Goal: Task Accomplishment & Management: Manage account settings

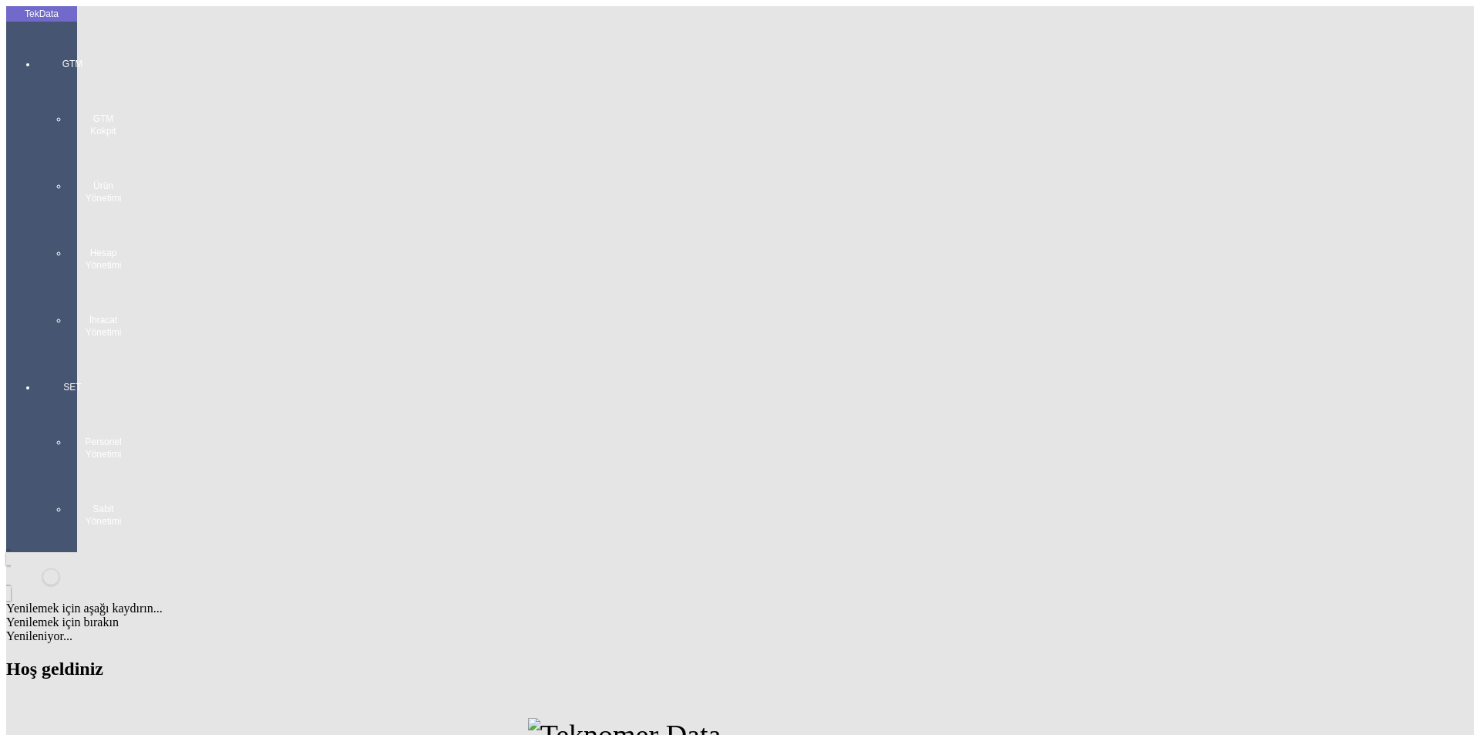
click at [37, 37] on div "GTM GTM Kokpit Ürün Yönetimi Hesap Yönetimi İhracat Yönetimi" at bounding box center [72, 192] width 71 height 323
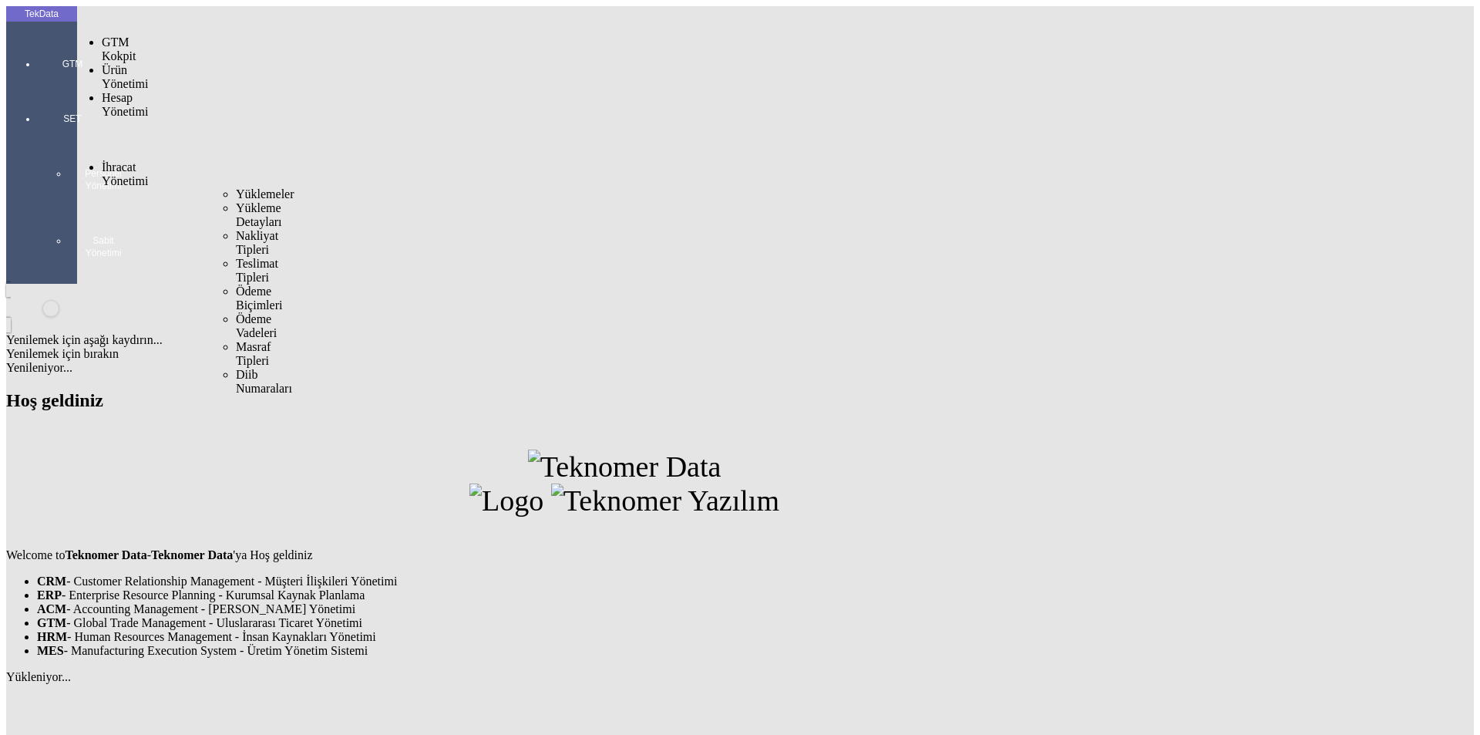
click at [124, 160] on div "İhracat Yönetimi" at bounding box center [122, 174] width 40 height 28
drag, startPoint x: 136, startPoint y: 90, endPoint x: 217, endPoint y: 85, distance: 81.1
click at [144, 160] on span "İhracat Yönetimi" at bounding box center [125, 173] width 46 height 27
click at [236, 187] on span "Yüklemeler" at bounding box center [265, 193] width 59 height 13
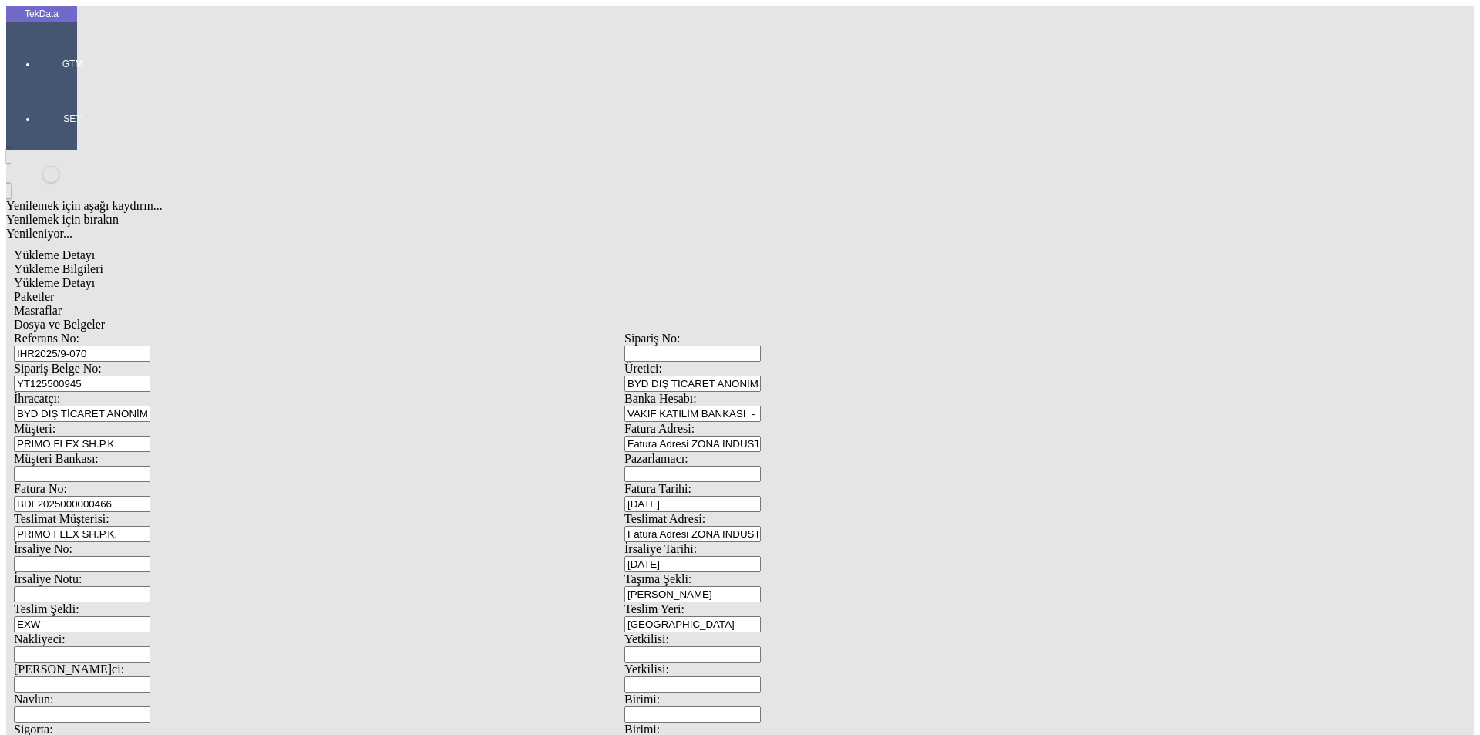
click at [95, 276] on span "Yükleme Detayı" at bounding box center [54, 282] width 81 height 13
drag, startPoint x: 273, startPoint y: 284, endPoint x: 76, endPoint y: 281, distance: 196.6
type input "210"
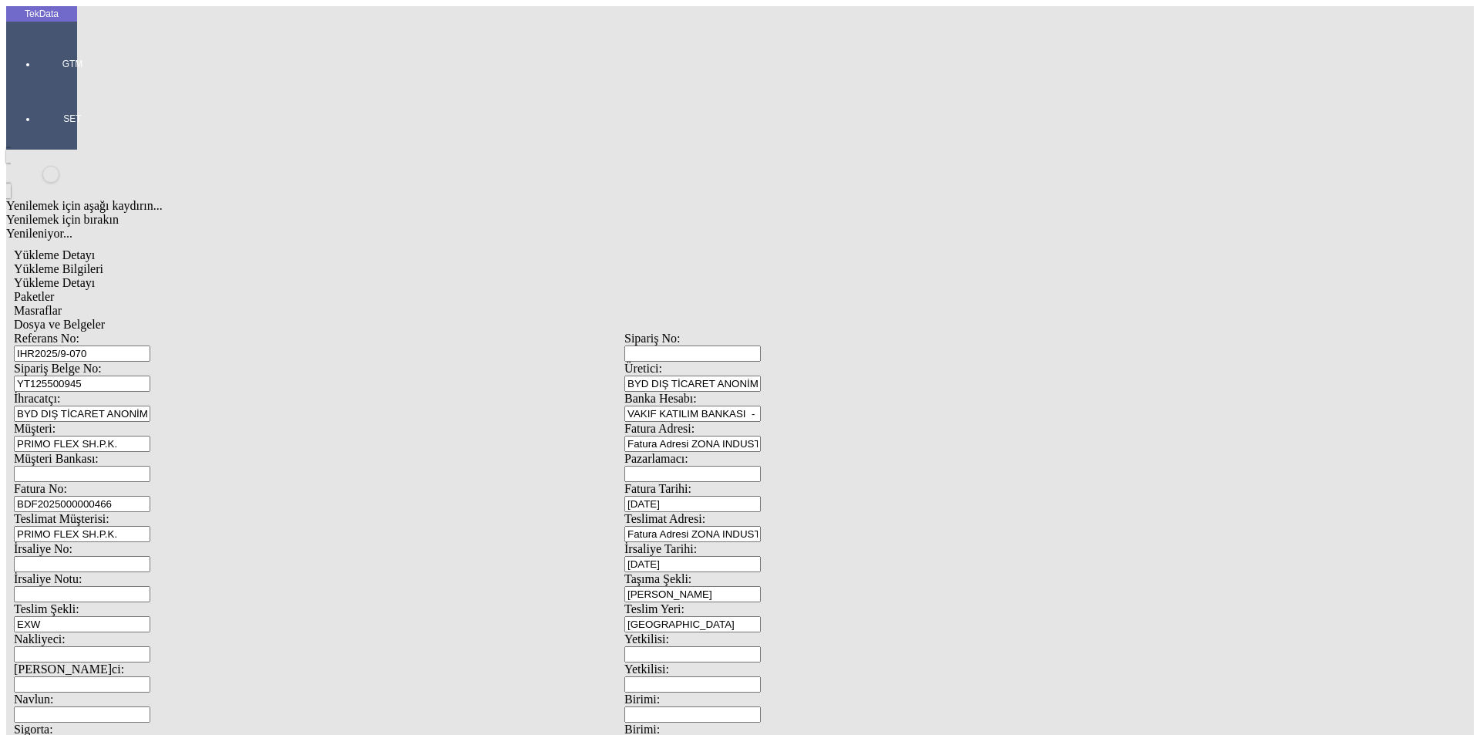
drag, startPoint x: 362, startPoint y: 89, endPoint x: 420, endPoint y: 81, distance: 59.1
click at [54, 290] on span "Paketler" at bounding box center [34, 296] width 40 height 13
drag, startPoint x: 429, startPoint y: 80, endPoint x: 463, endPoint y: 89, distance: 34.4
click at [431, 304] on div "Masraflar" at bounding box center [624, 311] width 1221 height 14
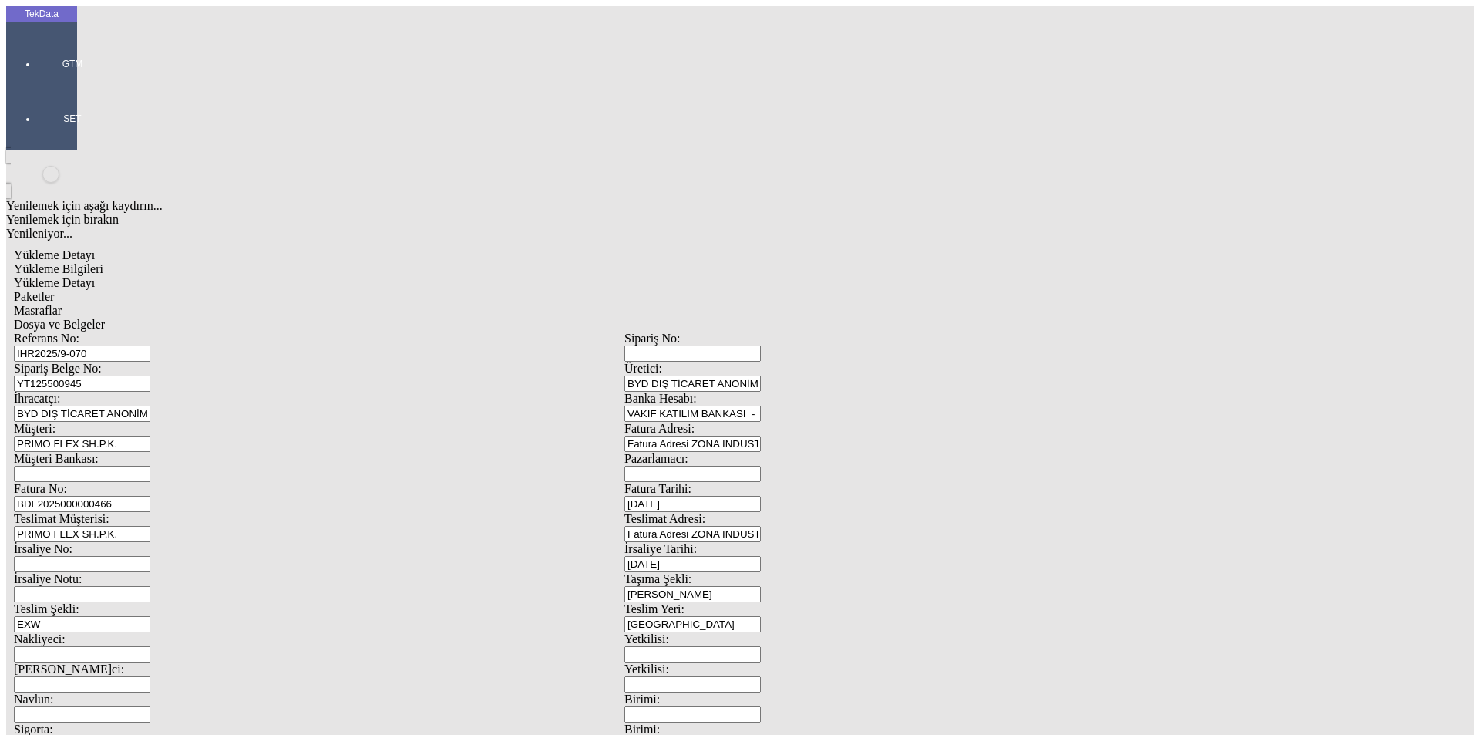
drag, startPoint x: 528, startPoint y: 89, endPoint x: 557, endPoint y: 89, distance: 29.3
click at [530, 318] on div "Dosya ve Belgeler" at bounding box center [624, 325] width 1221 height 14
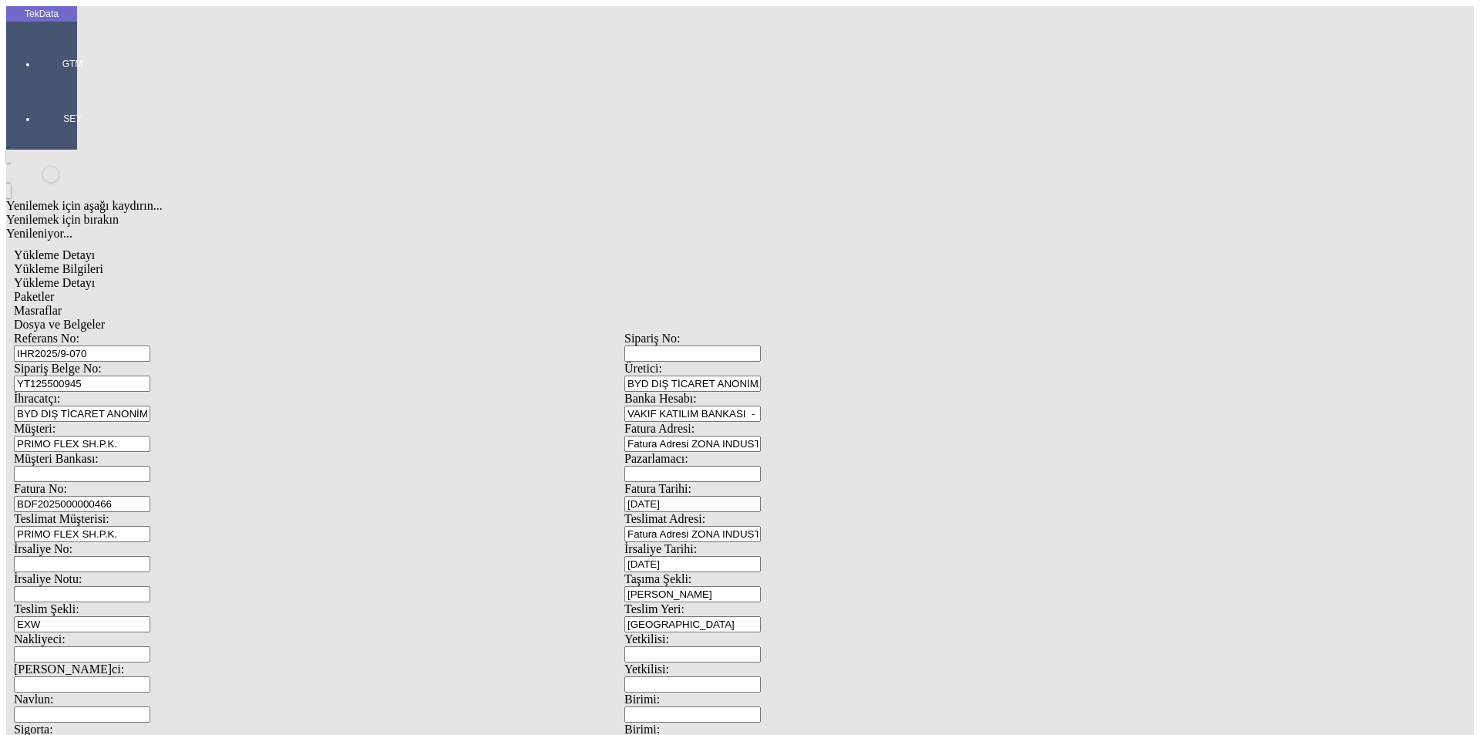
drag, startPoint x: 261, startPoint y: 133, endPoint x: 133, endPoint y: 131, distance: 128.0
click at [133, 362] on div "Sipariş Belge No: YT125500945" at bounding box center [319, 377] width 611 height 30
drag, startPoint x: 34, startPoint y: 238, endPoint x: 2, endPoint y: 239, distance: 32.4
click at [6, 238] on div "TekData GTM SET Yenilemek için aşağı kaydırın... Yenilemek için bırakın Yenilen…" at bounding box center [624, 609] width 1237 height 1207
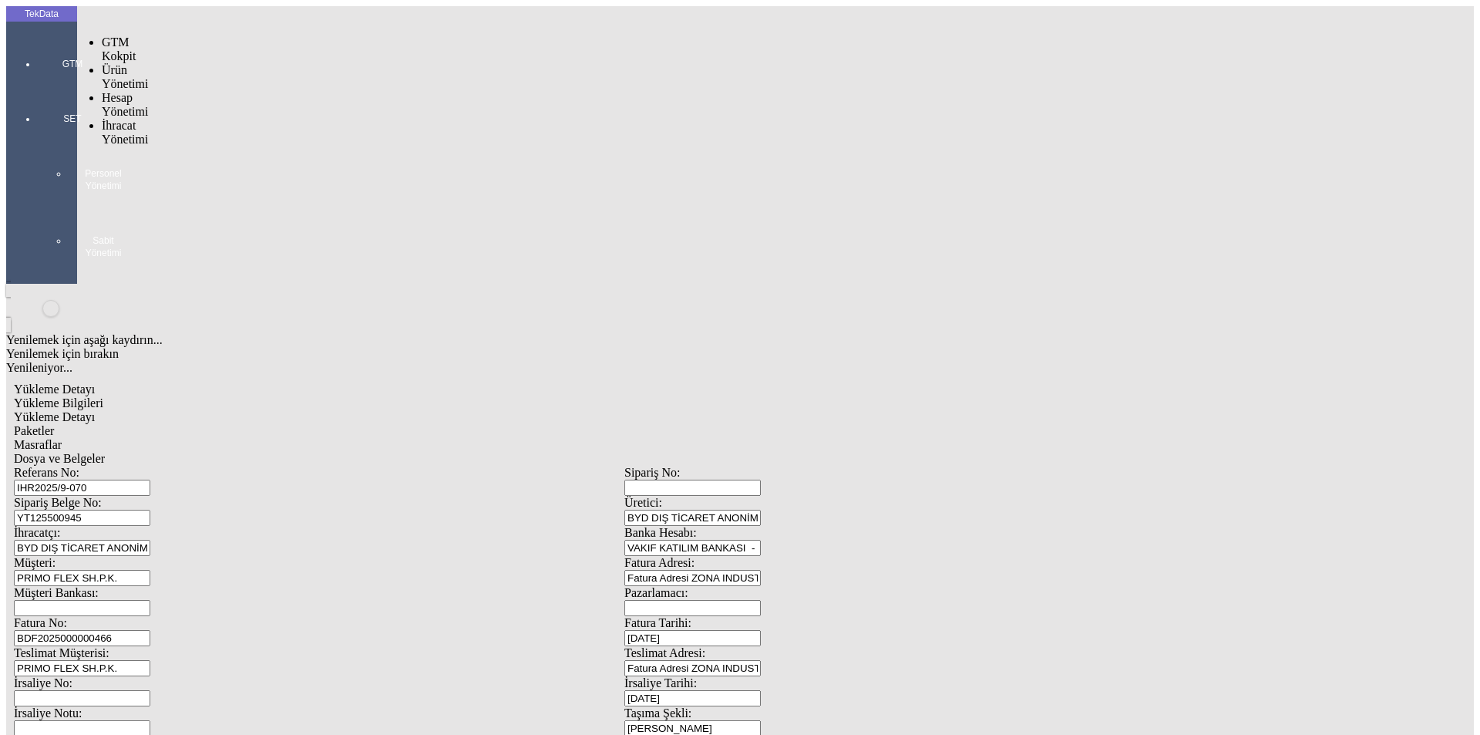
click at [37, 86] on div at bounding box center [72, 86] width 71 height 0
click at [146, 119] on span "İhracat Yönetimi" at bounding box center [125, 132] width 46 height 27
click at [236, 146] on div "Yüklemeler" at bounding box center [240, 153] width 9 height 14
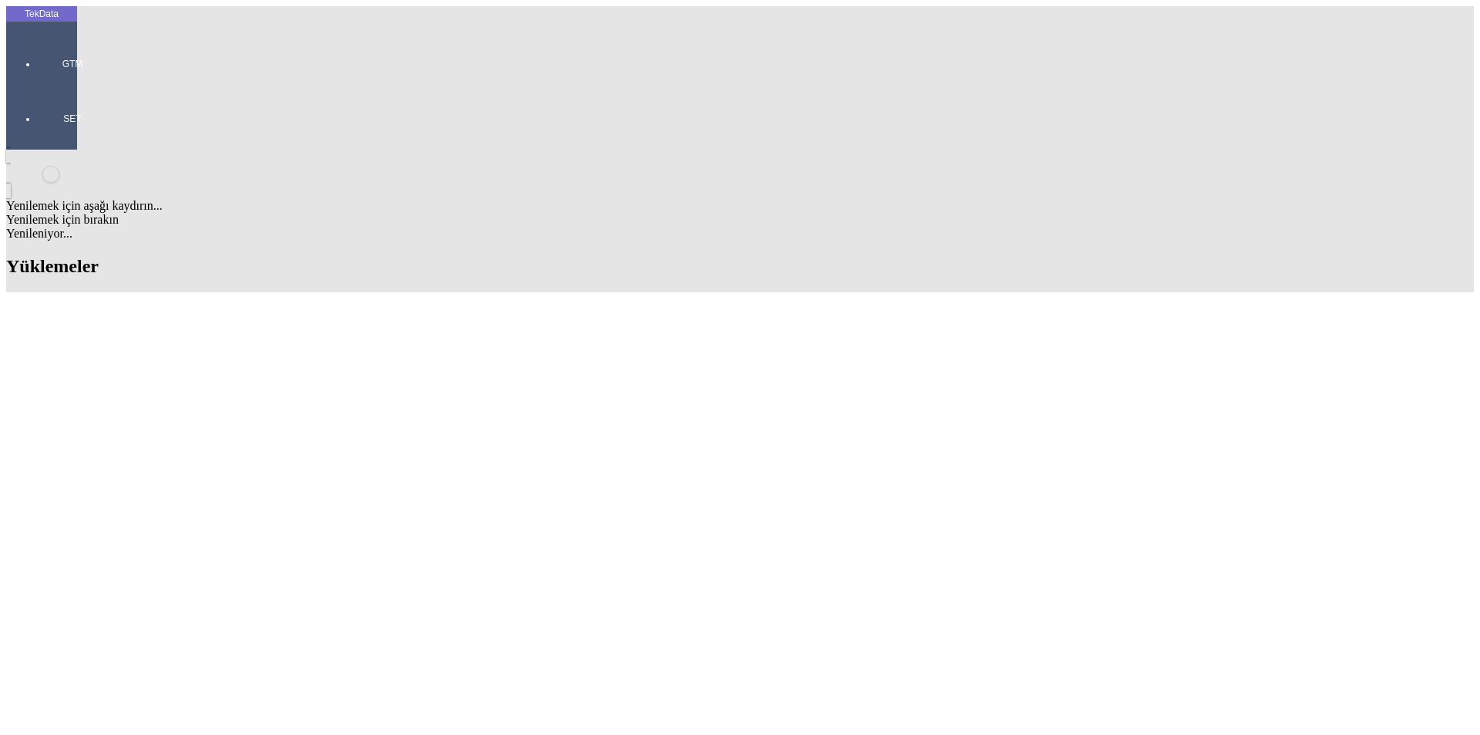
scroll to position [154, 0]
drag, startPoint x: 595, startPoint y: 468, endPoint x: 685, endPoint y: 466, distance: 90.2
copy tr "BDF2025000000466"
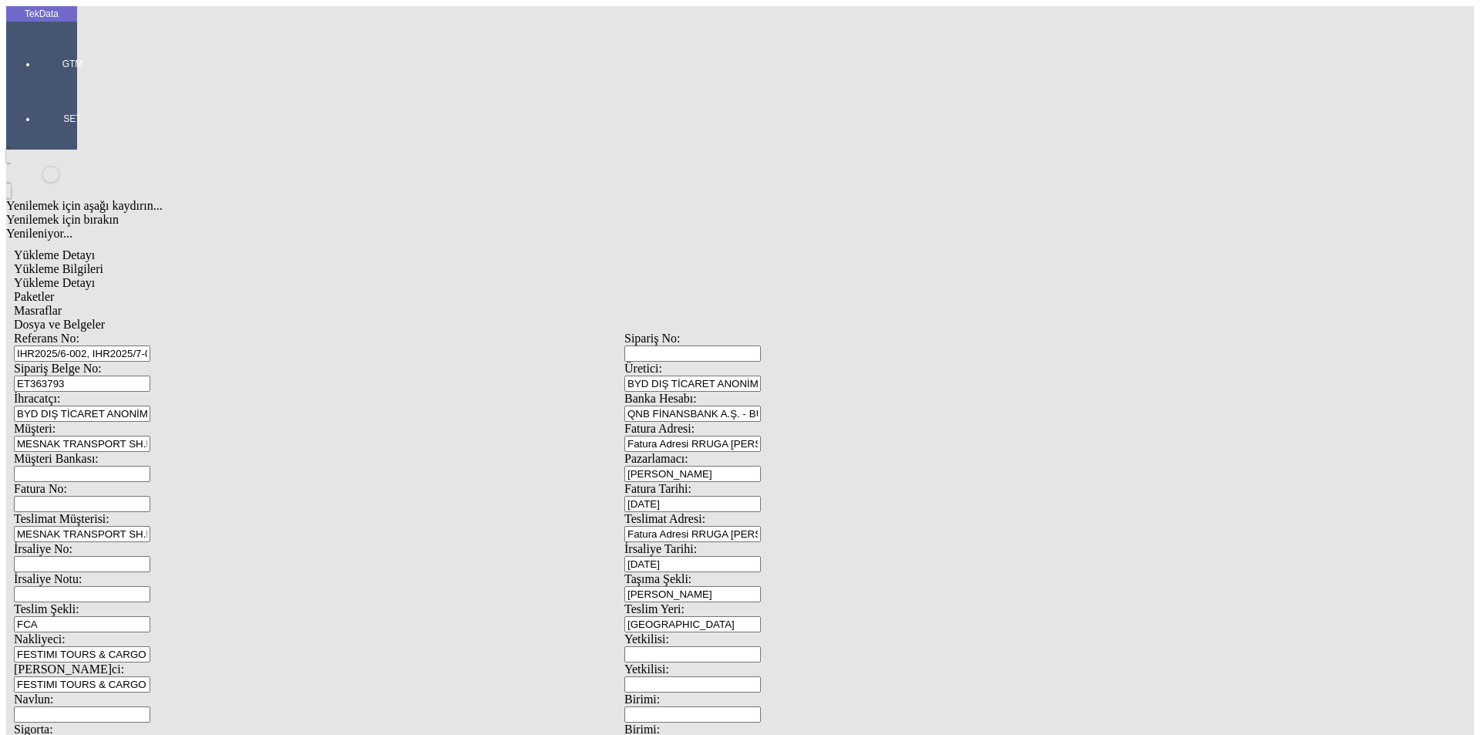
click at [150, 496] on input "Fatura No:" at bounding box center [82, 504] width 136 height 16
paste input "BDF2025000000466"
type input "BDF2025000000467"
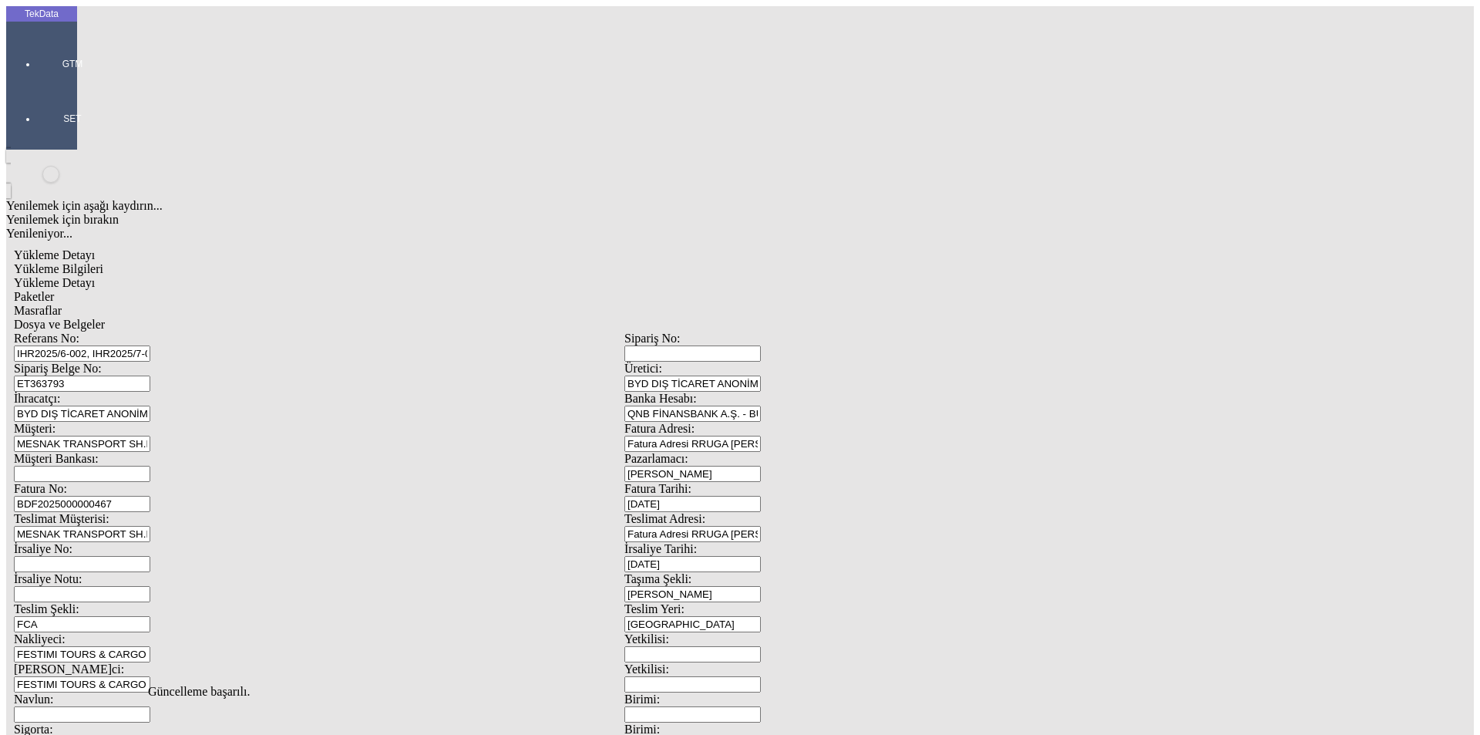
scroll to position [0, 0]
click at [95, 276] on span "Yükleme Detayı" at bounding box center [54, 282] width 81 height 13
drag, startPoint x: 436, startPoint y: 507, endPoint x: 456, endPoint y: 507, distance: 19.3
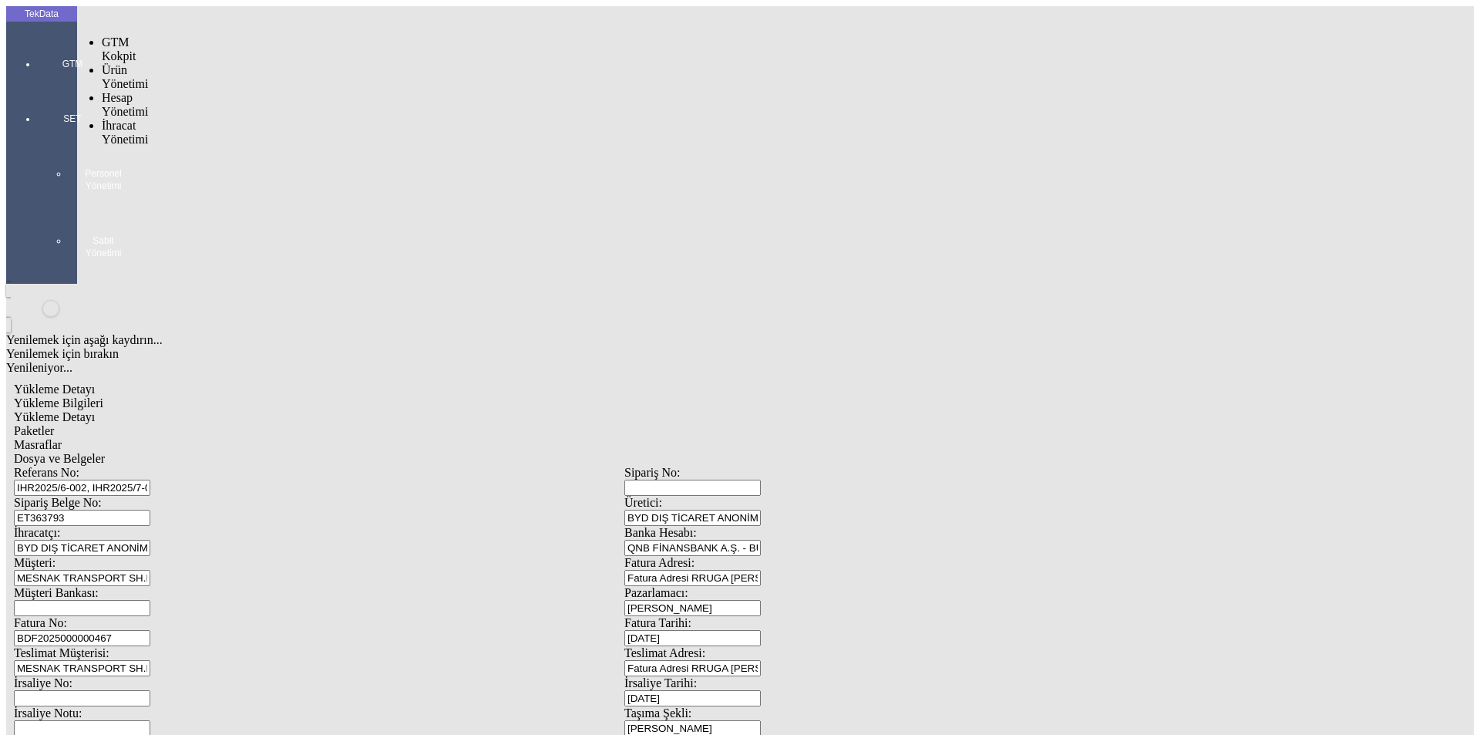
click at [37, 35] on div "GTM" at bounding box center [72, 58] width 71 height 55
click at [109, 119] on span "İhracat Yönetimi" at bounding box center [125, 132] width 46 height 27
click at [236, 146] on span "Yüklemeler" at bounding box center [265, 152] width 59 height 13
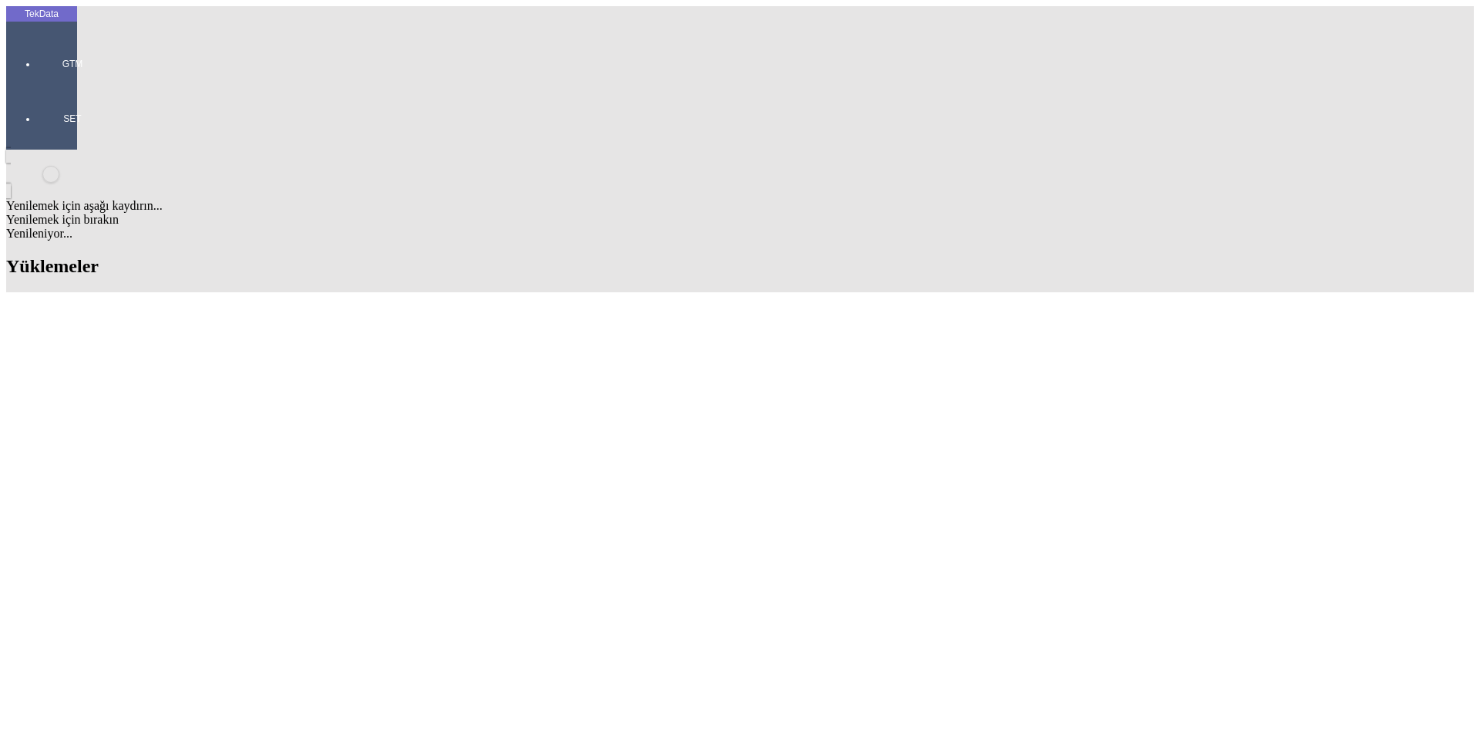
scroll to position [77, 0]
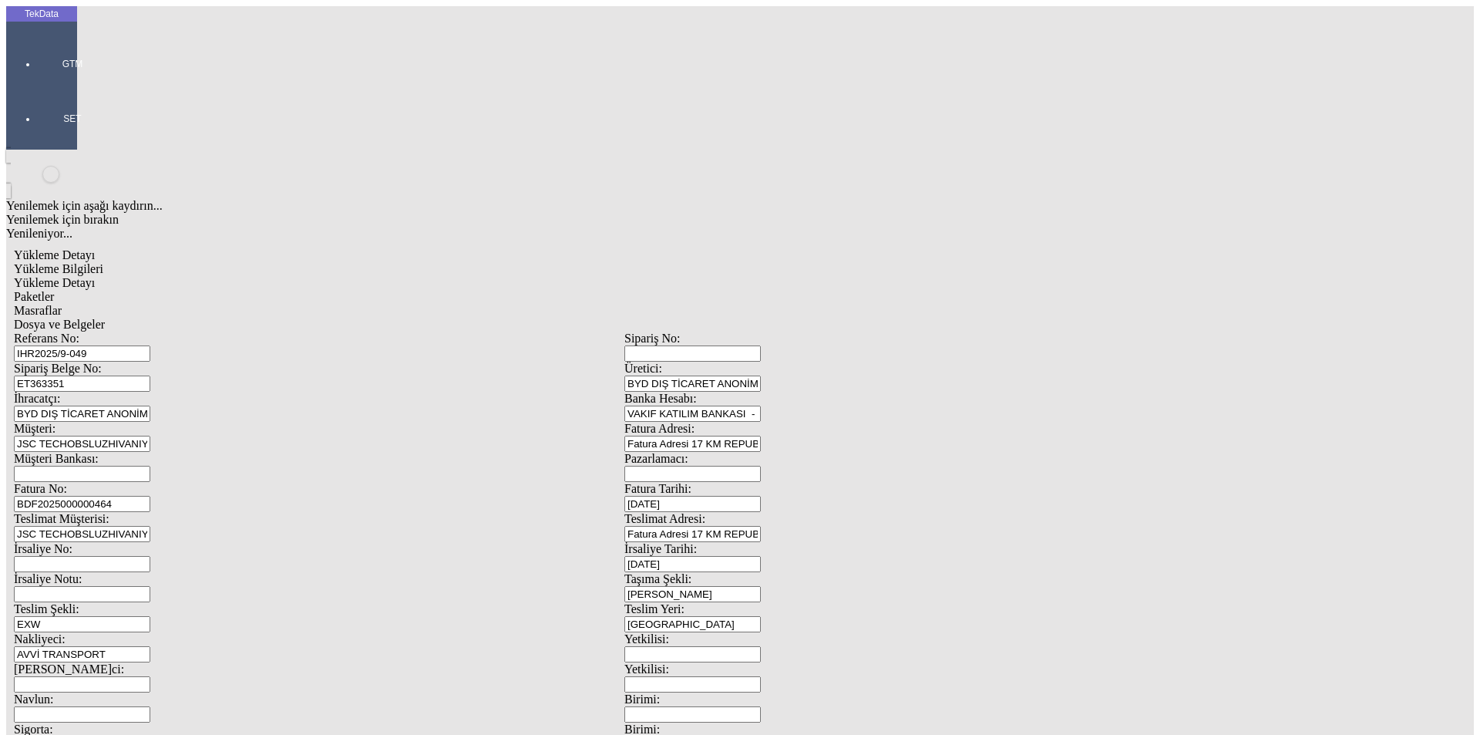
scroll to position [133, 0]
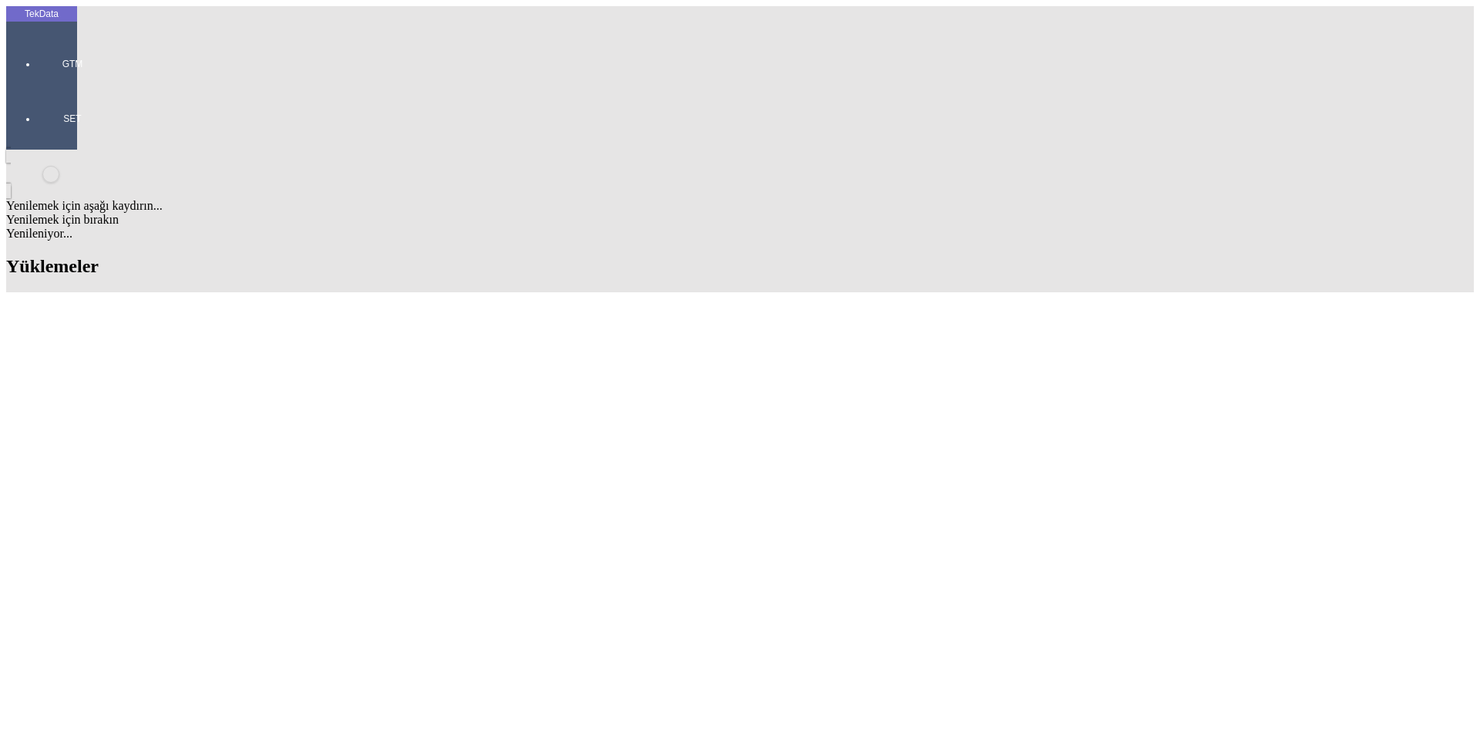
scroll to position [231, 0]
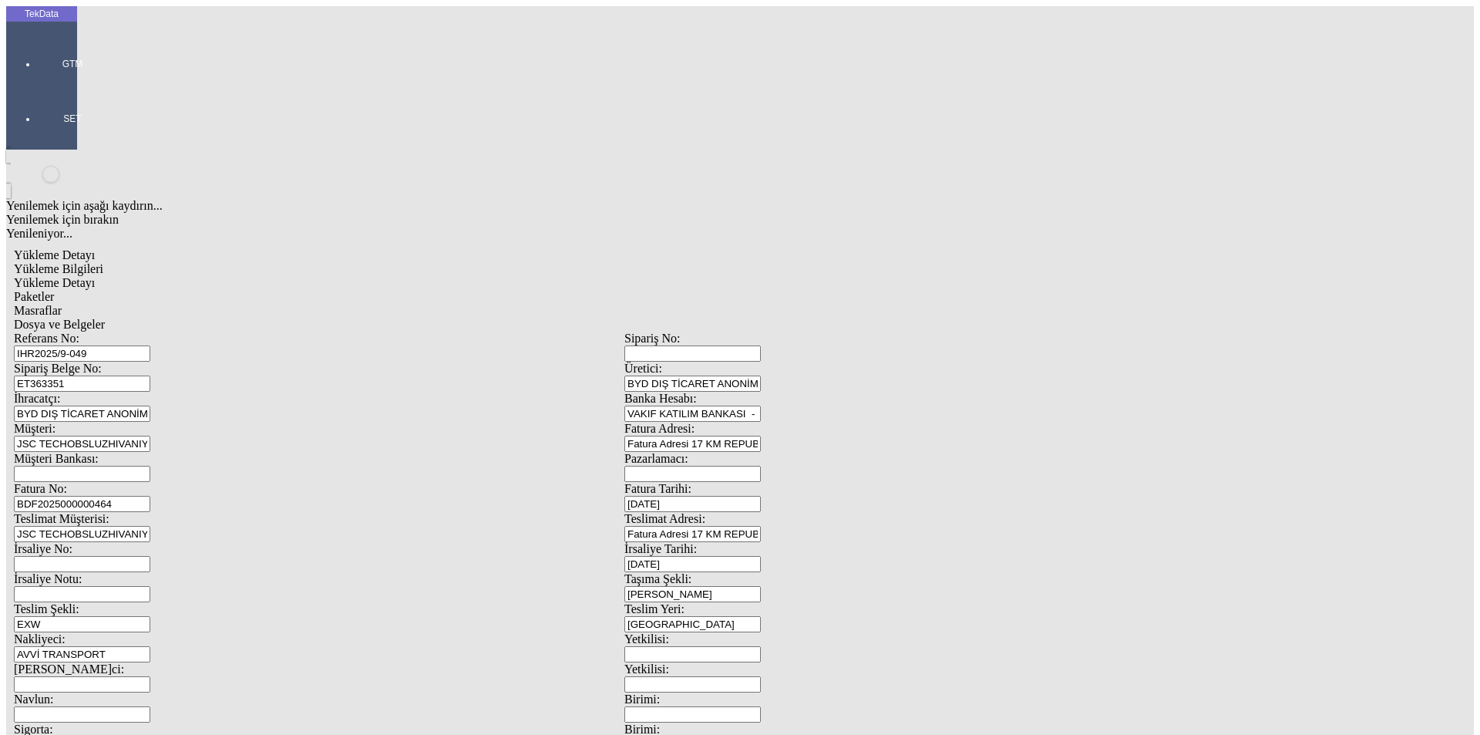
drag, startPoint x: 399, startPoint y: 109, endPoint x: 9, endPoint y: 104, distance: 390.1
click at [9, 104] on div "TekData GTM SET Yenilemek için aşağı kaydırın... Yenilemek için bırakın Yenilen…" at bounding box center [624, 609] width 1237 height 1207
paste input "5-005, IHR2025/8-011, IHR2025/8-040"
type input "IHR2025/5-005, IHR2025/8-011, IHR2025/8-040"
drag, startPoint x: 362, startPoint y: 149, endPoint x: 60, endPoint y: 134, distance: 302.6
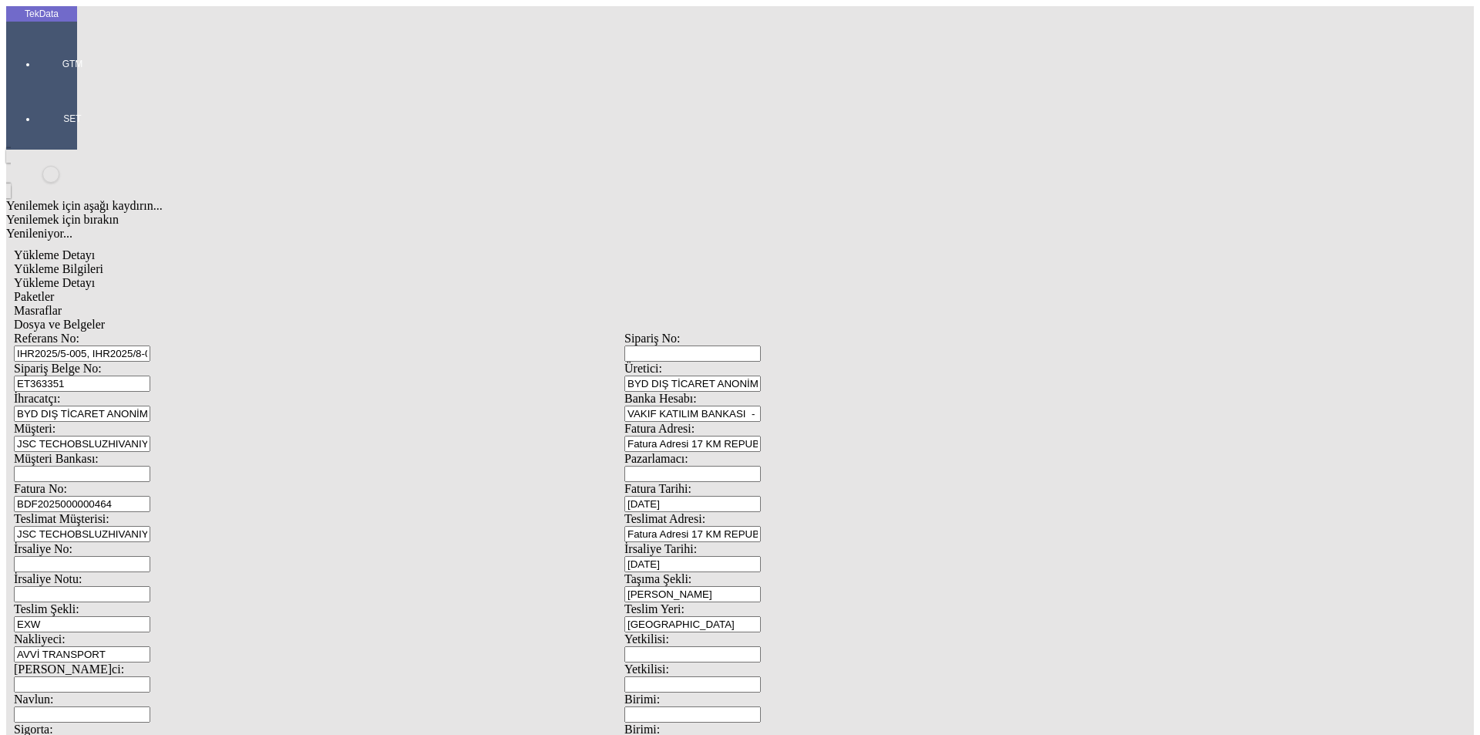
click at [60, 134] on div "TekData GTM SET Yenilemek için aşağı kaydırın... Yenilemek için bırakın Yenilen…" at bounding box center [624, 609] width 1237 height 1207
paste input "893"
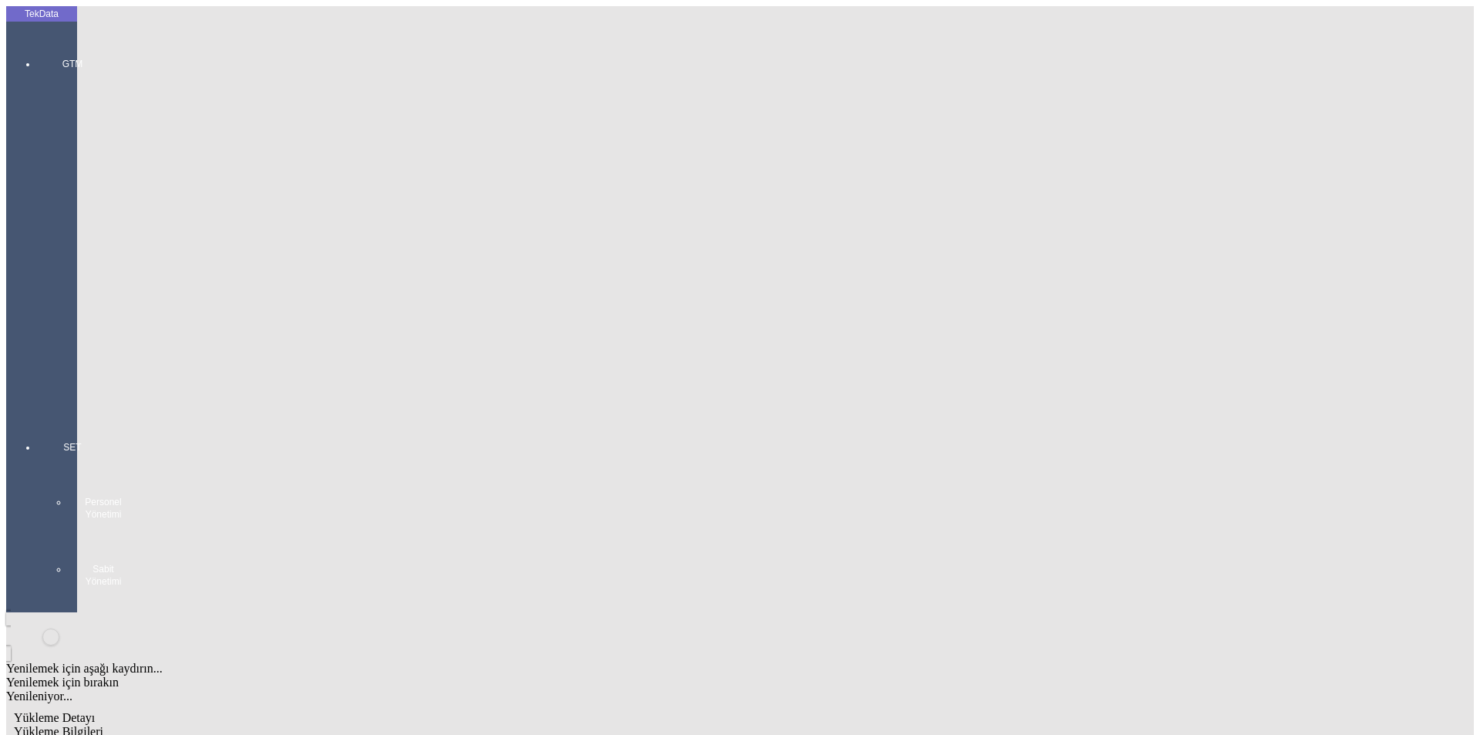
paste input "ET363894"
paste input "ET363895"
type input "ET363893 - ET363894 - ET363895"
drag, startPoint x: 298, startPoint y: 250, endPoint x: 321, endPoint y: 253, distance: 24.1
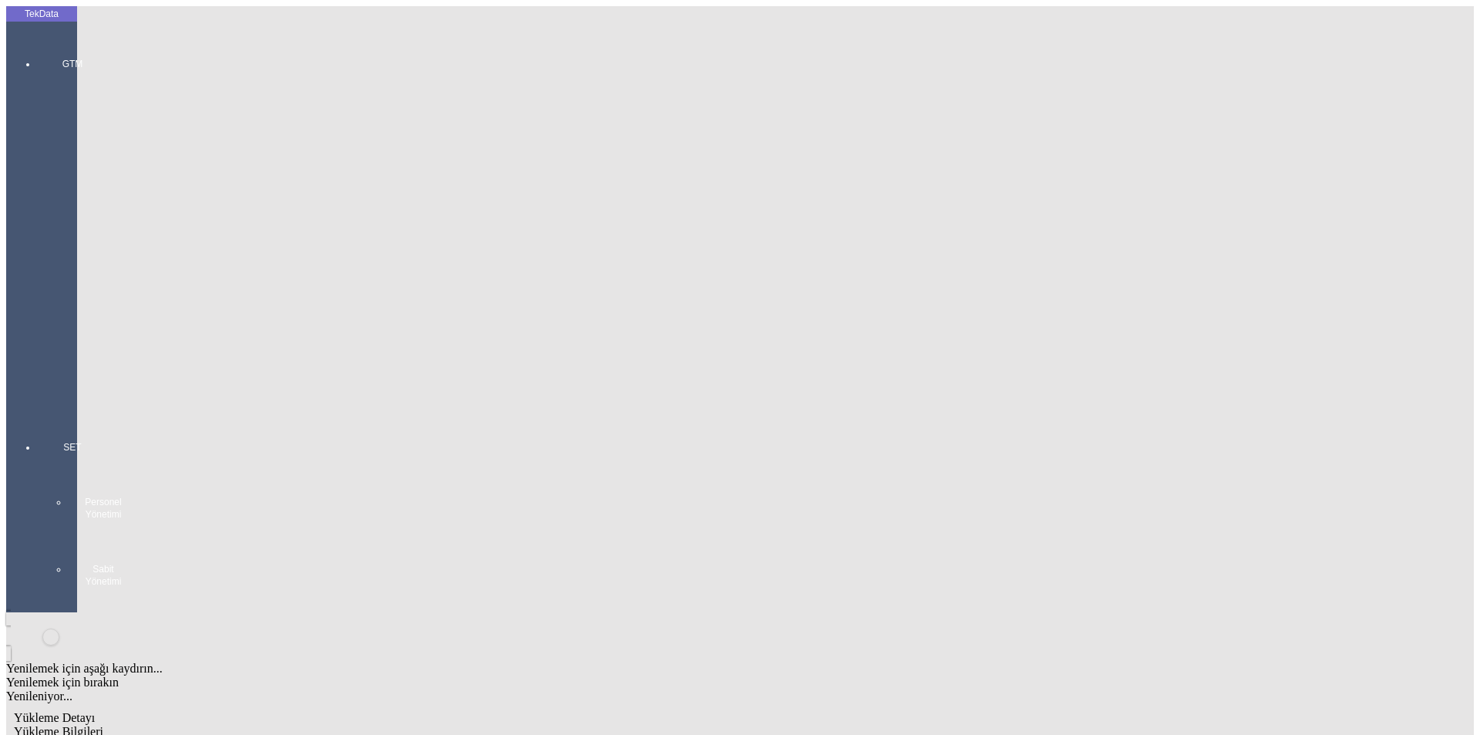
type input "BDF2025000000"
type input "[DATE]"
drag, startPoint x: 967, startPoint y: 320, endPoint x: 717, endPoint y: 339, distance: 250.5
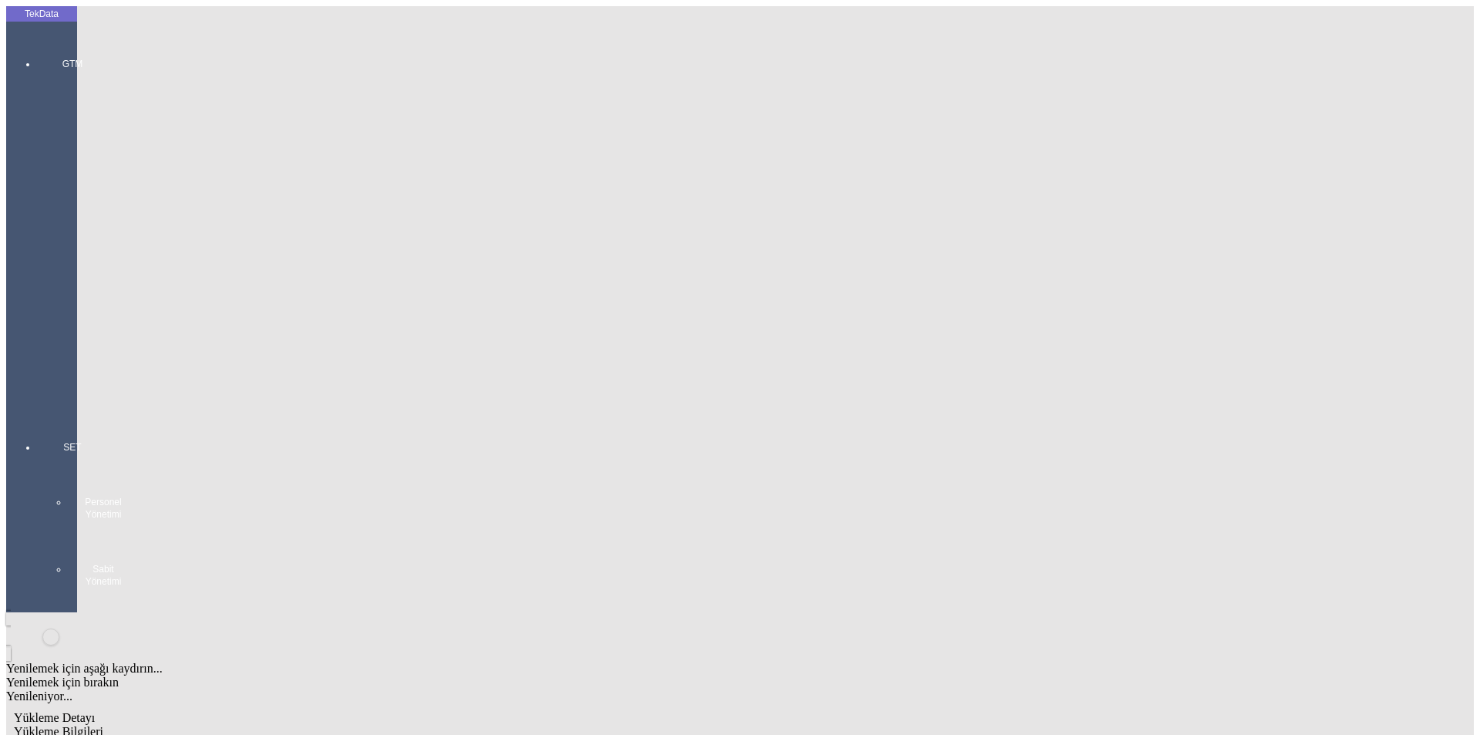
type input "[DATE]"
drag, startPoint x: 261, startPoint y: 381, endPoint x: 176, endPoint y: 389, distance: 85.2
type input "[DATE]"
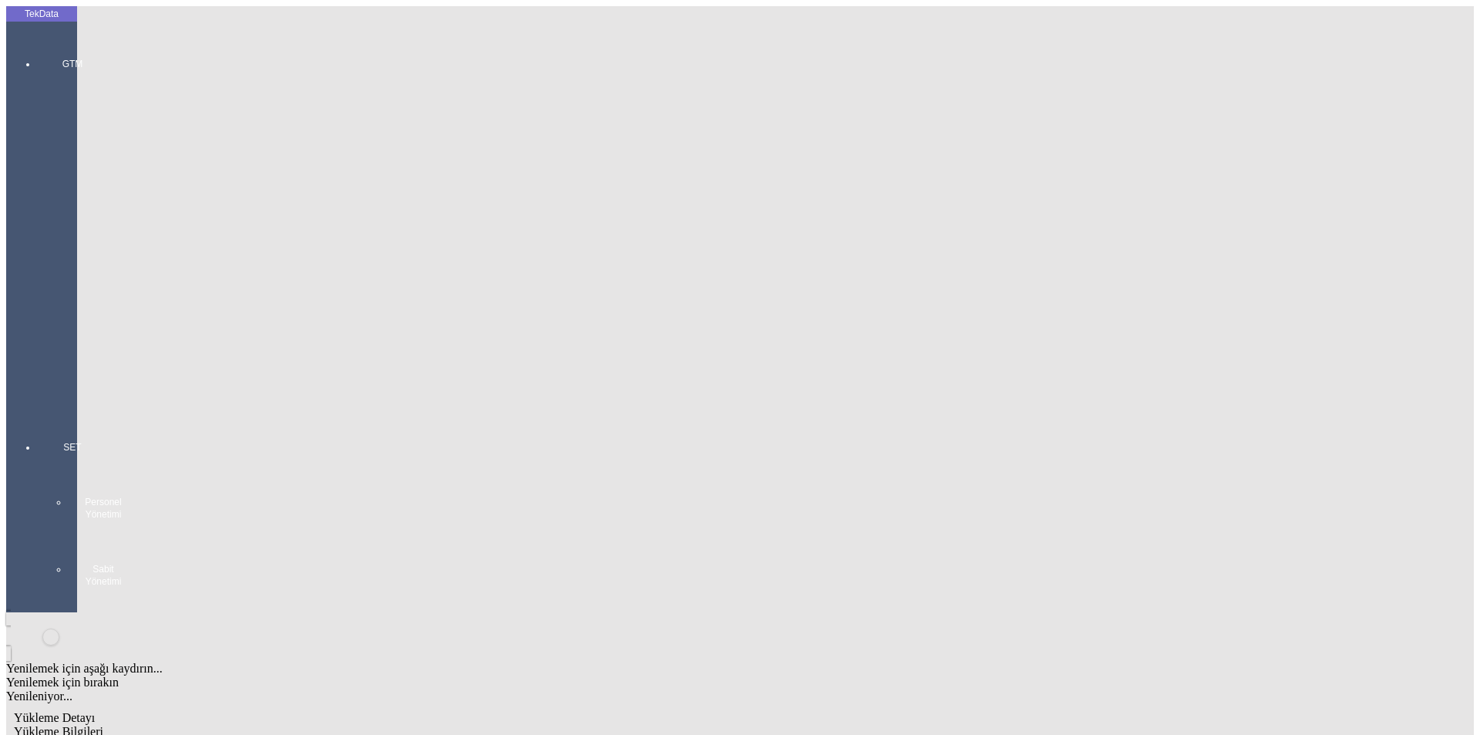
drag, startPoint x: 224, startPoint y: 530, endPoint x: 163, endPoint y: 544, distance: 62.6
type input "[DATE]"
drag, startPoint x: 222, startPoint y: 593, endPoint x: 45, endPoint y: 599, distance: 177.4
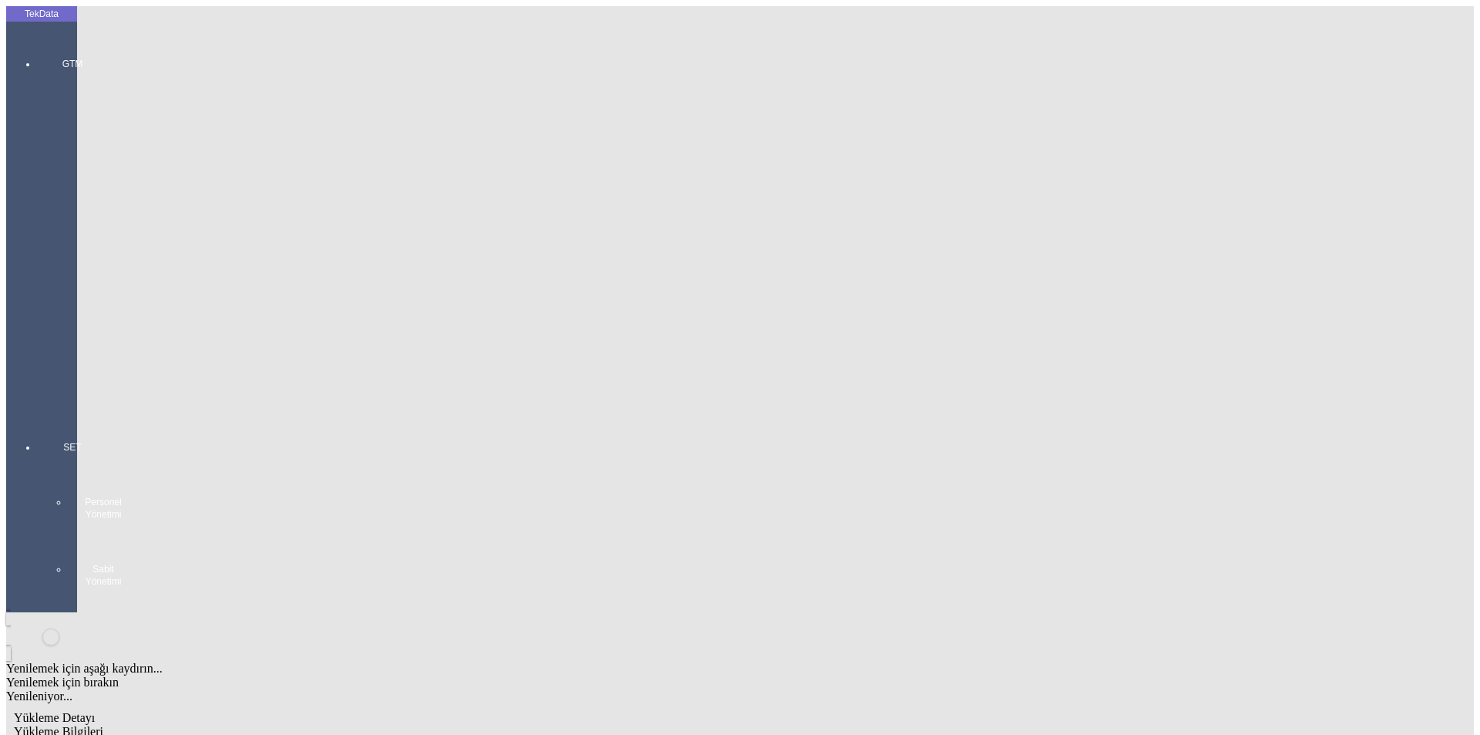
type input "1512.65"
drag, startPoint x: 902, startPoint y: 591, endPoint x: 661, endPoint y: 626, distance: 243.1
type input "1529.75"
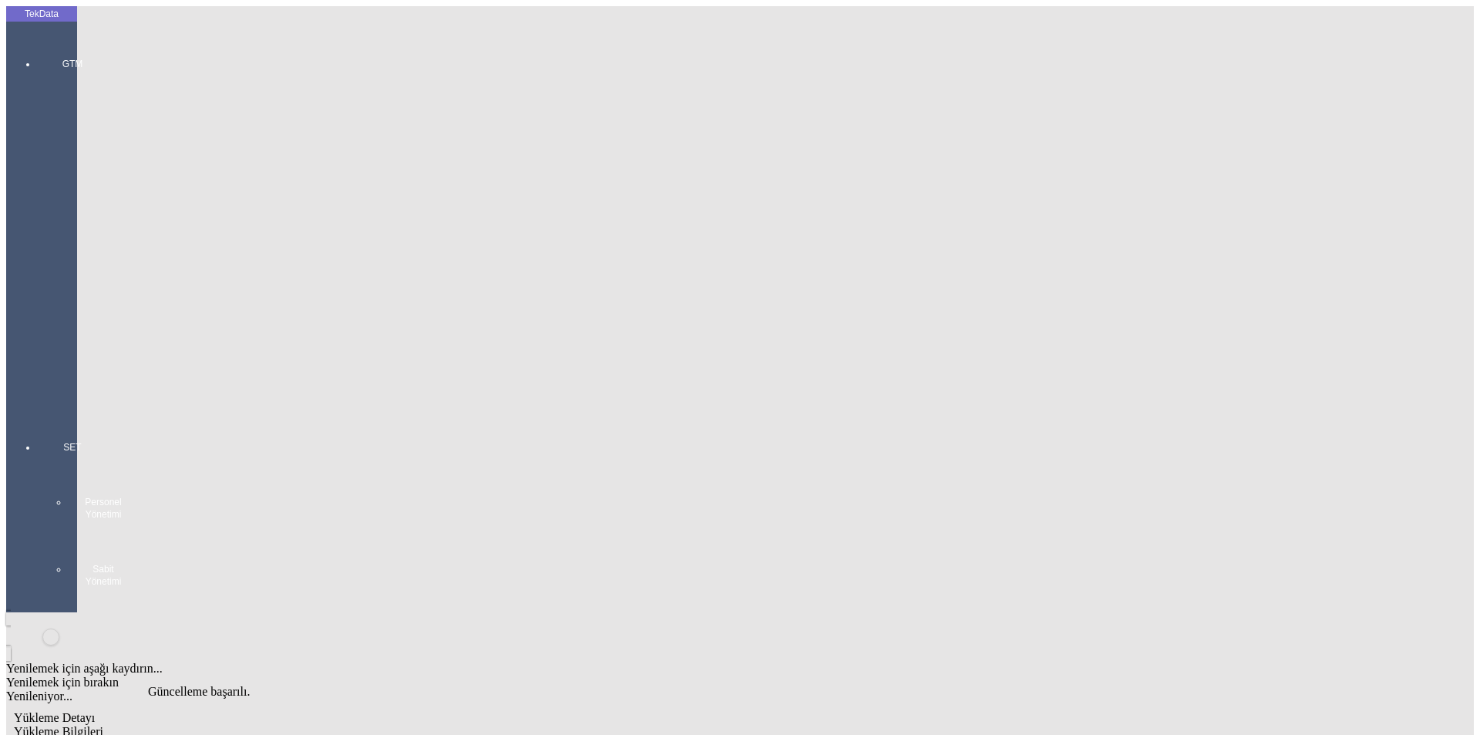
scroll to position [0, 0]
click at [95, 734] on span "Yükleme Detayı" at bounding box center [54, 745] width 81 height 13
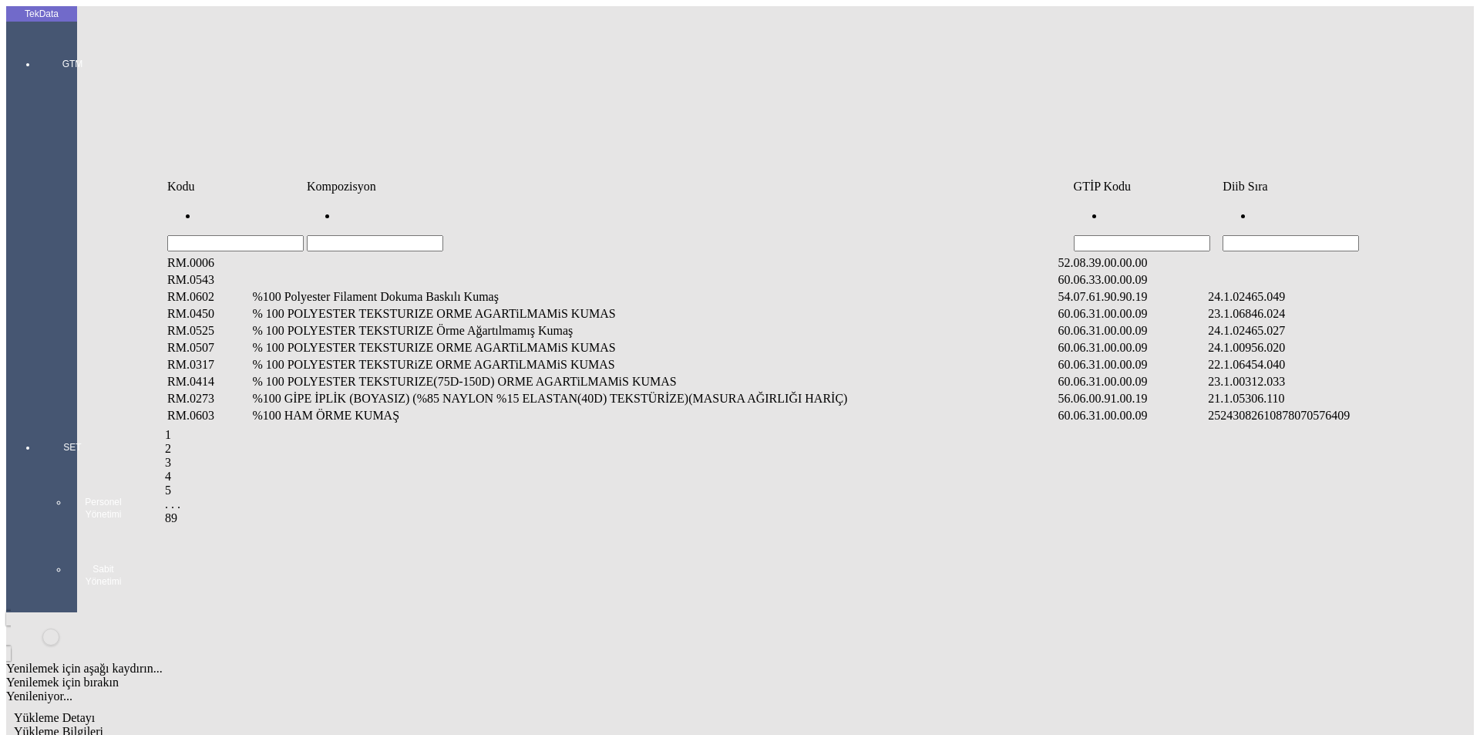
click at [1354, 235] on input "Hücreyi Filtrele" at bounding box center [1291, 243] width 136 height 16
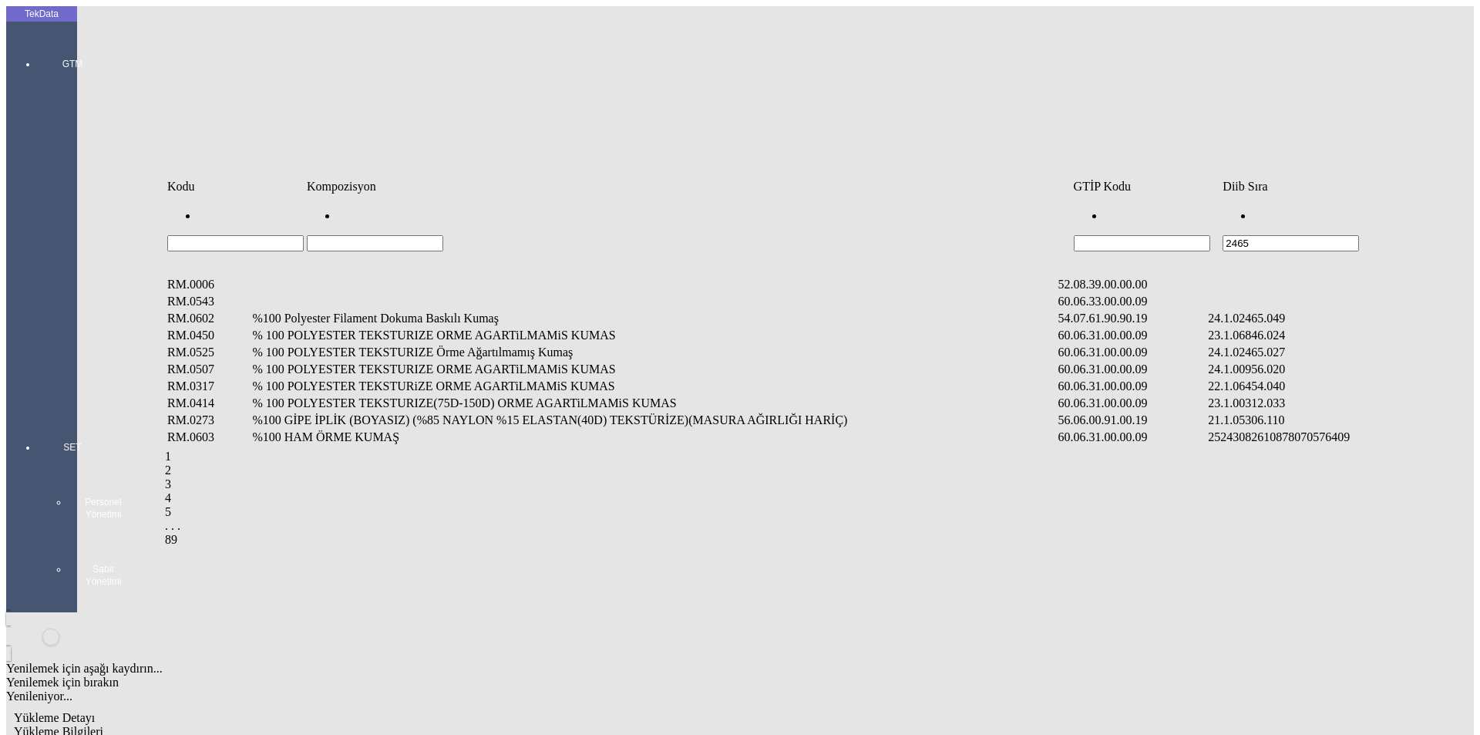
type input "2465"
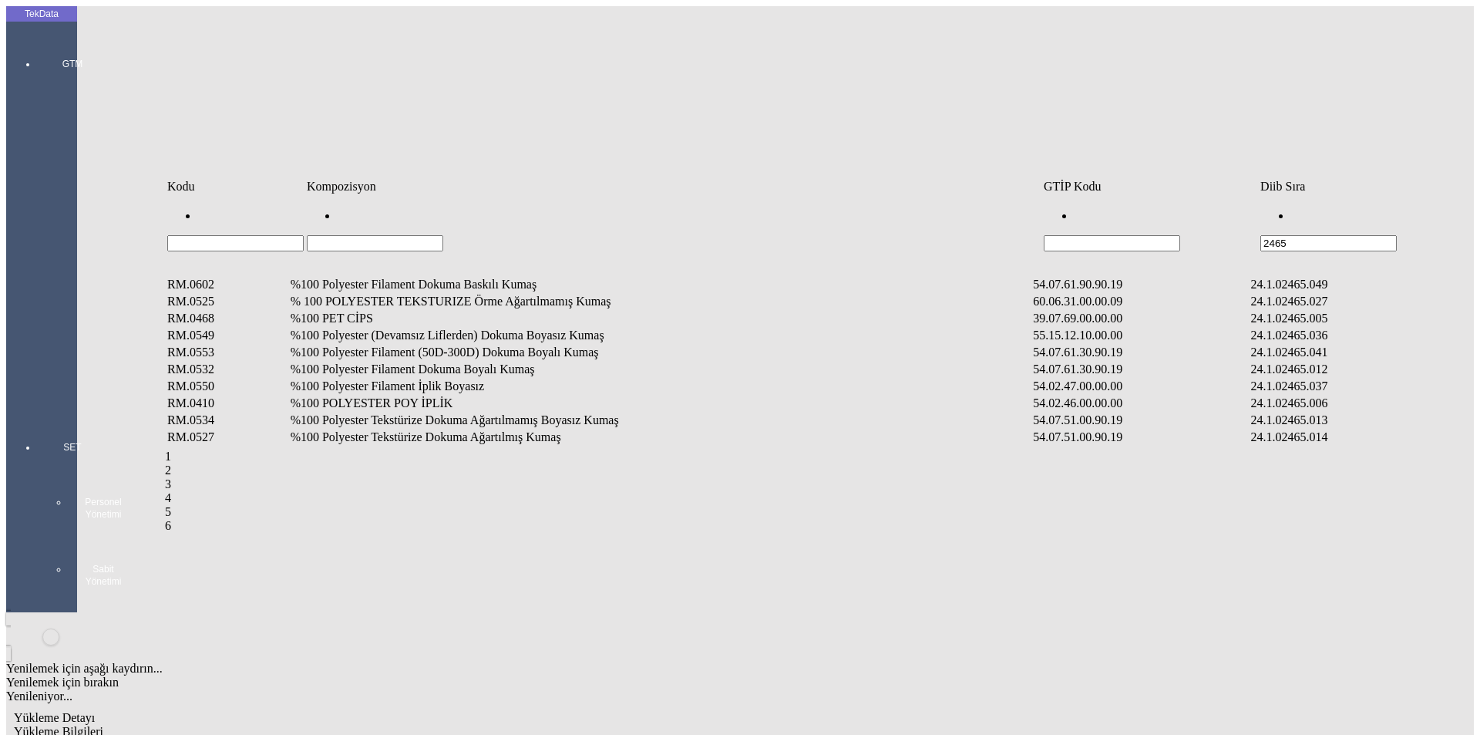
click at [420, 362] on td "%100 Polyester Filament Dokuma Boyalı Kumaş" at bounding box center [661, 369] width 742 height 15
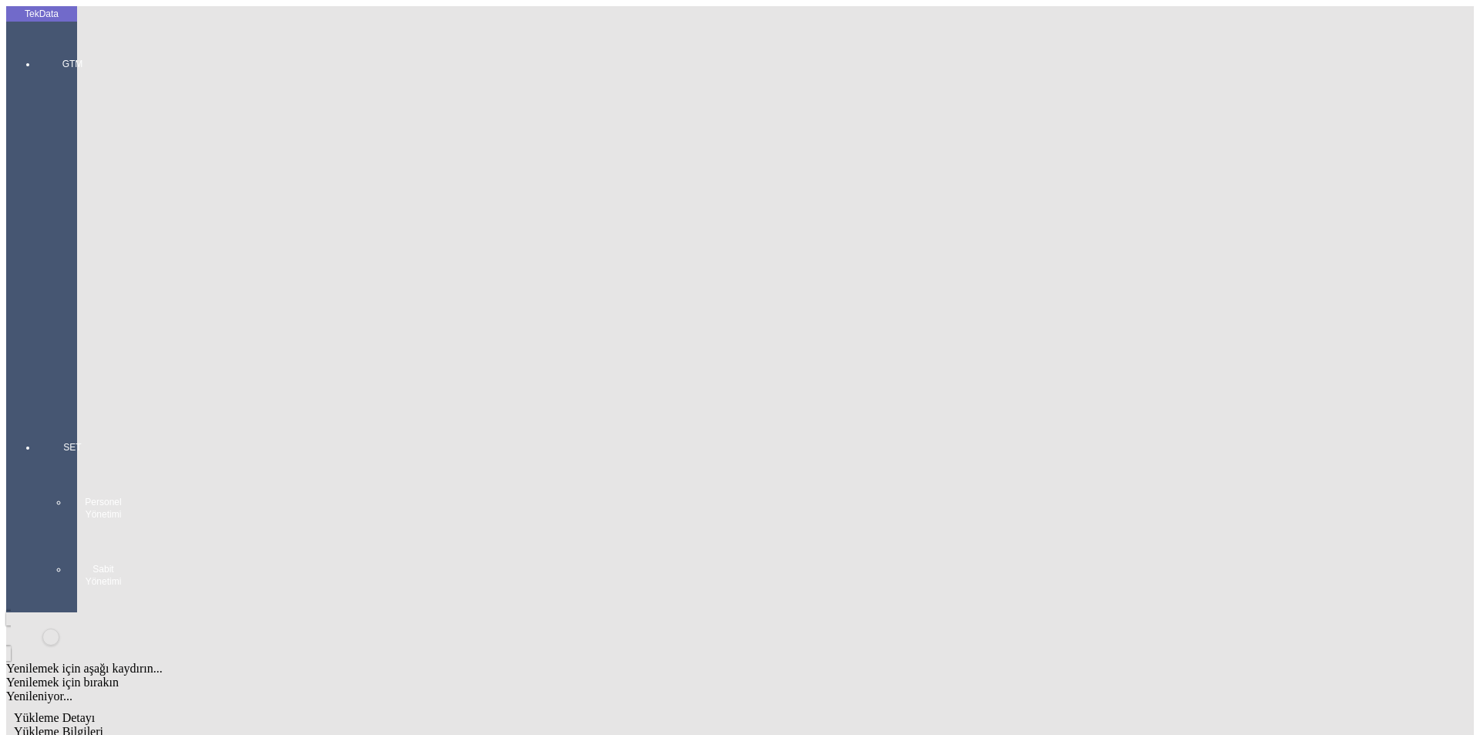
type input "1171.5"
drag, startPoint x: 910, startPoint y: 218, endPoint x: 909, endPoint y: 234, distance: 16.2
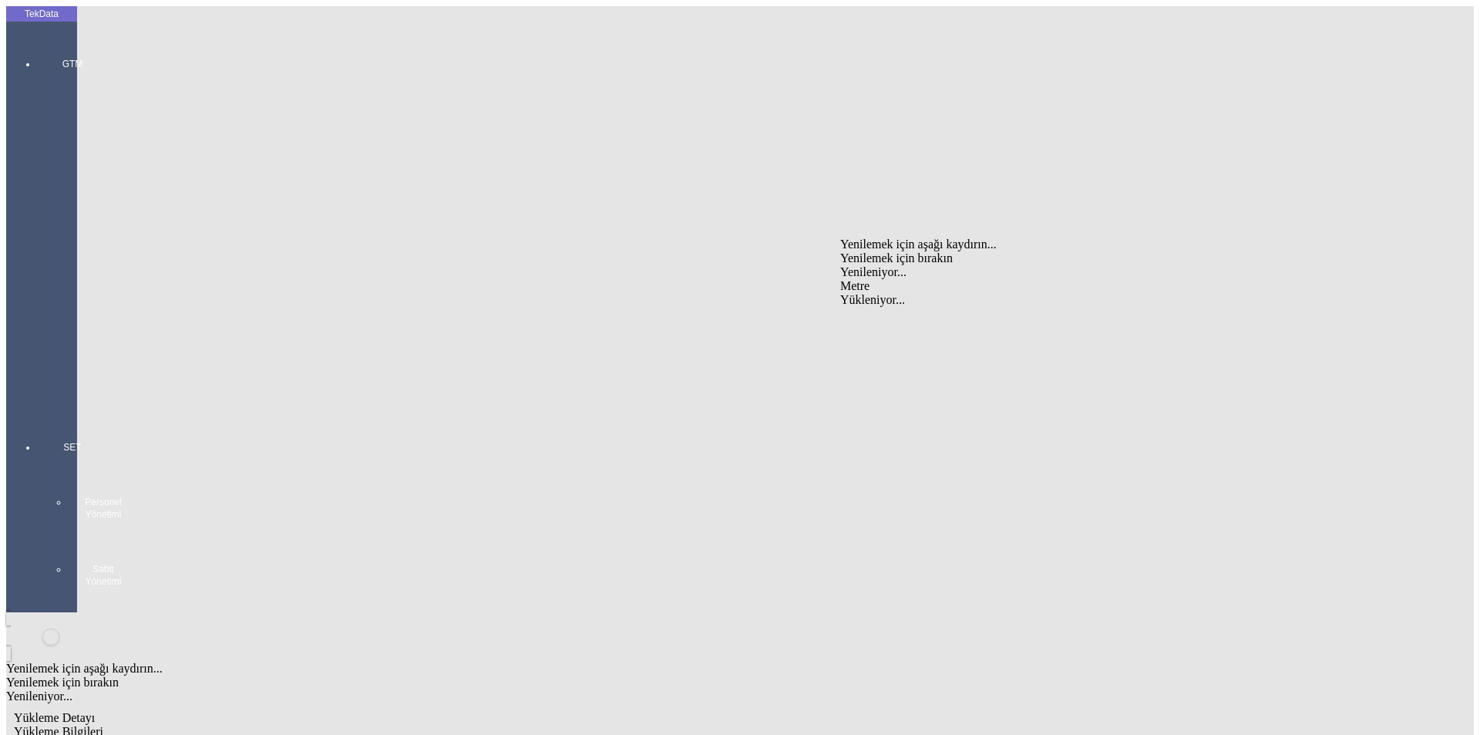
click at [859, 279] on div "Metre" at bounding box center [1145, 286] width 611 height 14
type input "Metre"
type input "1.32"
click at [914, 309] on div "Türk Lirası" at bounding box center [1145, 316] width 611 height 14
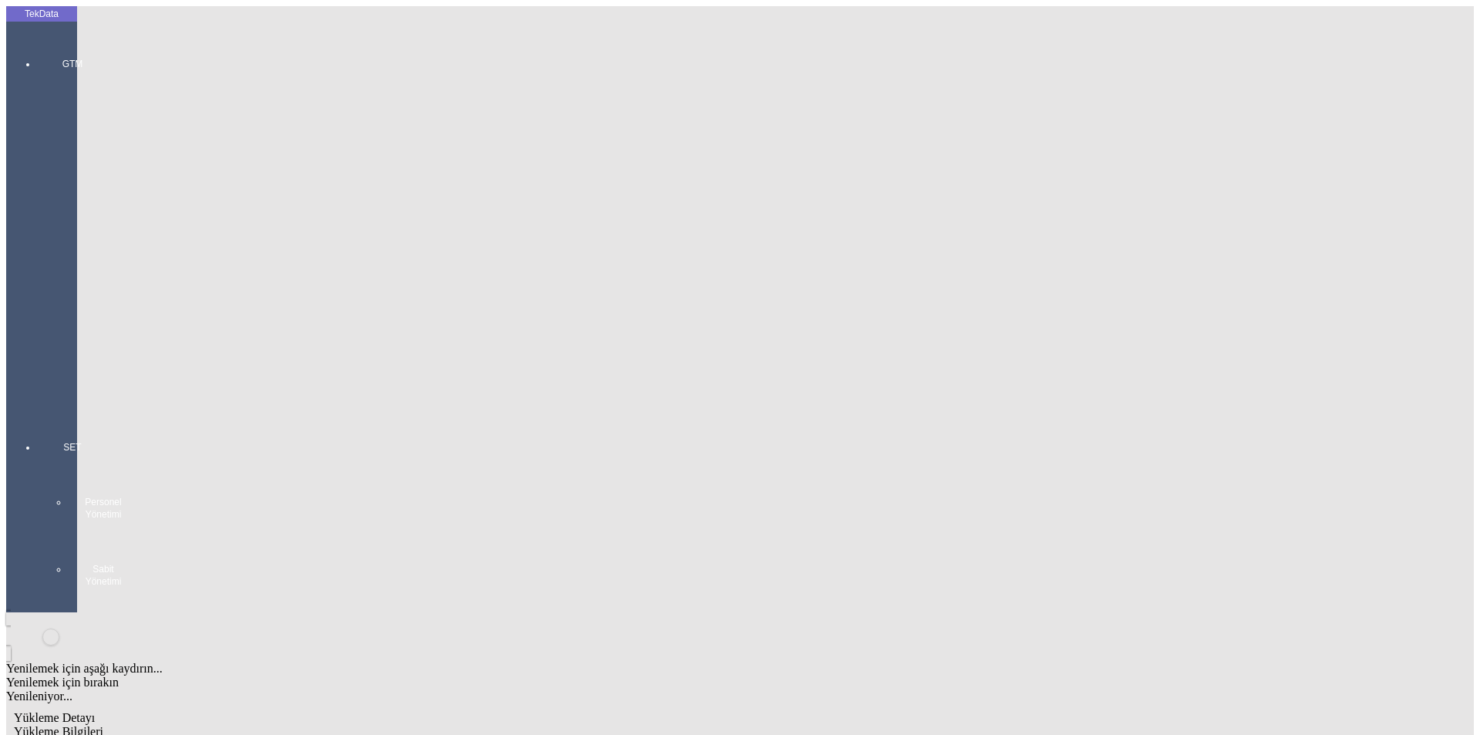
click at [890, 323] on div "Amerikan Doları" at bounding box center [1145, 330] width 611 height 14
type input "Amerikan Doları"
type input "300"
type input "303.7"
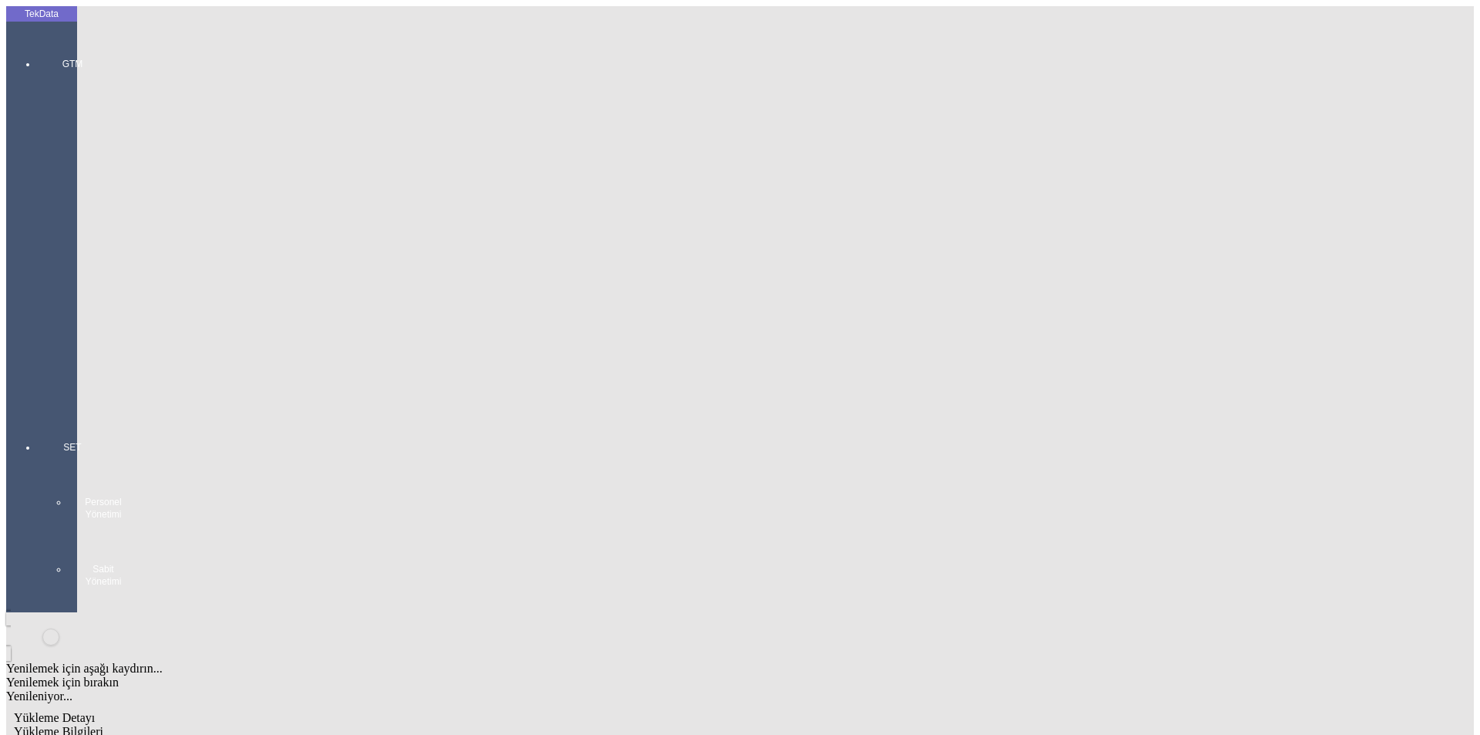
type input "307.3"
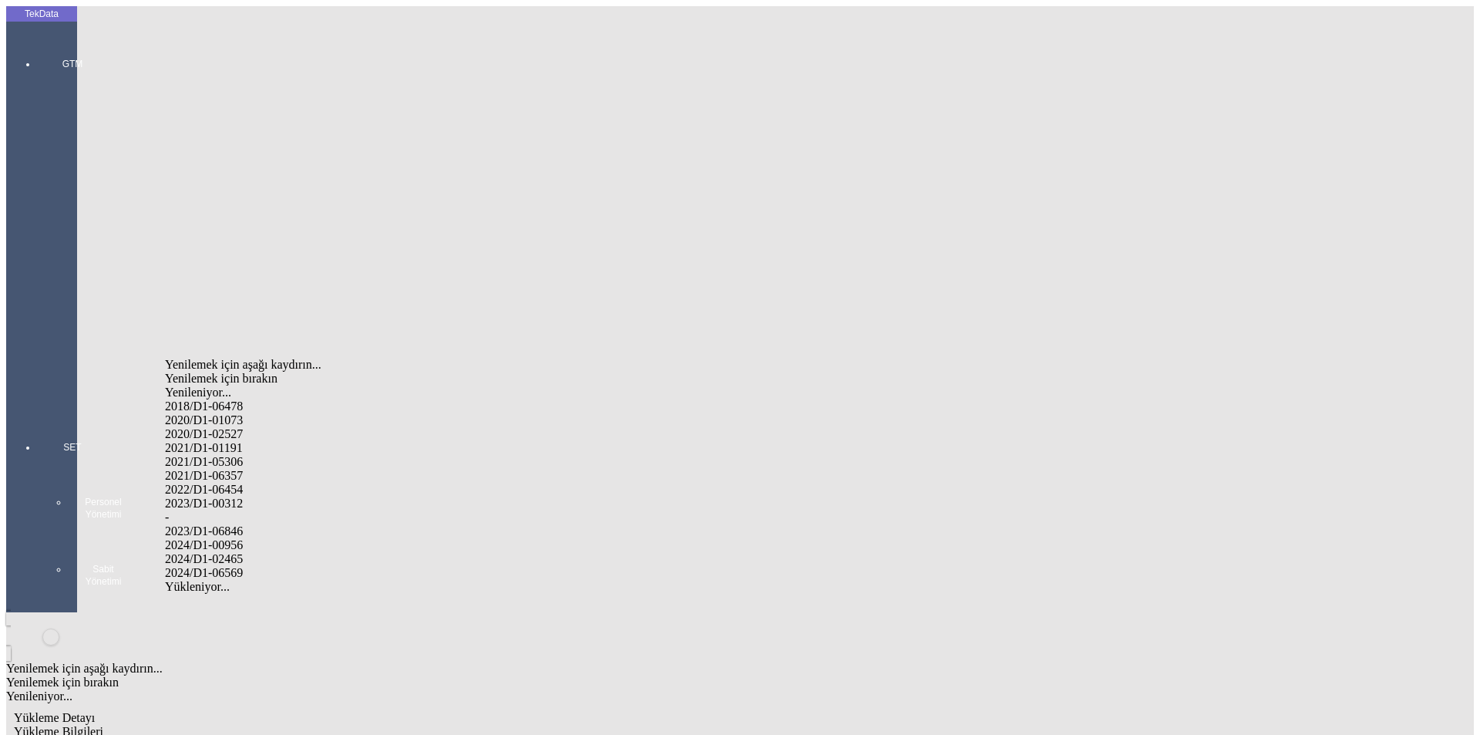
drag, startPoint x: 246, startPoint y: 535, endPoint x: 517, endPoint y: 500, distance: 273.6
click at [246, 552] on div "2024/D1-02465" at bounding box center [464, 559] width 599 height 14
type input "2024/D1-02465"
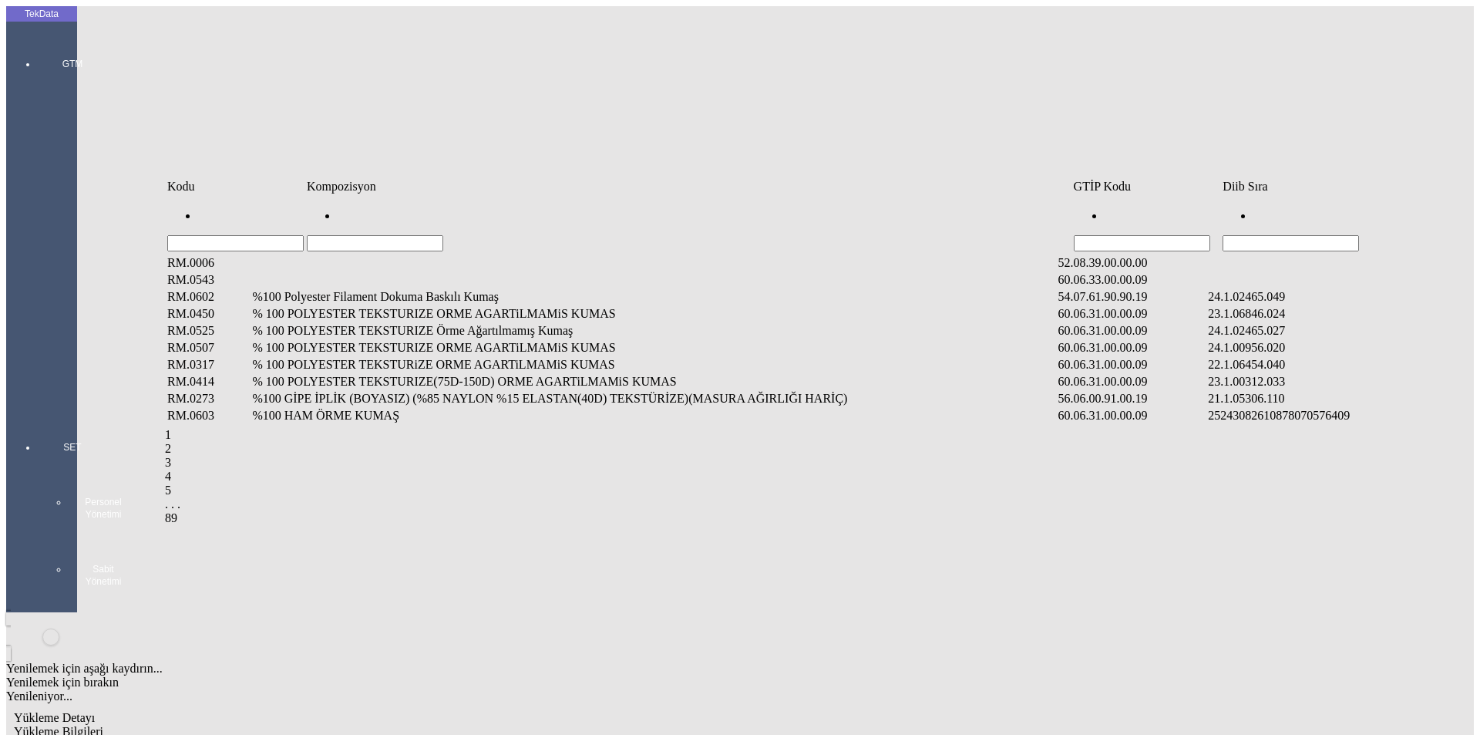
click at [1312, 235] on input "Hücreyi Filtrele" at bounding box center [1291, 243] width 136 height 16
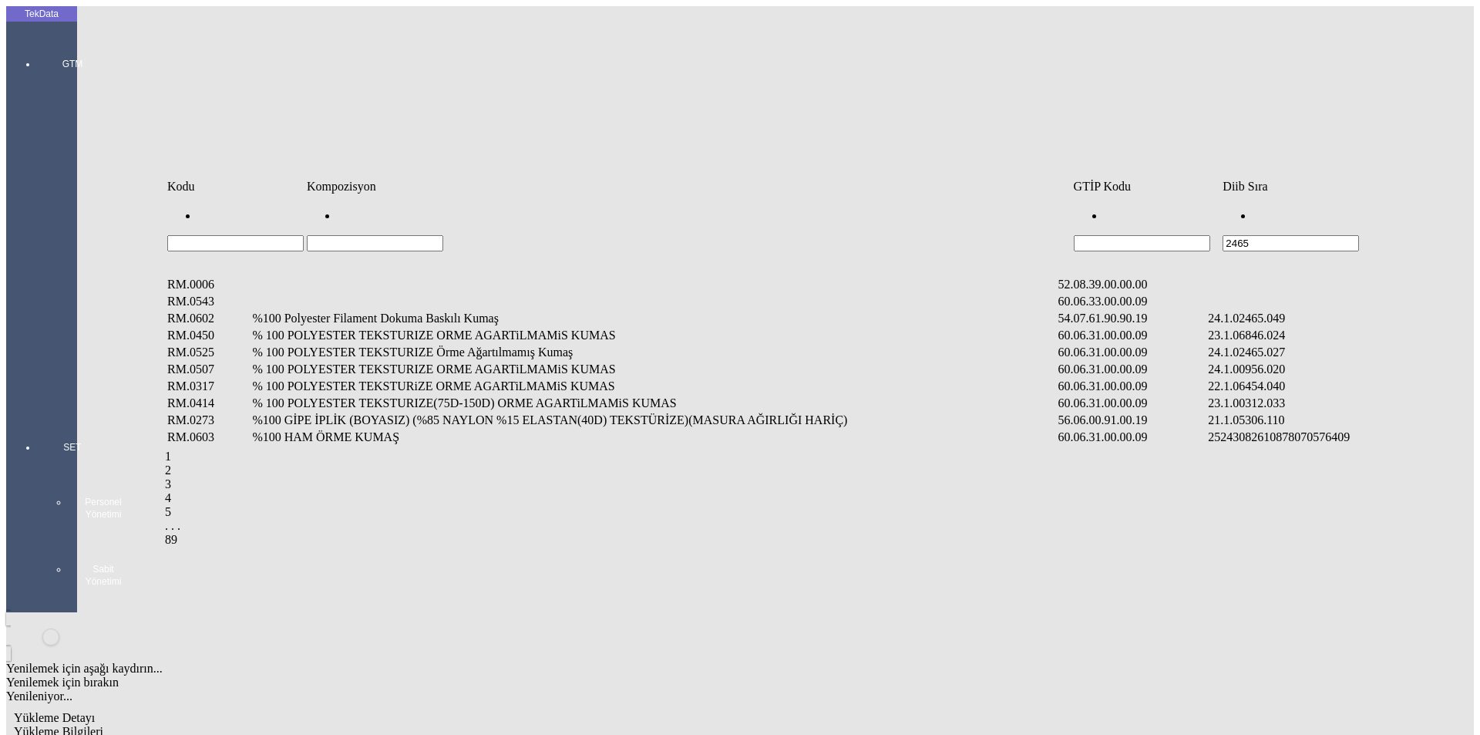
type input "2465"
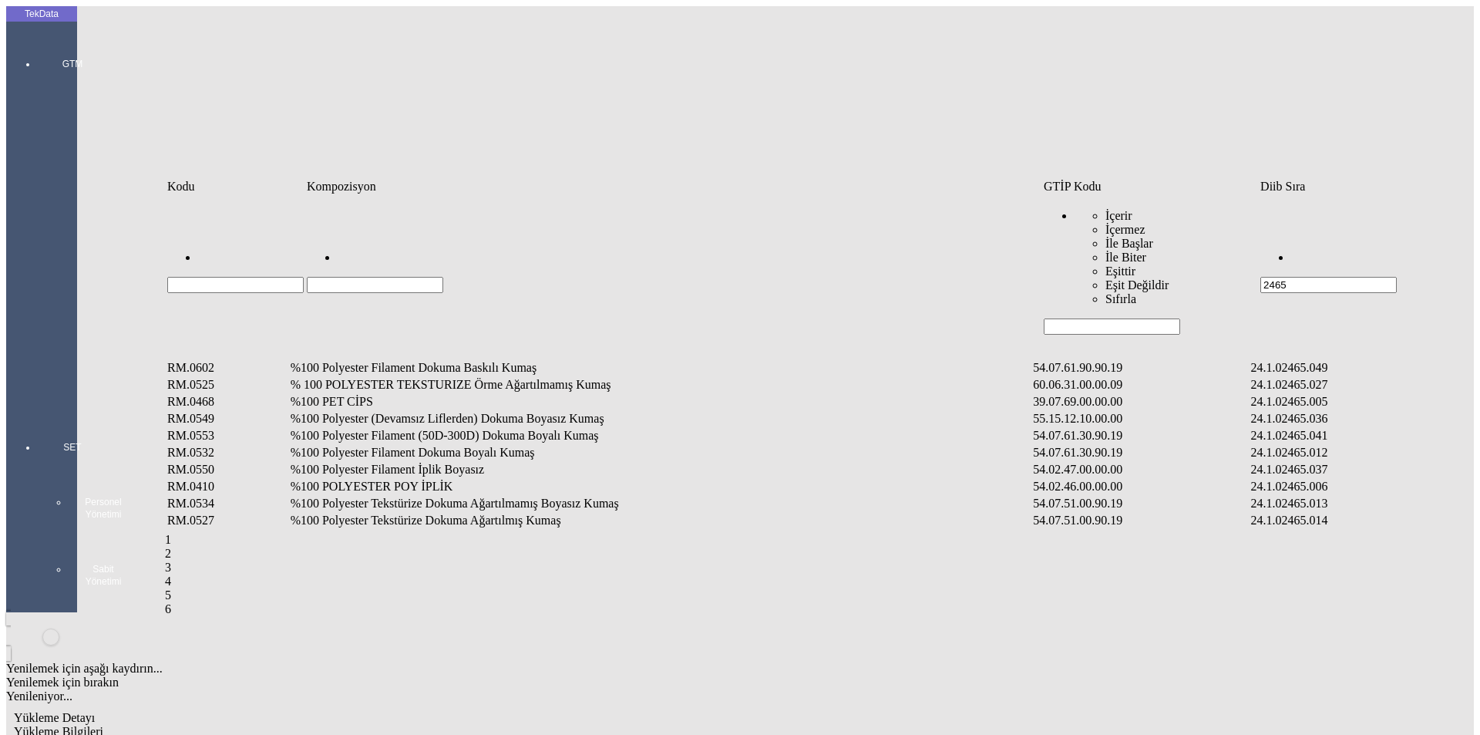
drag, startPoint x: 451, startPoint y: 200, endPoint x: 446, endPoint y: 209, distance: 10.1
click at [450, 194] on td "Kompozisyon" at bounding box center [673, 186] width 735 height 15
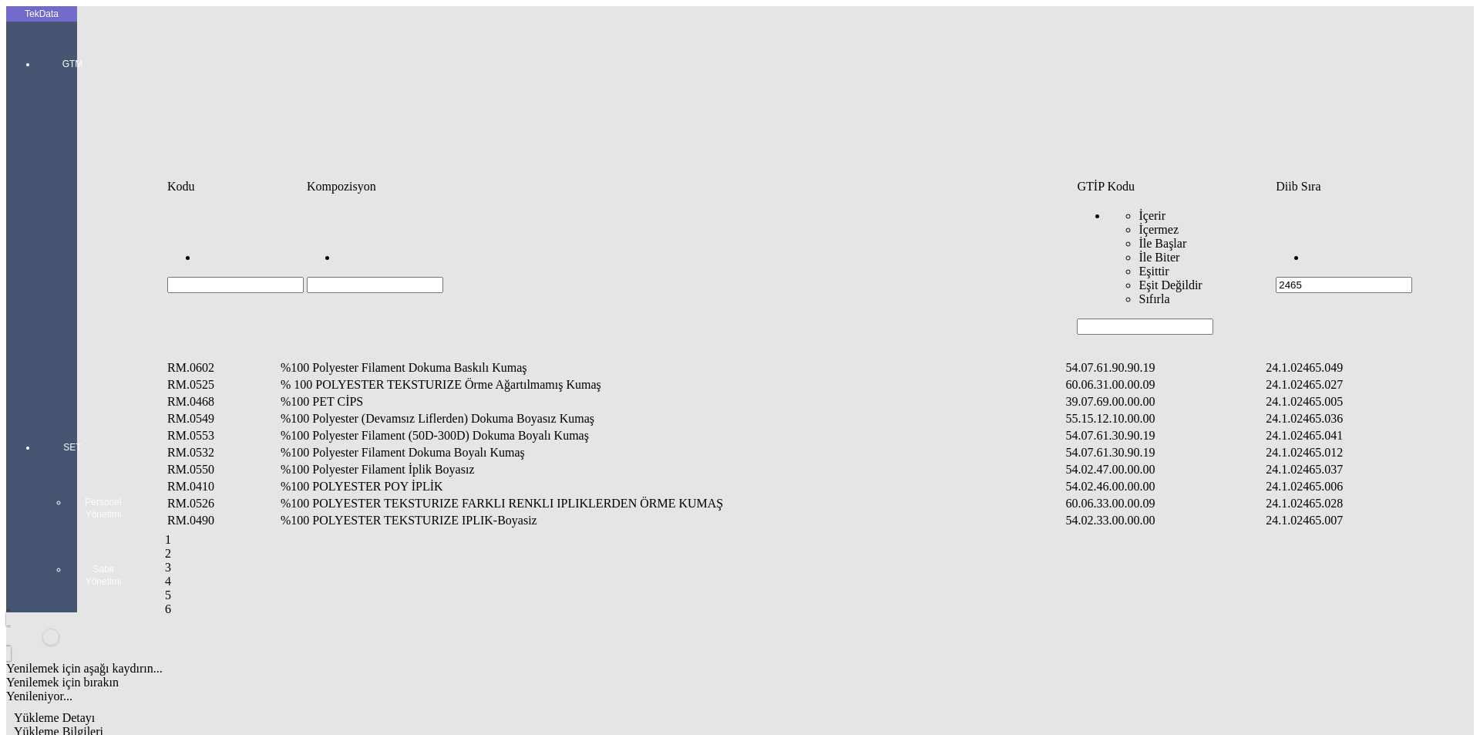
click at [443, 277] on input "Hücreyi Filtrele" at bounding box center [375, 285] width 136 height 16
type input "%71"
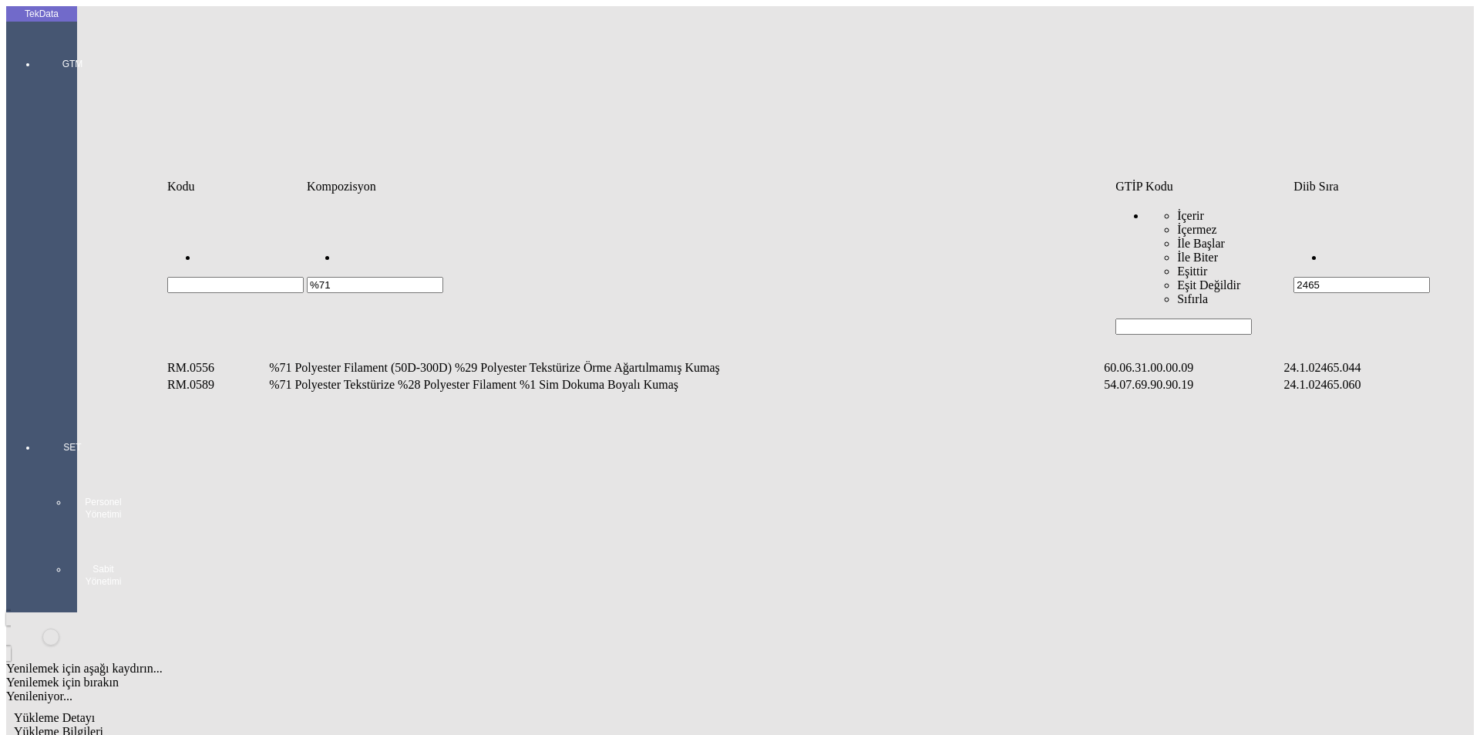
click at [471, 377] on td "%71 Polyester Tekstürize %28 Polyester Filament %1 Sim Dokuma Boyalı Kumaş" at bounding box center [684, 384] width 833 height 15
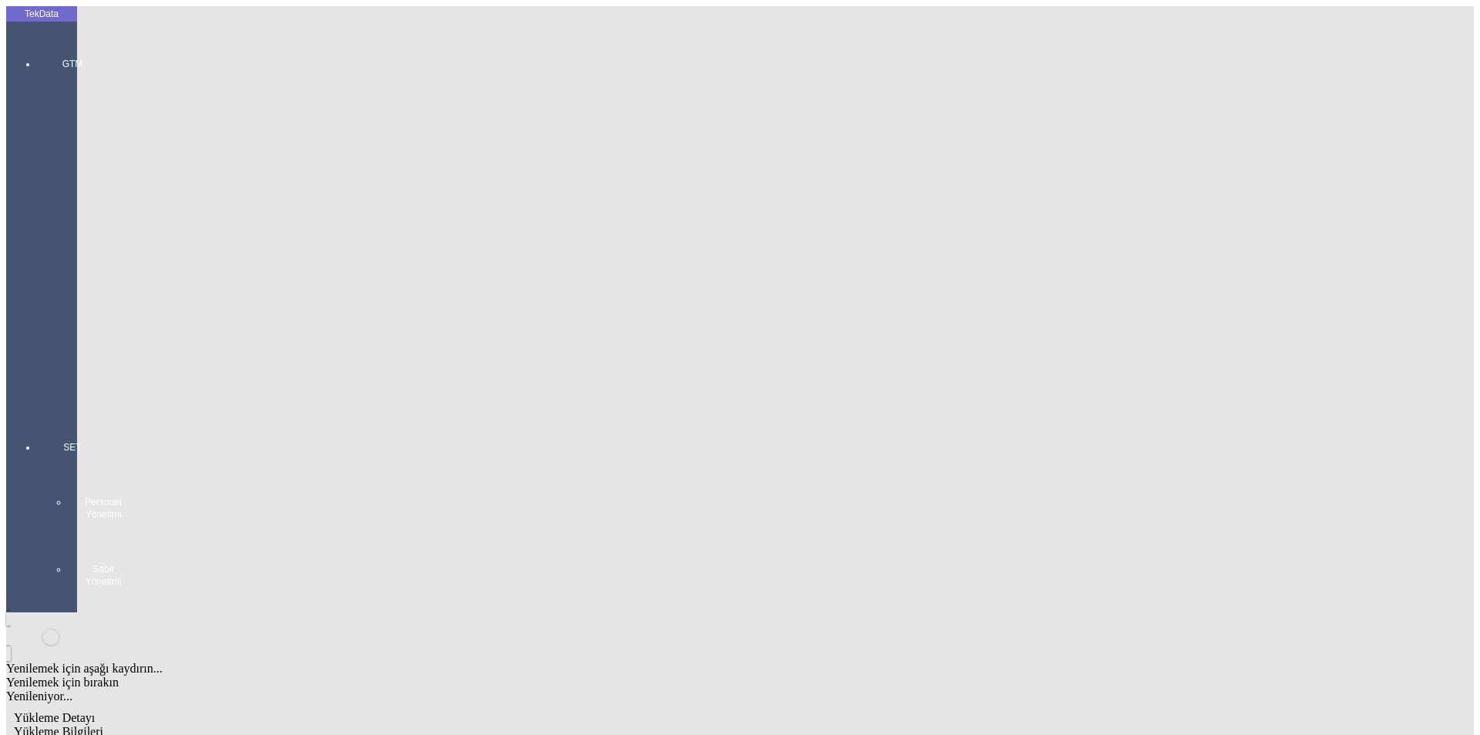
type input "2405"
click at [877, 279] on div "Metre" at bounding box center [1145, 286] width 611 height 14
type input "Metre"
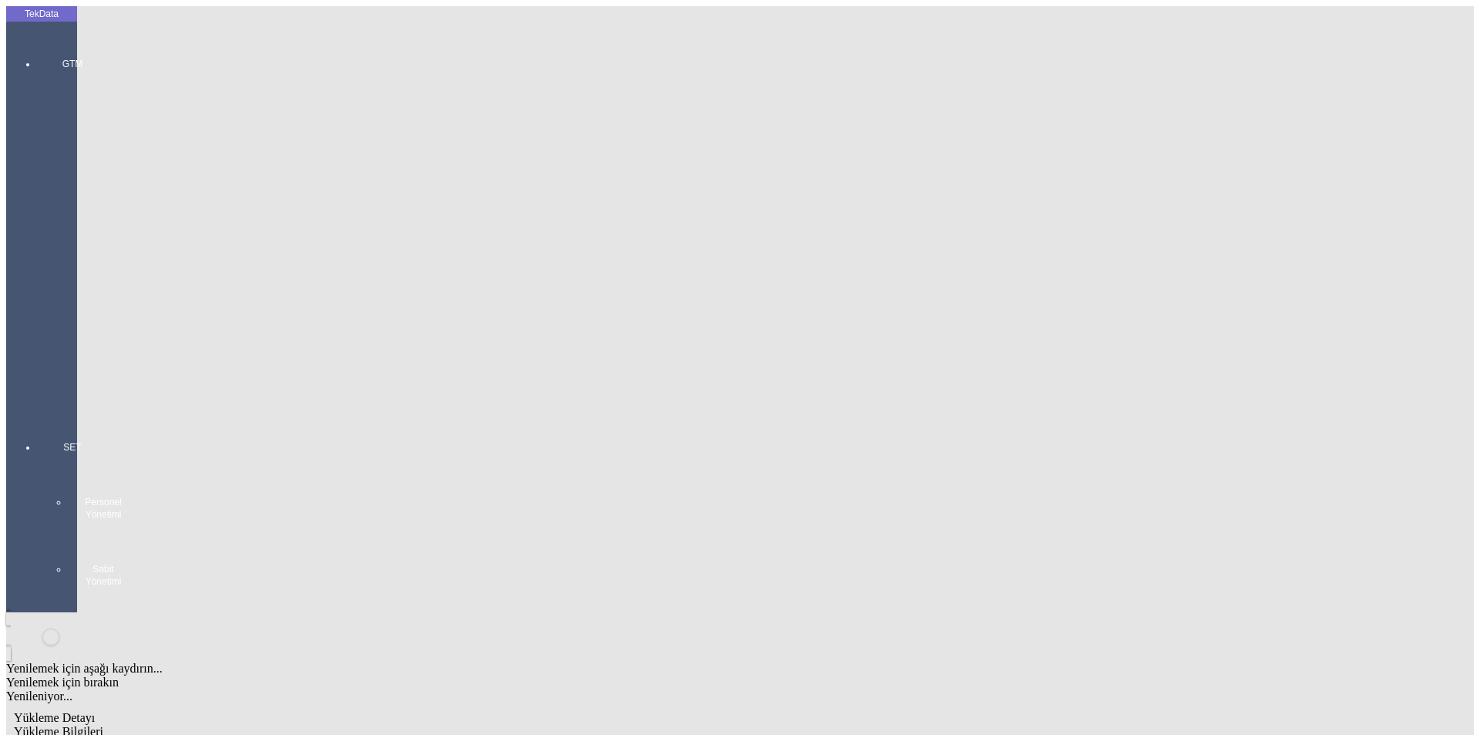
type input "1.42"
click at [895, 323] on div "Amerikan Doları" at bounding box center [1145, 330] width 611 height 14
type input "Amerikan Doları"
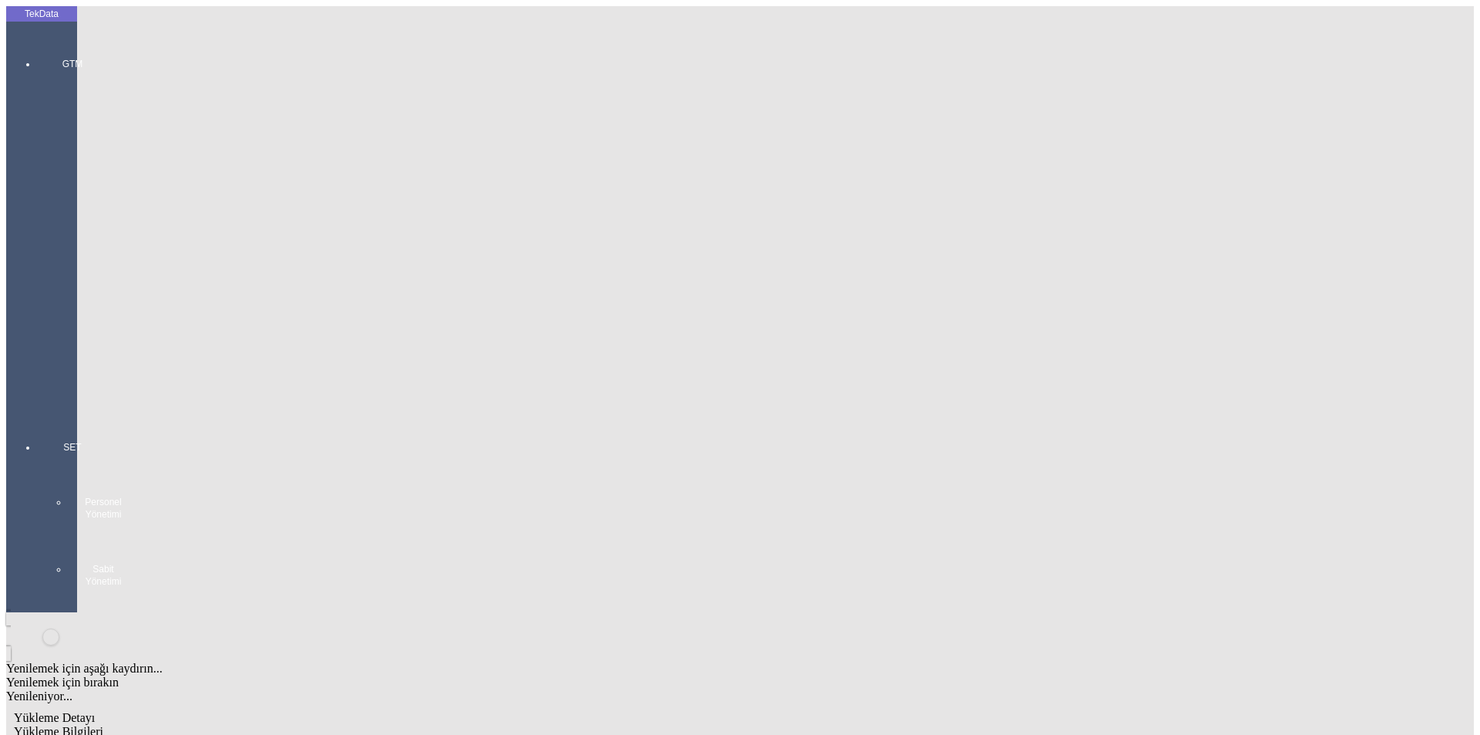
type input "300"
type input "680.5"
type input "688"
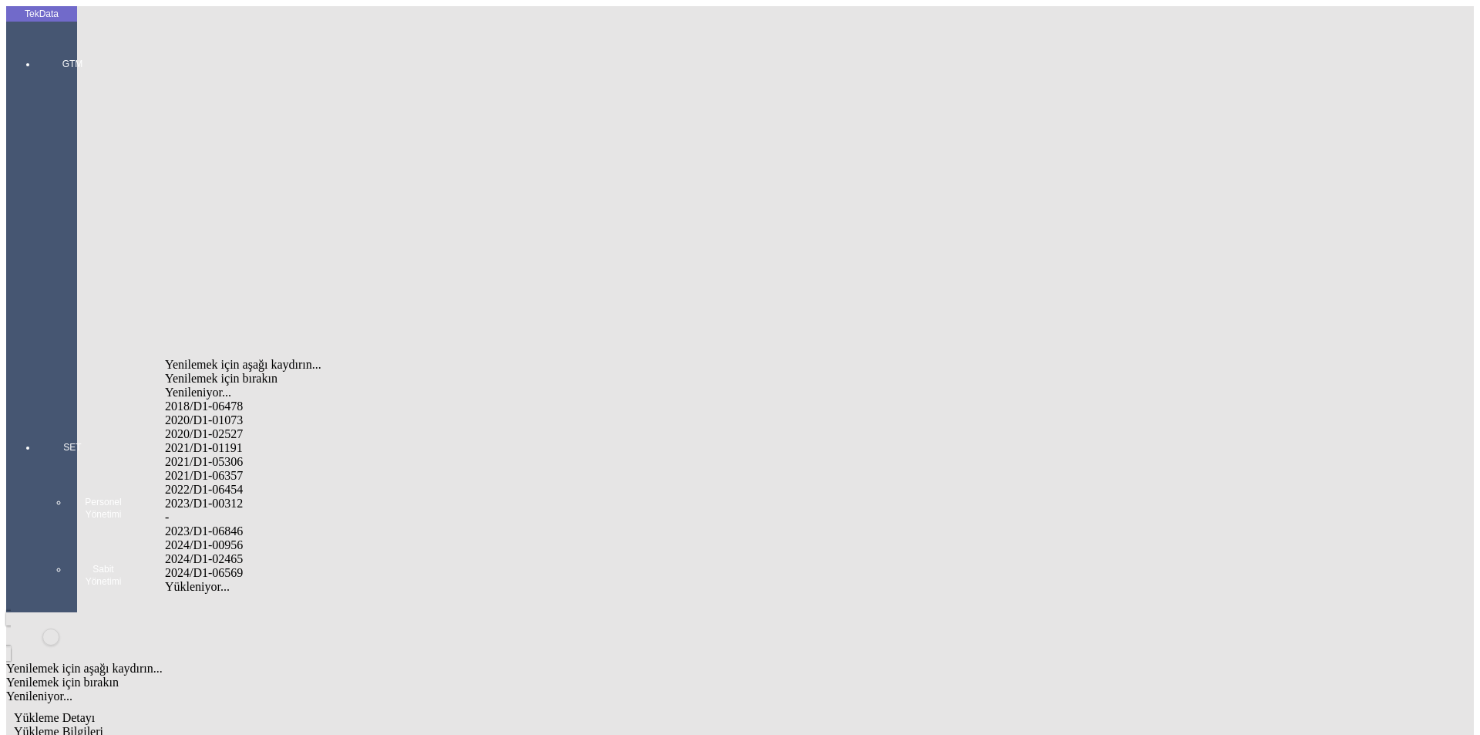
click at [241, 552] on div "2024/D1-02465" at bounding box center [464, 559] width 599 height 14
type input "2024/D1-02465"
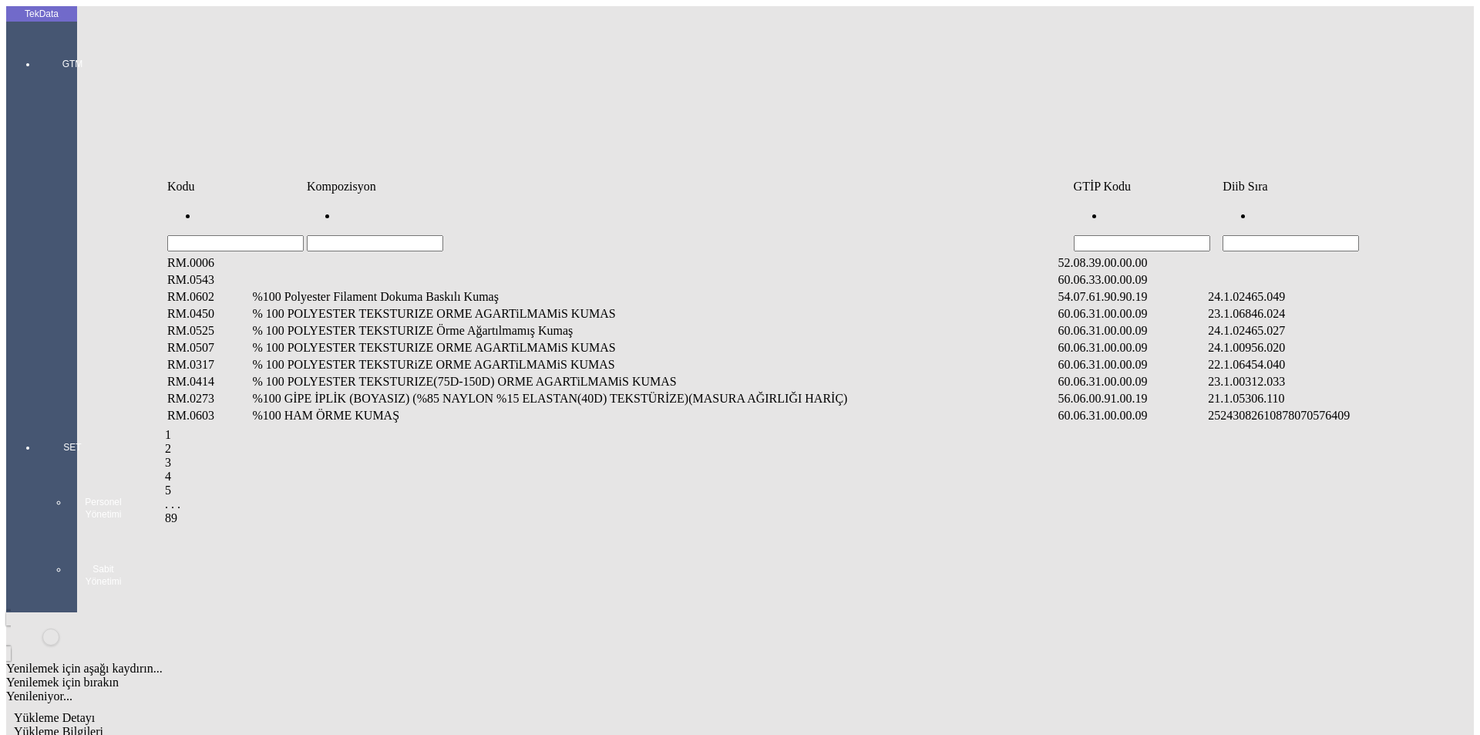
click at [1281, 235] on input "Hücreyi Filtrele" at bounding box center [1291, 243] width 136 height 16
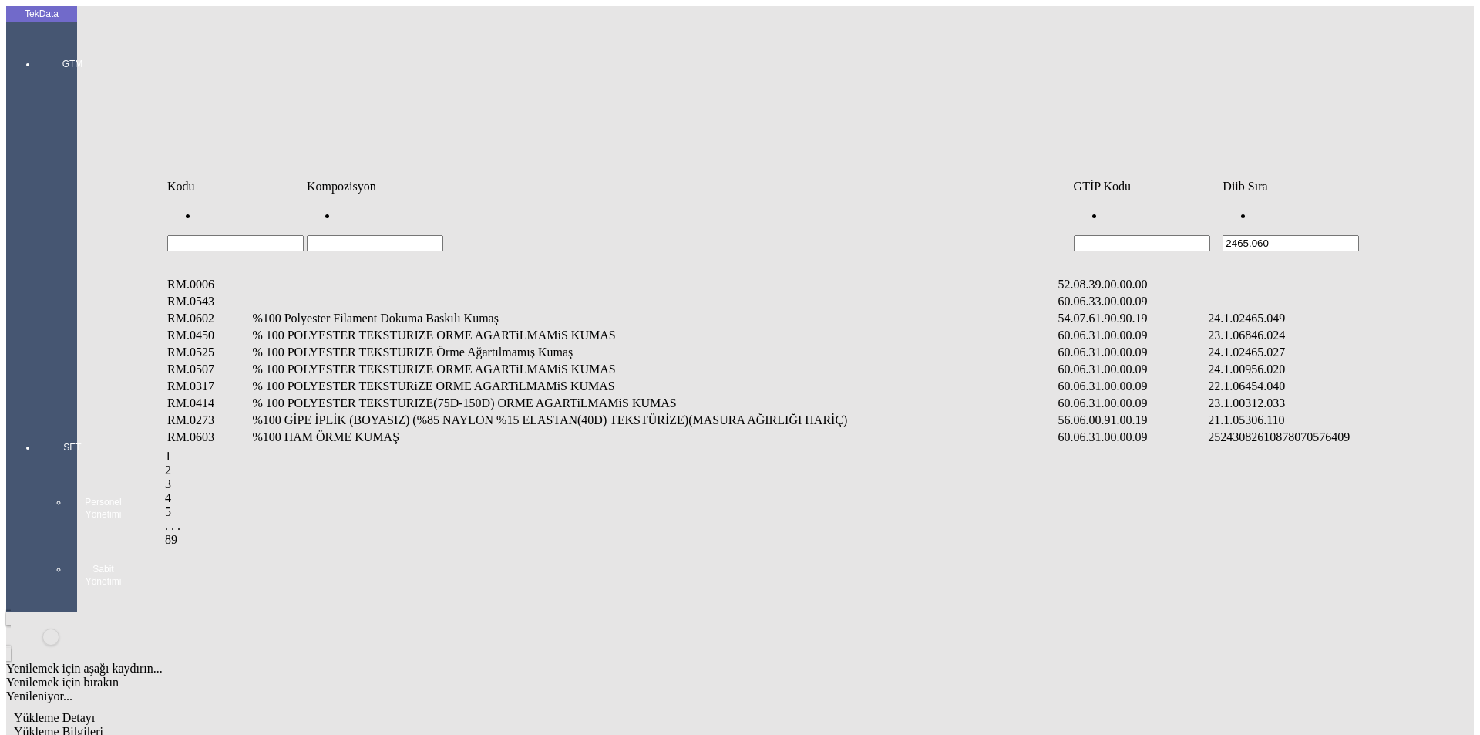
type input "2465.060"
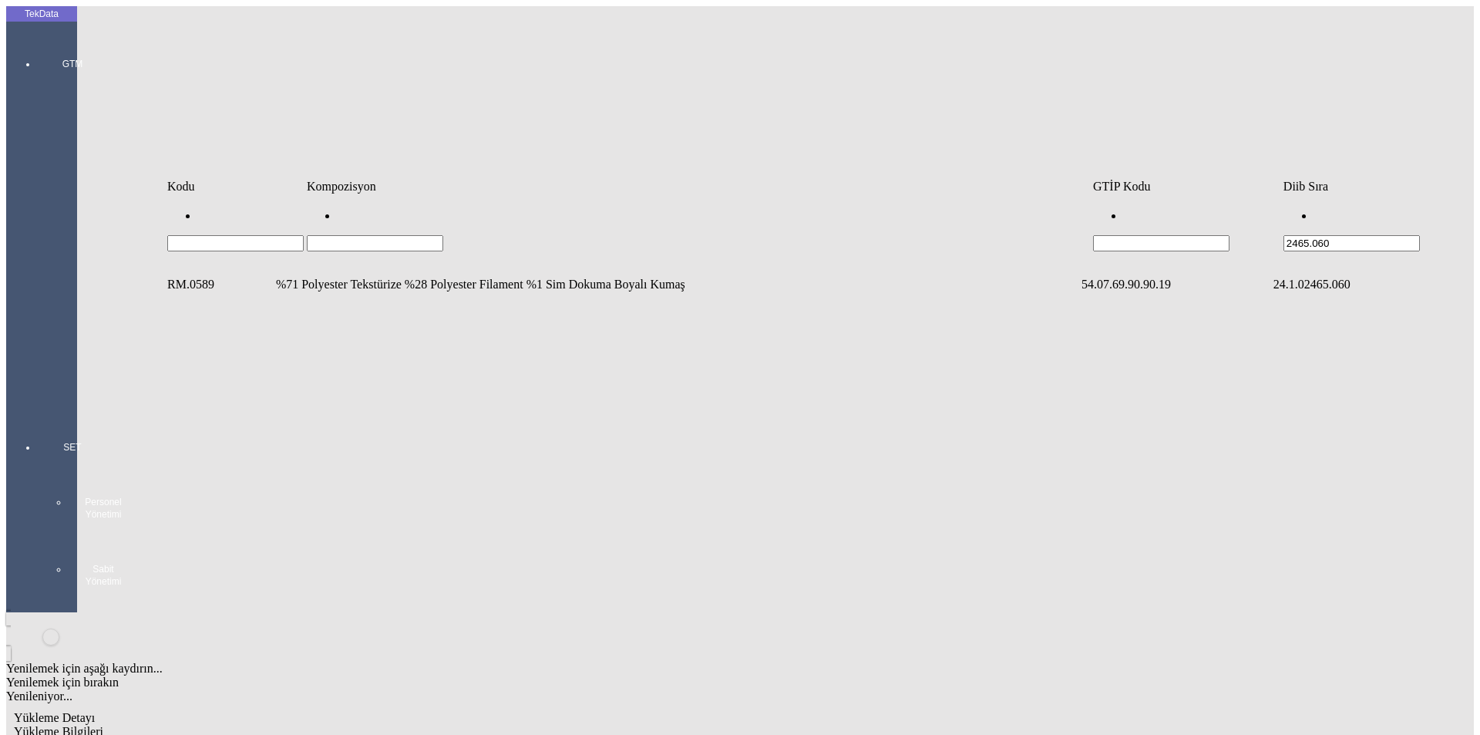
click at [372, 277] on td "%71 Polyester Tekstürize %28 Polyester Filament %1 Sim Dokuma Boyalı Kumaş" at bounding box center [677, 284] width 804 height 15
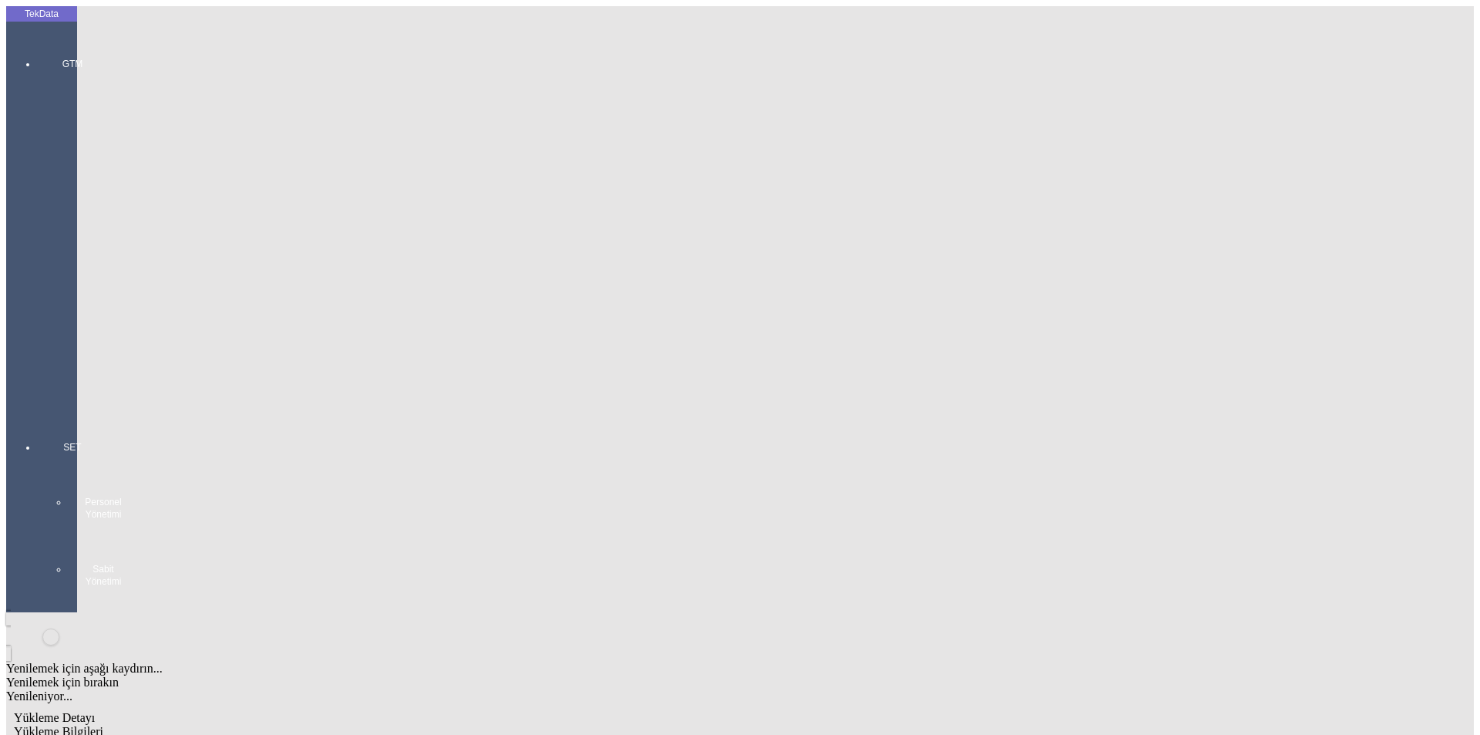
type input "1890.45"
click at [873, 279] on div "Metre" at bounding box center [1145, 286] width 611 height 14
type input "Metre"
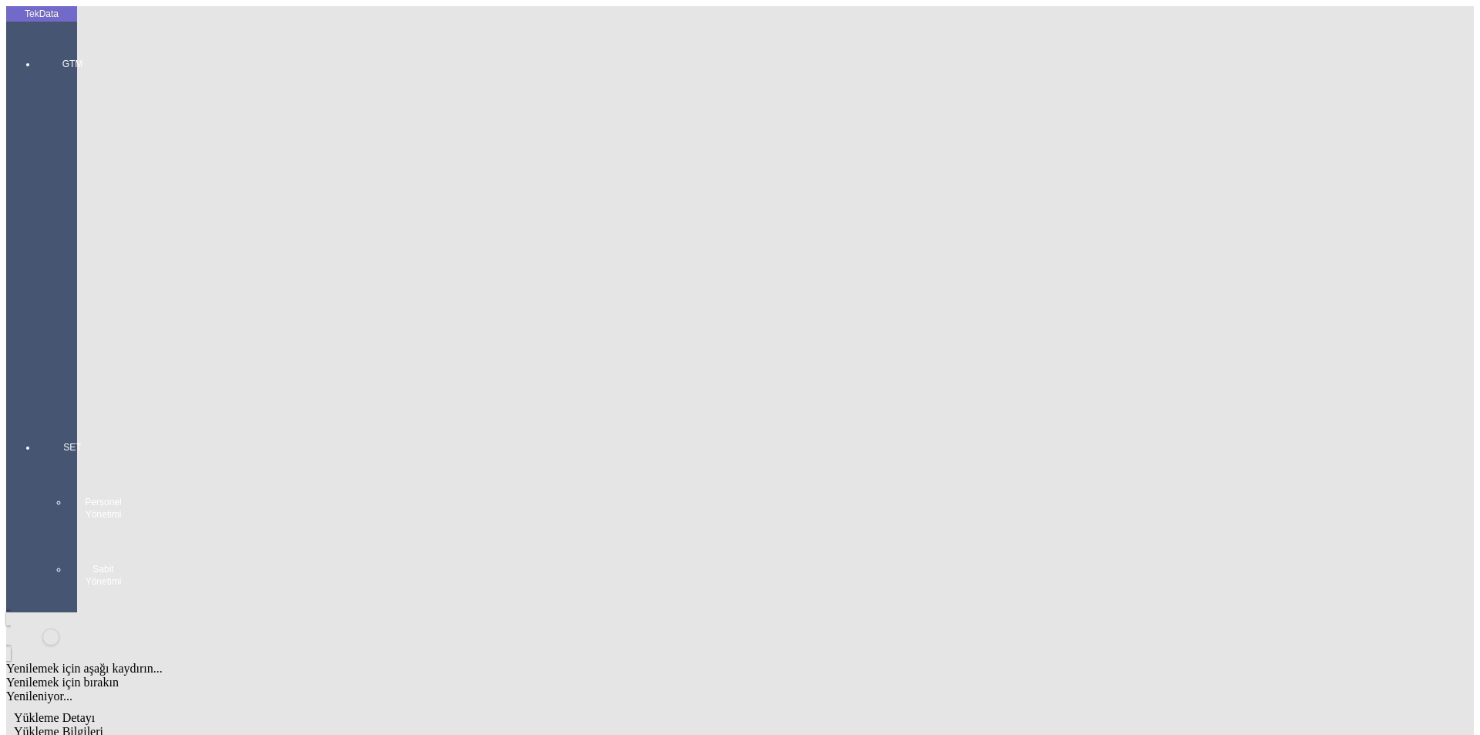
type input "1.42"
click at [878, 323] on div "Amerikan Doları" at bounding box center [1145, 330] width 611 height 14
type input "Amerikan Doları"
type input "300"
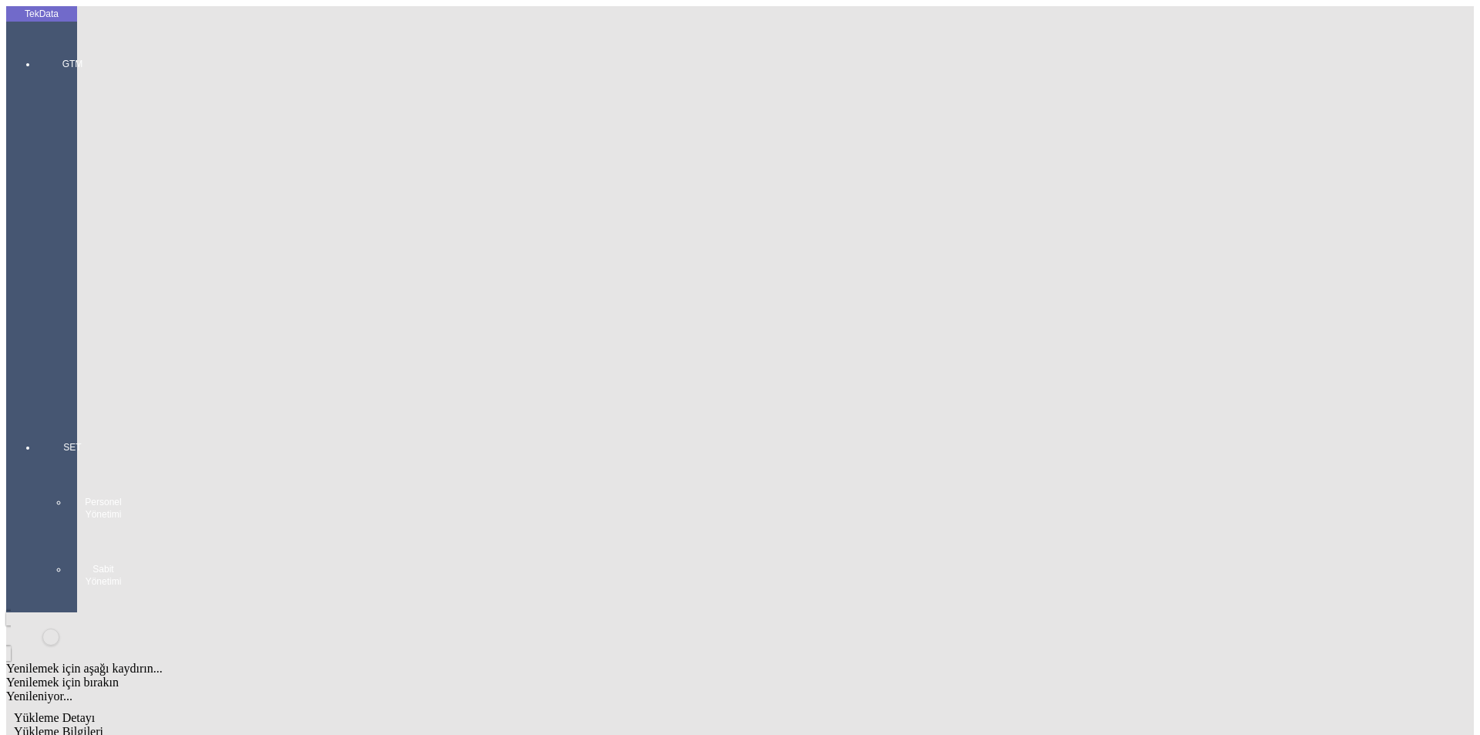
type input "528.45"
type input "534.45"
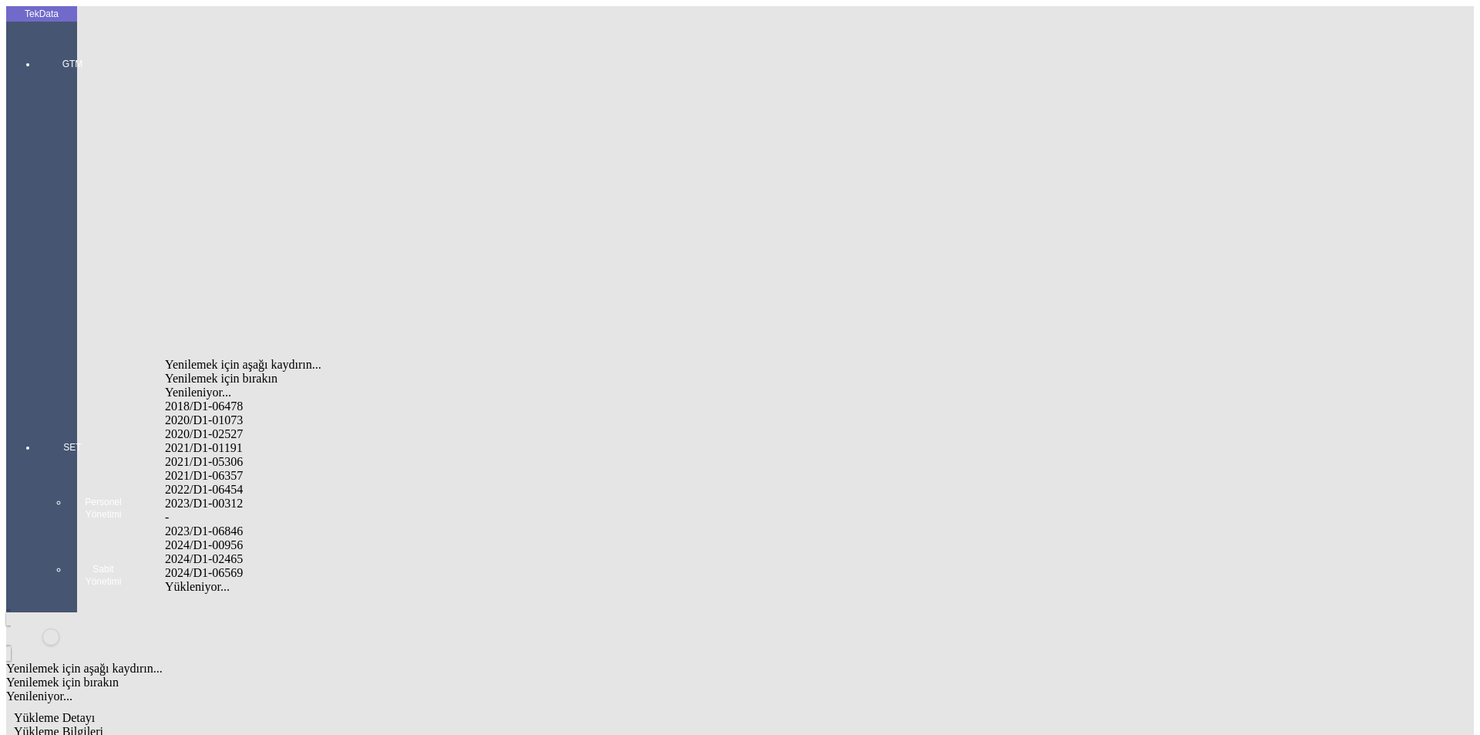
click at [261, 552] on div "2024/D1-02465" at bounding box center [464, 559] width 599 height 14
type input "2024/D1-02465"
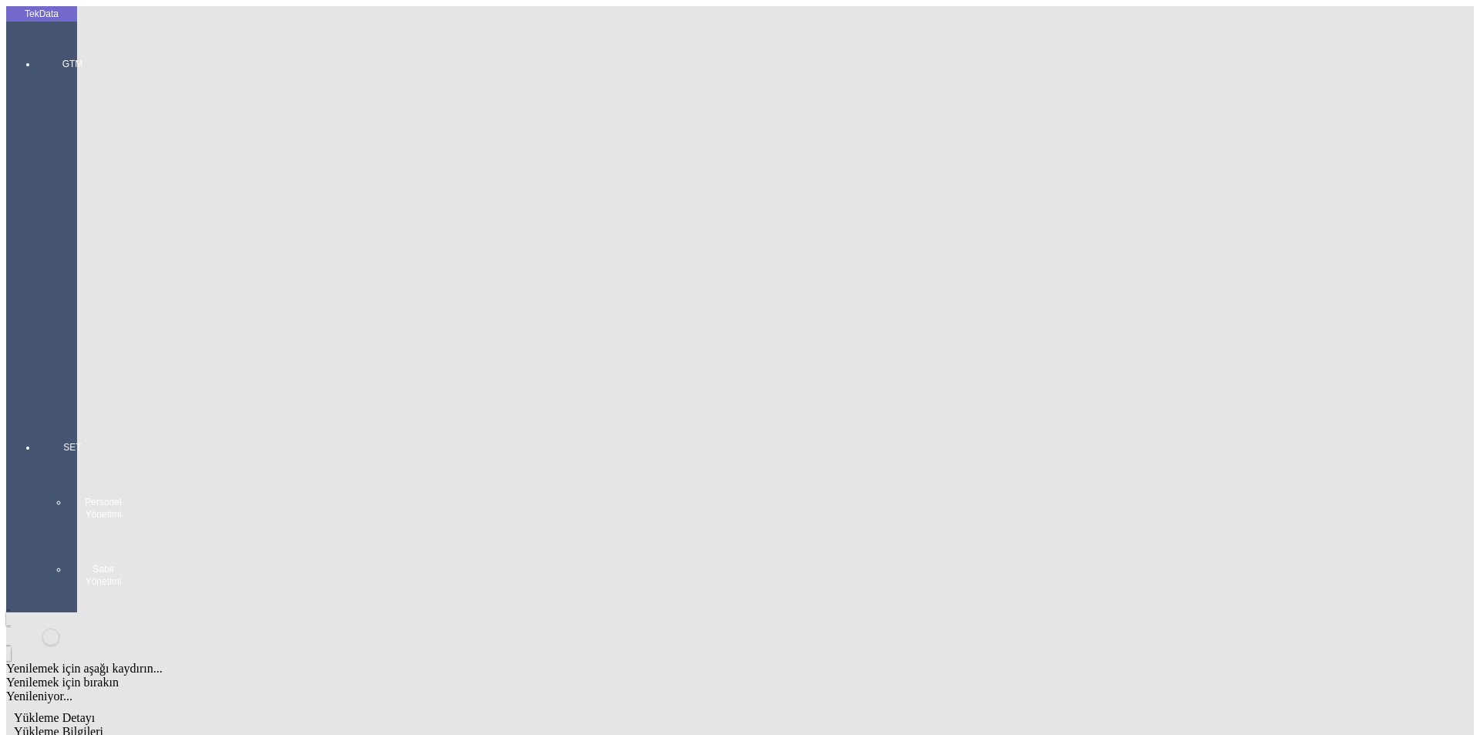
drag, startPoint x: 343, startPoint y: 74, endPoint x: 357, endPoint y: 75, distance: 13.9
drag, startPoint x: 887, startPoint y: 169, endPoint x: 795, endPoint y: 196, distance: 96.4
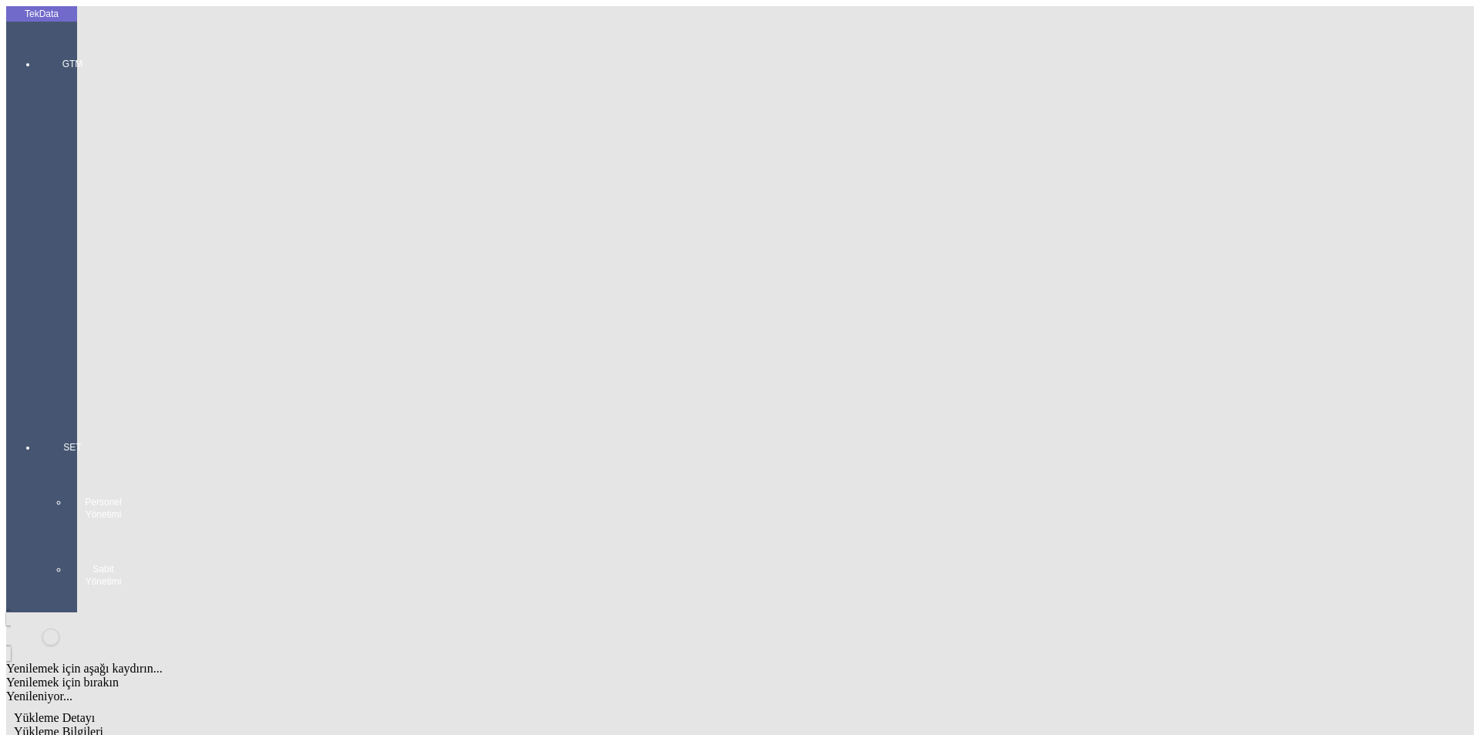
type input "34"
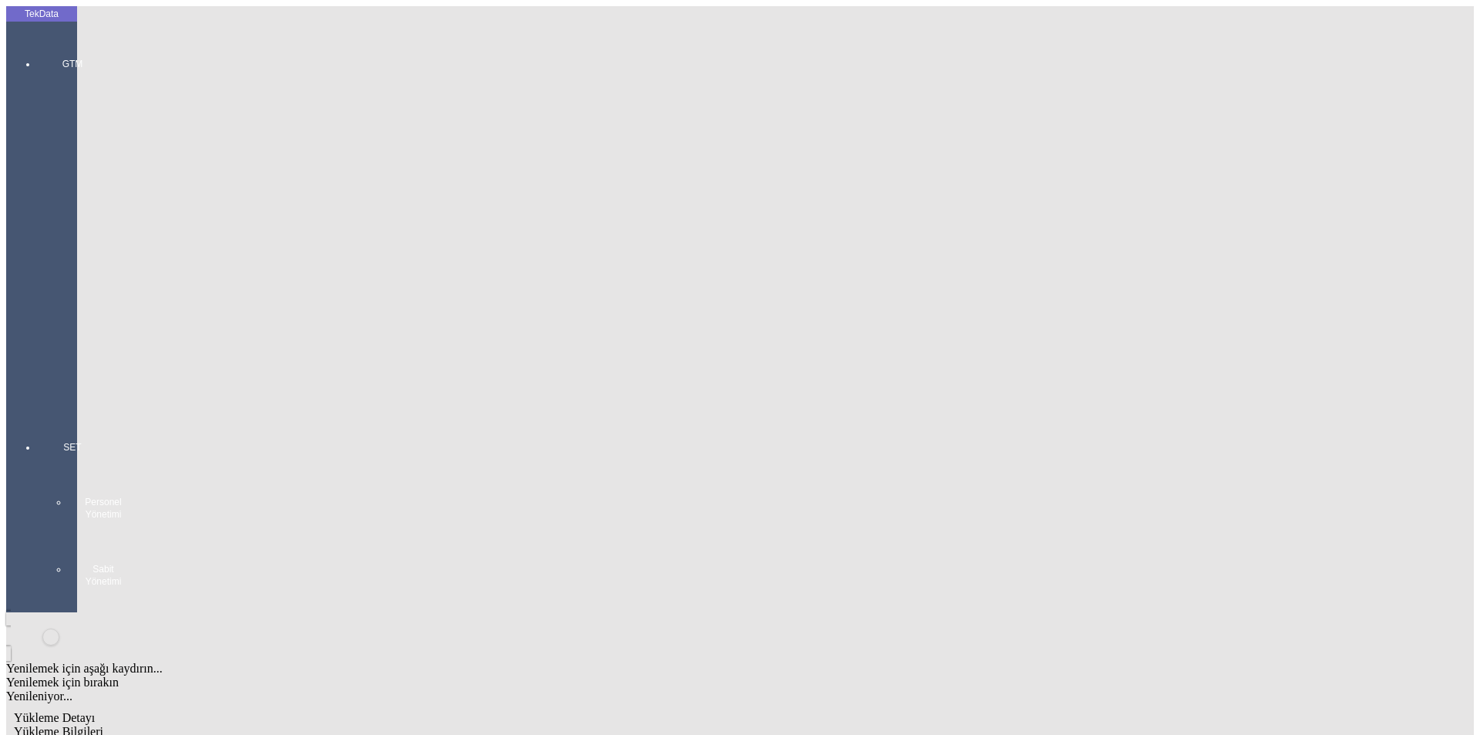
drag, startPoint x: 109, startPoint y: 217, endPoint x: 118, endPoint y: 214, distance: 9.3
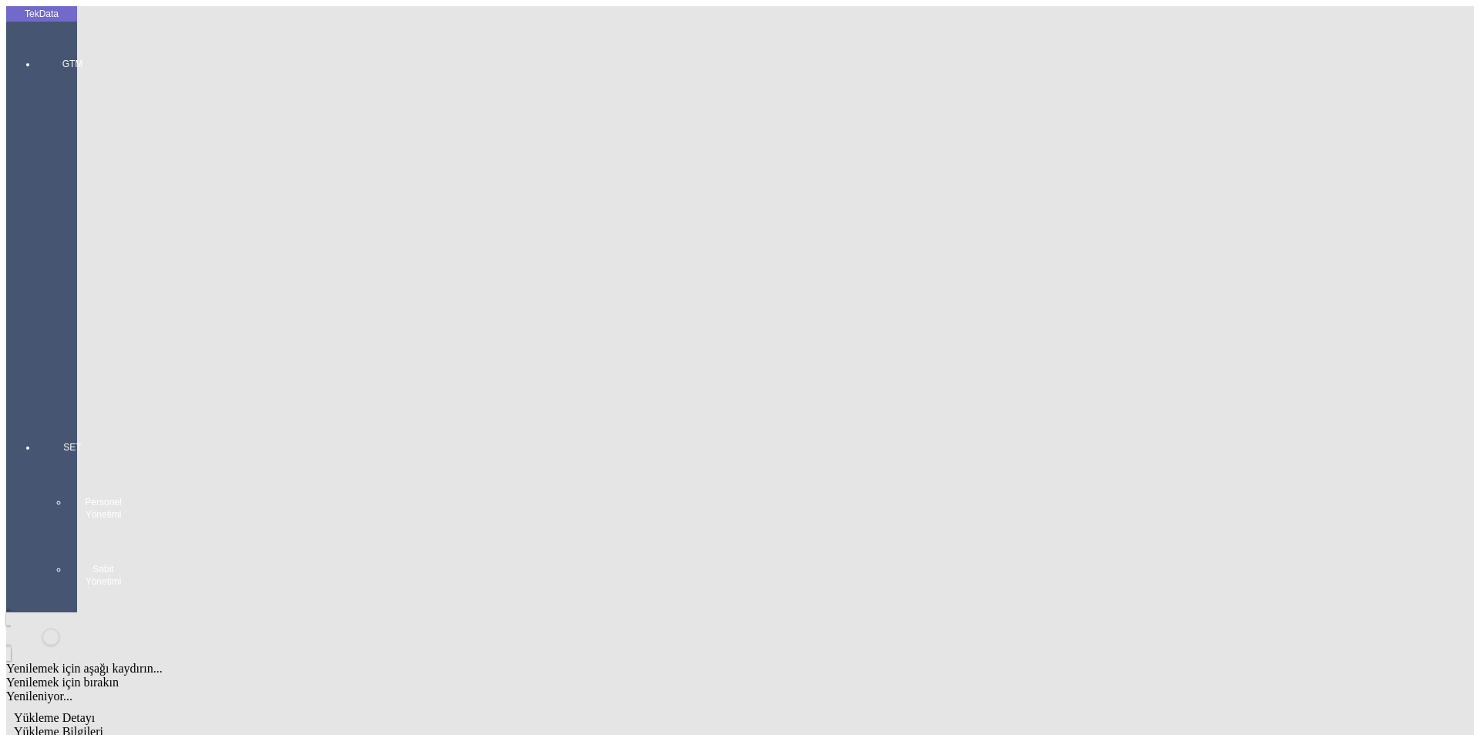
drag, startPoint x: 133, startPoint y: 82, endPoint x: 145, endPoint y: 79, distance: 12.0
click at [103, 725] on span "Yükleme Bilgileri" at bounding box center [58, 731] width 89 height 13
drag, startPoint x: 426, startPoint y: 104, endPoint x: 0, endPoint y: 104, distance: 425.6
drag, startPoint x: 369, startPoint y: 143, endPoint x: 96, endPoint y: 153, distance: 273.1
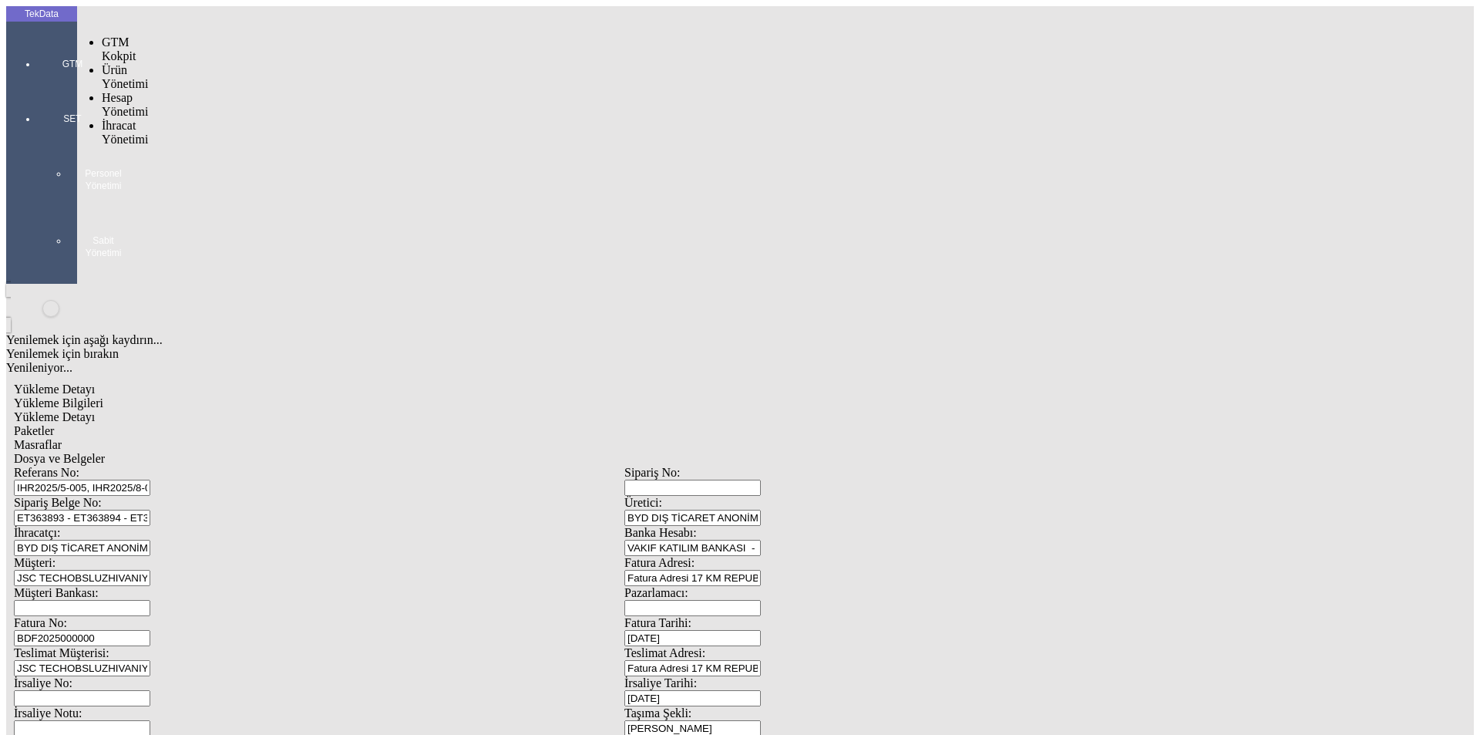
click at [39, 86] on div at bounding box center [72, 86] width 71 height 0
click at [113, 119] on span "İhracat Yönetimi" at bounding box center [125, 132] width 46 height 27
click at [236, 146] on span "Yüklemeler" at bounding box center [265, 152] width 59 height 13
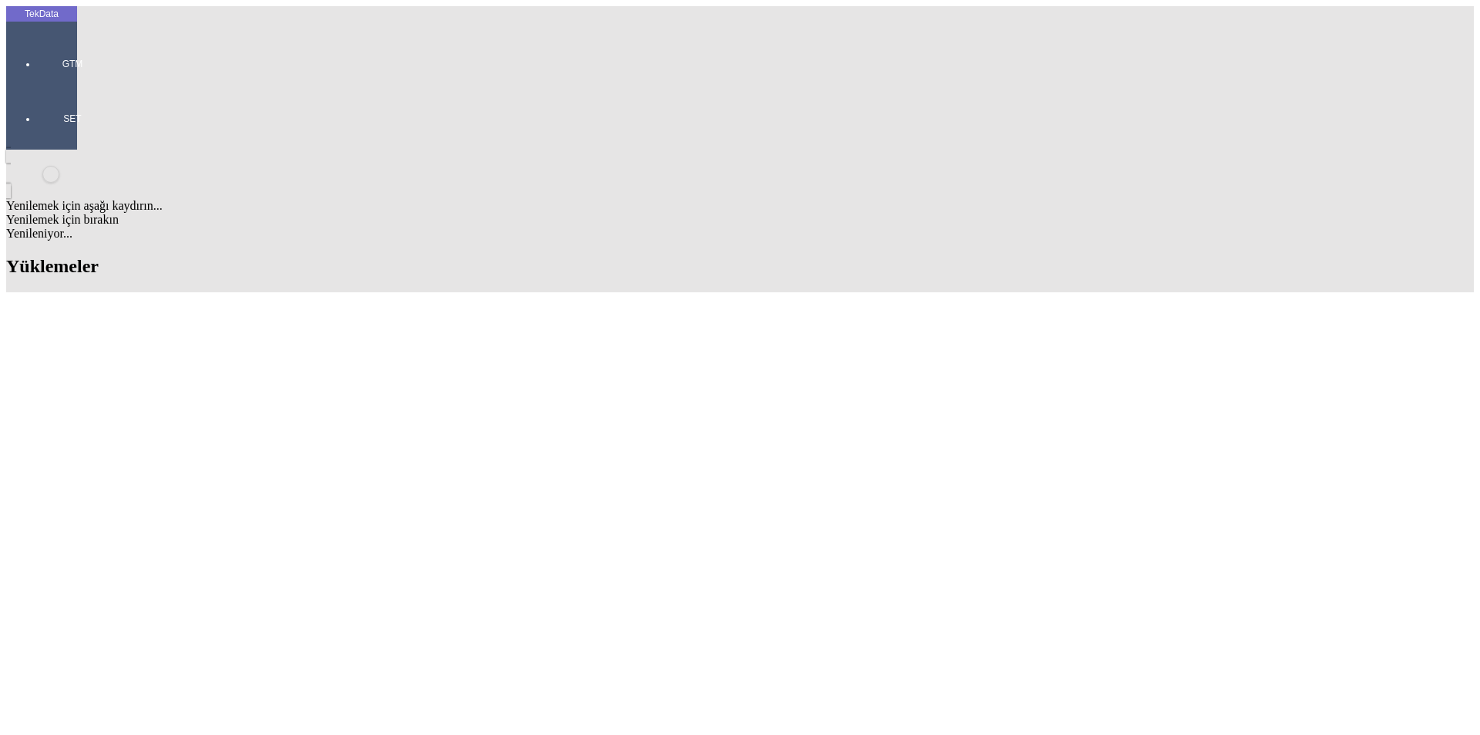
scroll to position [77, 0]
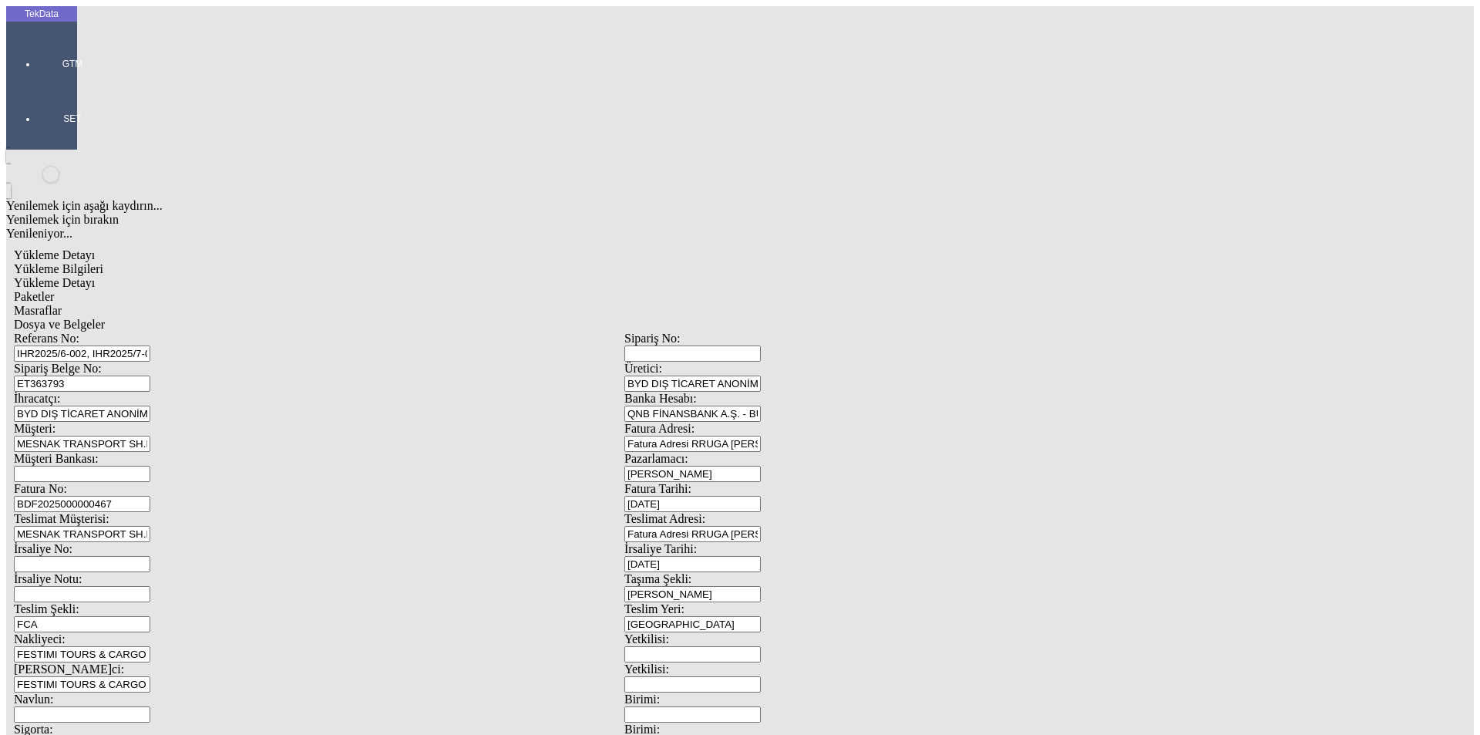
click at [95, 276] on span "Yükleme Detayı" at bounding box center [54, 282] width 81 height 13
drag, startPoint x: 202, startPoint y: 255, endPoint x: 116, endPoint y: 263, distance: 86.7
type input "1.95"
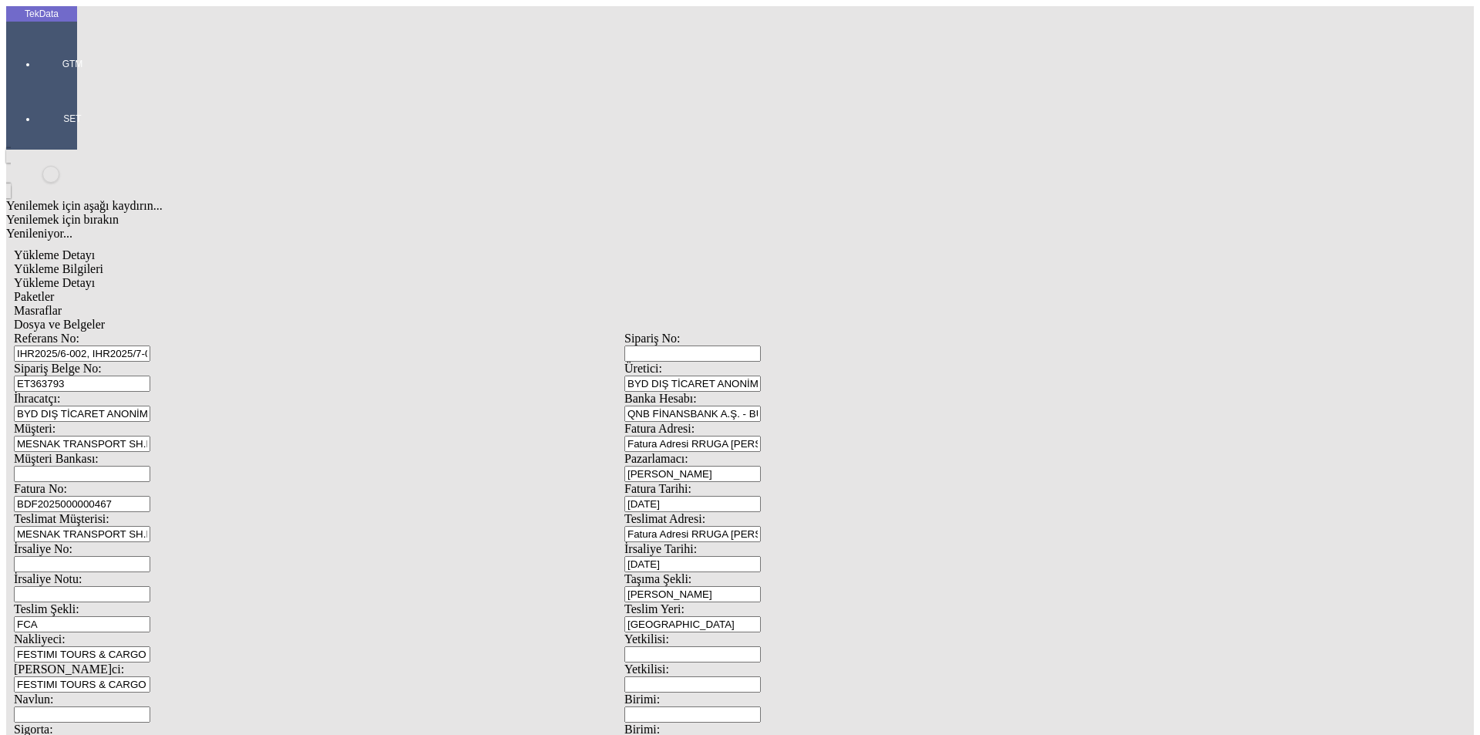
drag, startPoint x: 207, startPoint y: 278, endPoint x: 133, endPoint y: 272, distance: 75.0
type input "2.25"
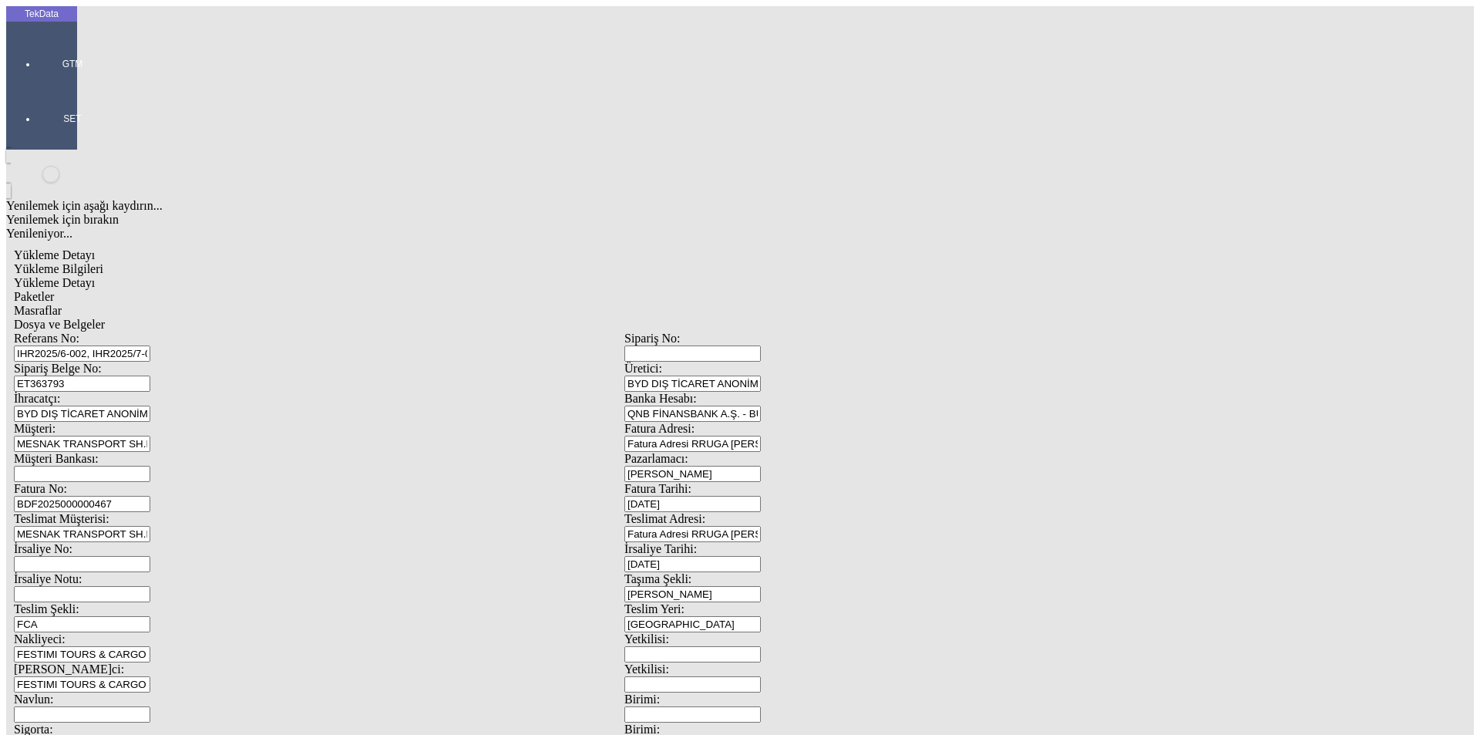
drag, startPoint x: 237, startPoint y: 302, endPoint x: 93, endPoint y: 300, distance: 143.4
type input "1.06"
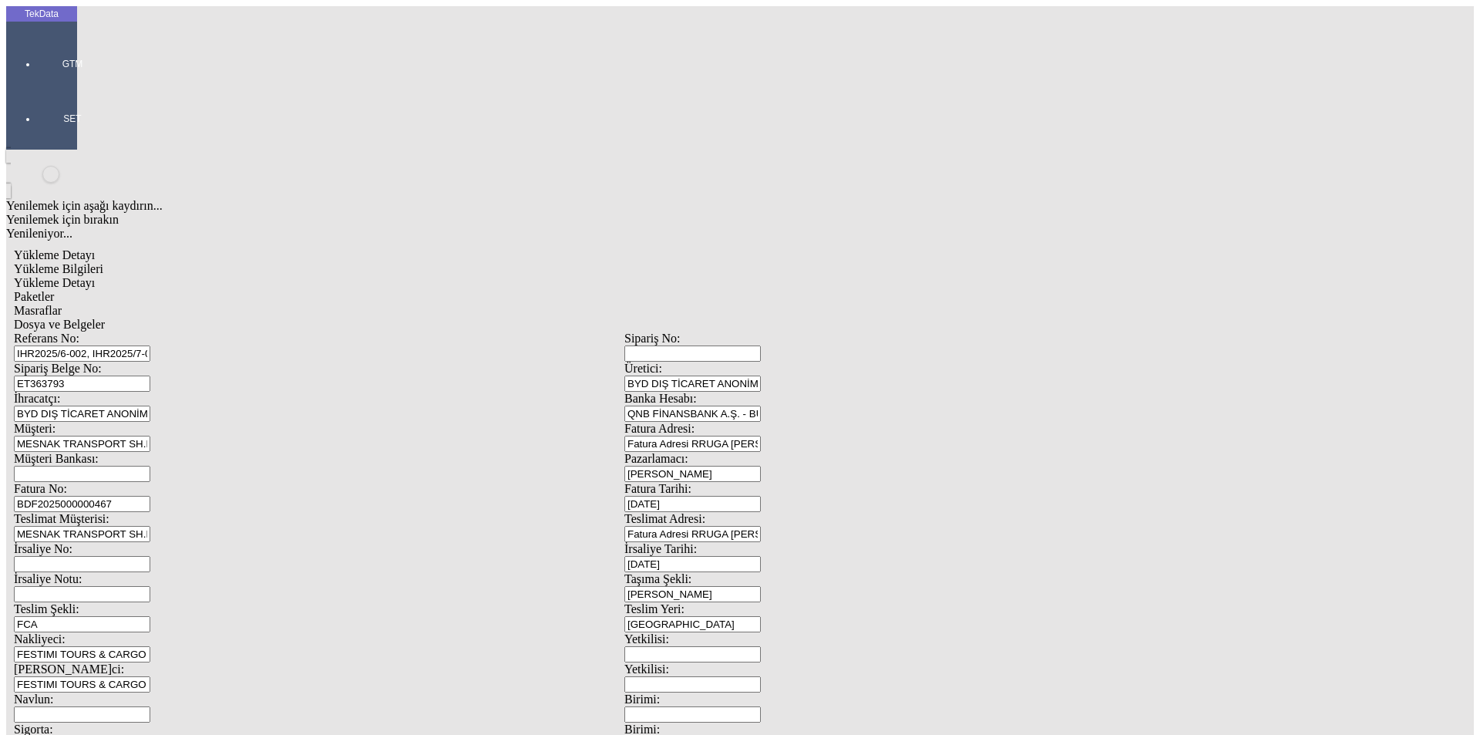
drag, startPoint x: 197, startPoint y: 321, endPoint x: 2, endPoint y: 318, distance: 195.1
type input "1.06"
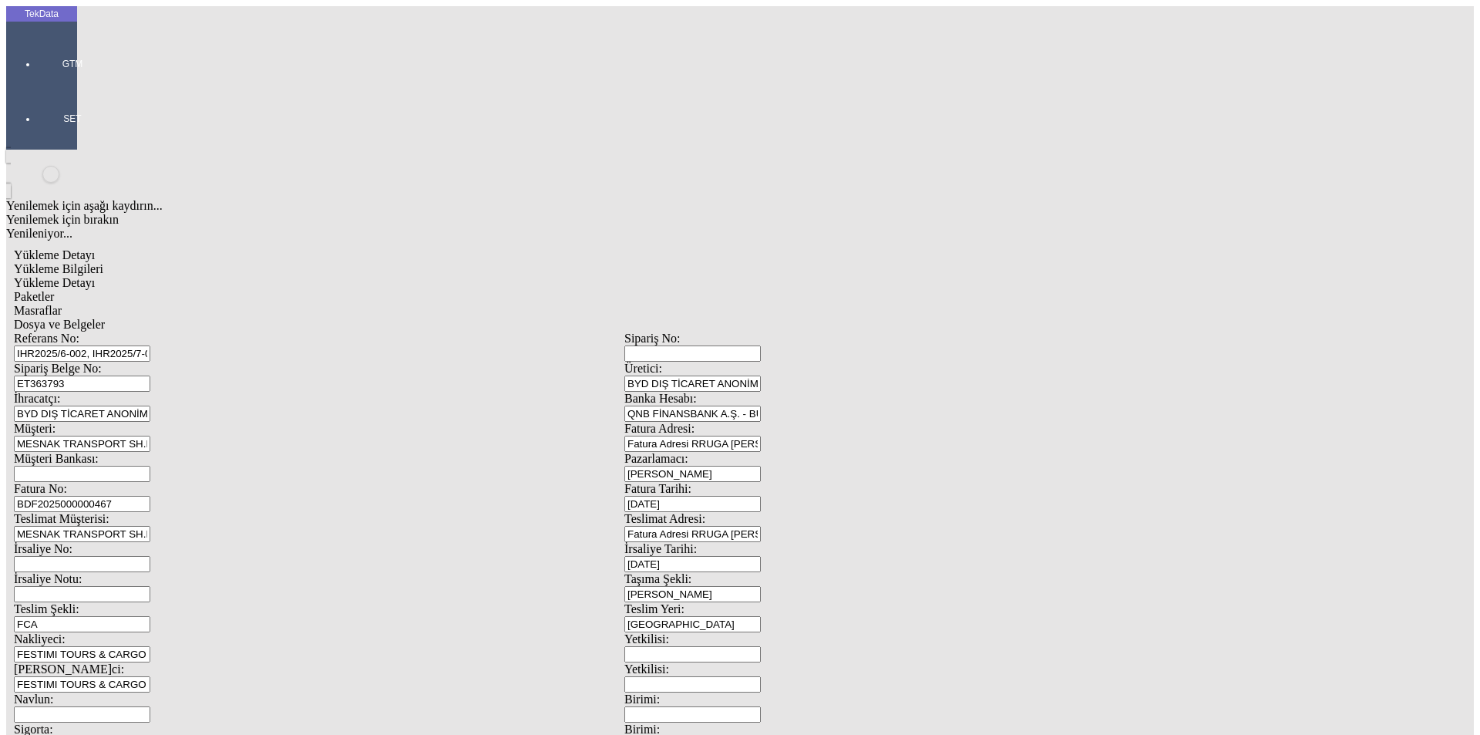
drag, startPoint x: 122, startPoint y: 342, endPoint x: 69, endPoint y: 358, distance: 55.6
type input "1.53"
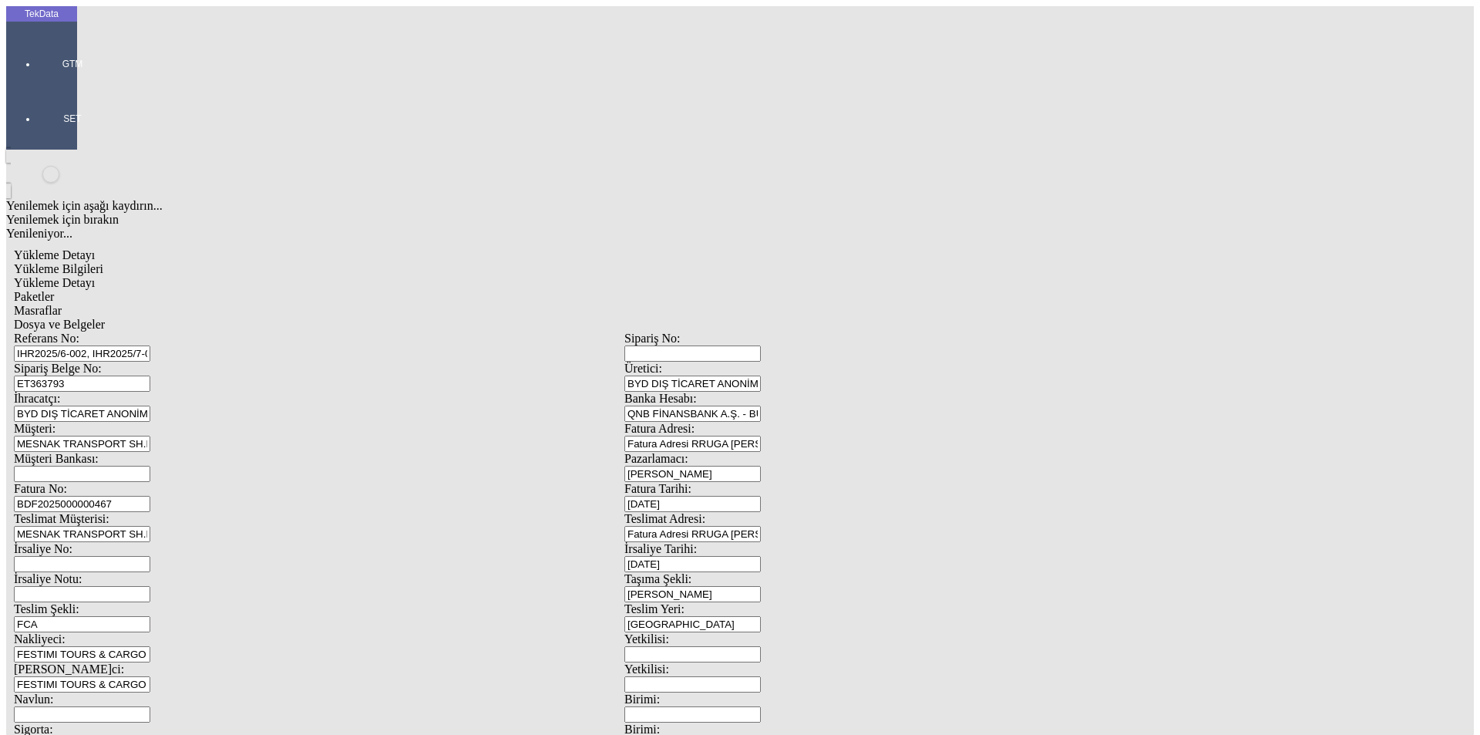
drag, startPoint x: 493, startPoint y: 604, endPoint x: 507, endPoint y: 593, distance: 17.5
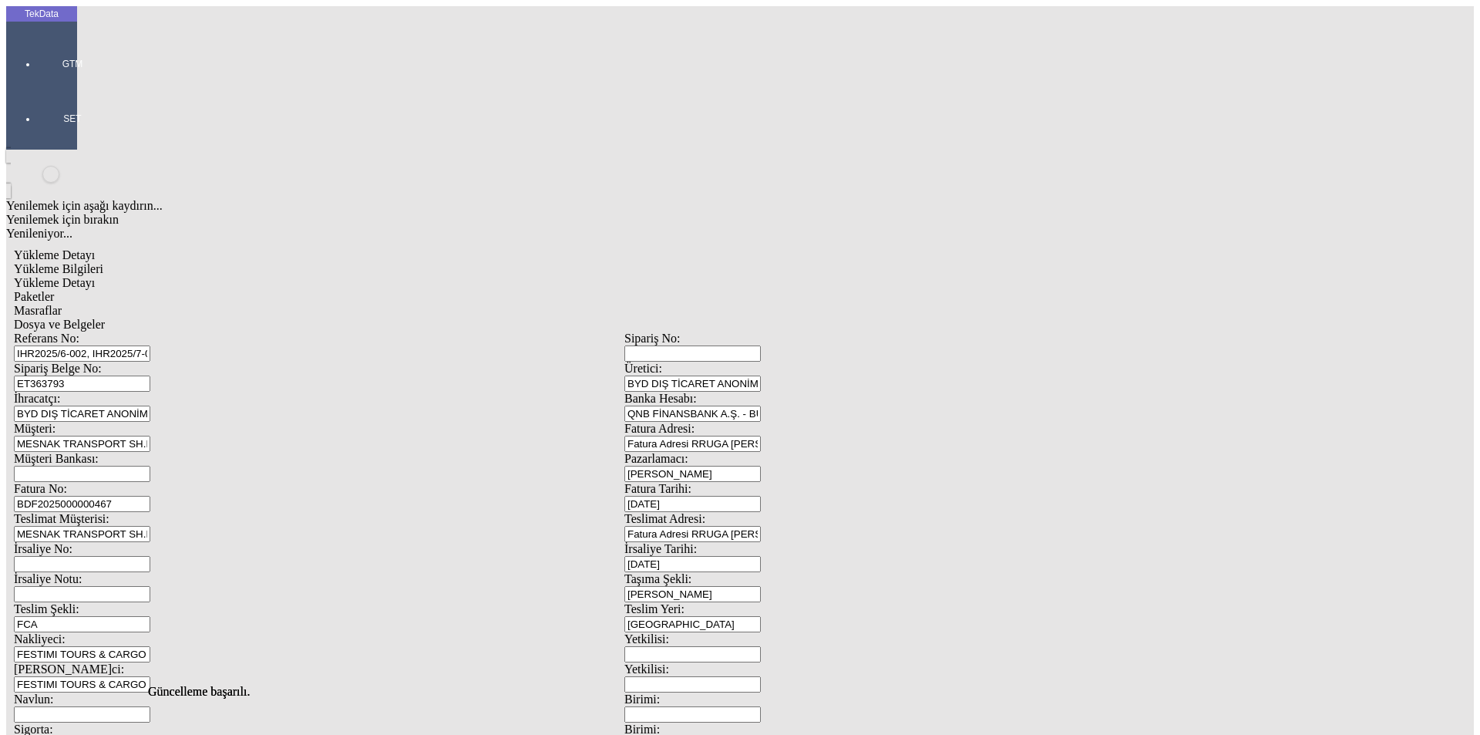
drag, startPoint x: 617, startPoint y: 416, endPoint x: 623, endPoint y: 402, distance: 15.2
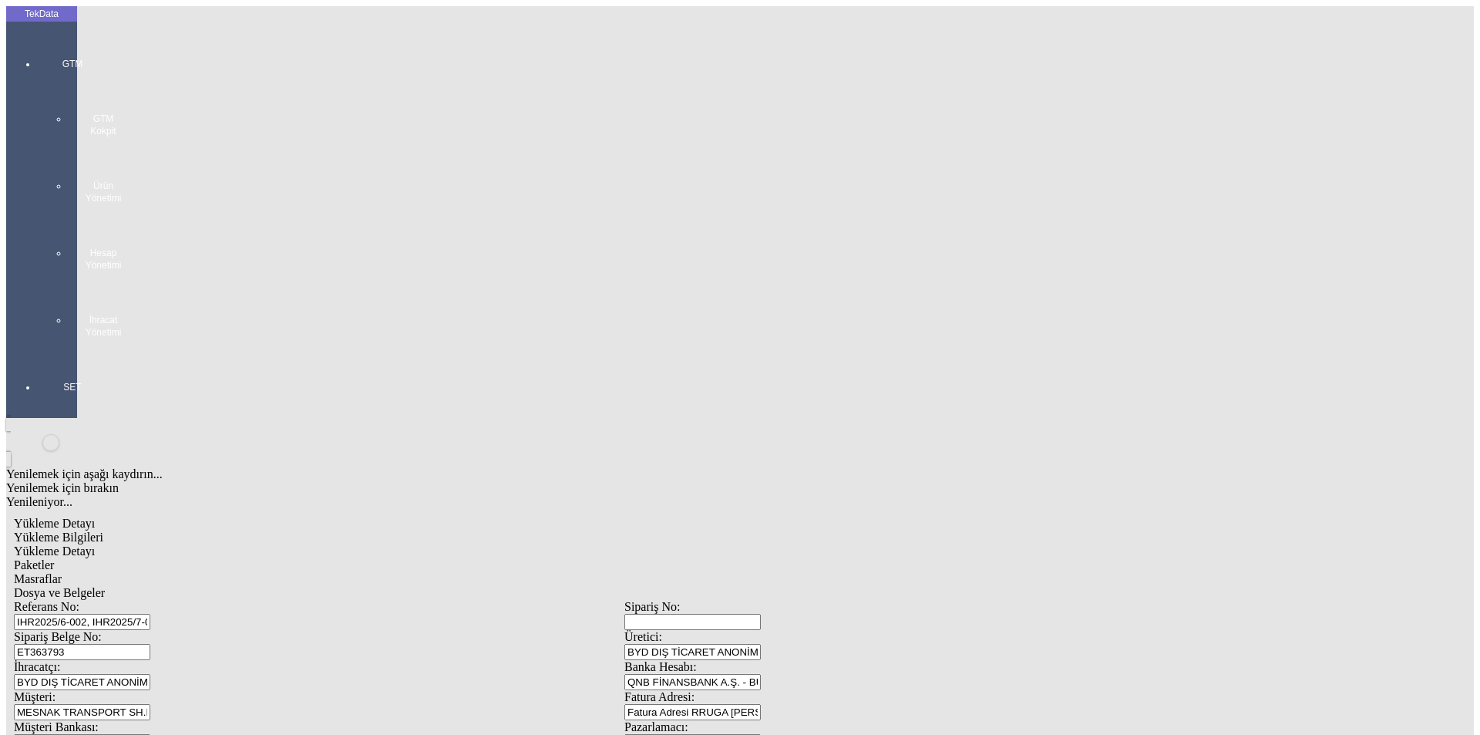
click at [54, 558] on span "Paketler" at bounding box center [34, 564] width 40 height 13
click at [62, 572] on span "Masraflar" at bounding box center [38, 578] width 48 height 13
click at [105, 586] on span "Dosya ve Belgeler" at bounding box center [59, 592] width 91 height 13
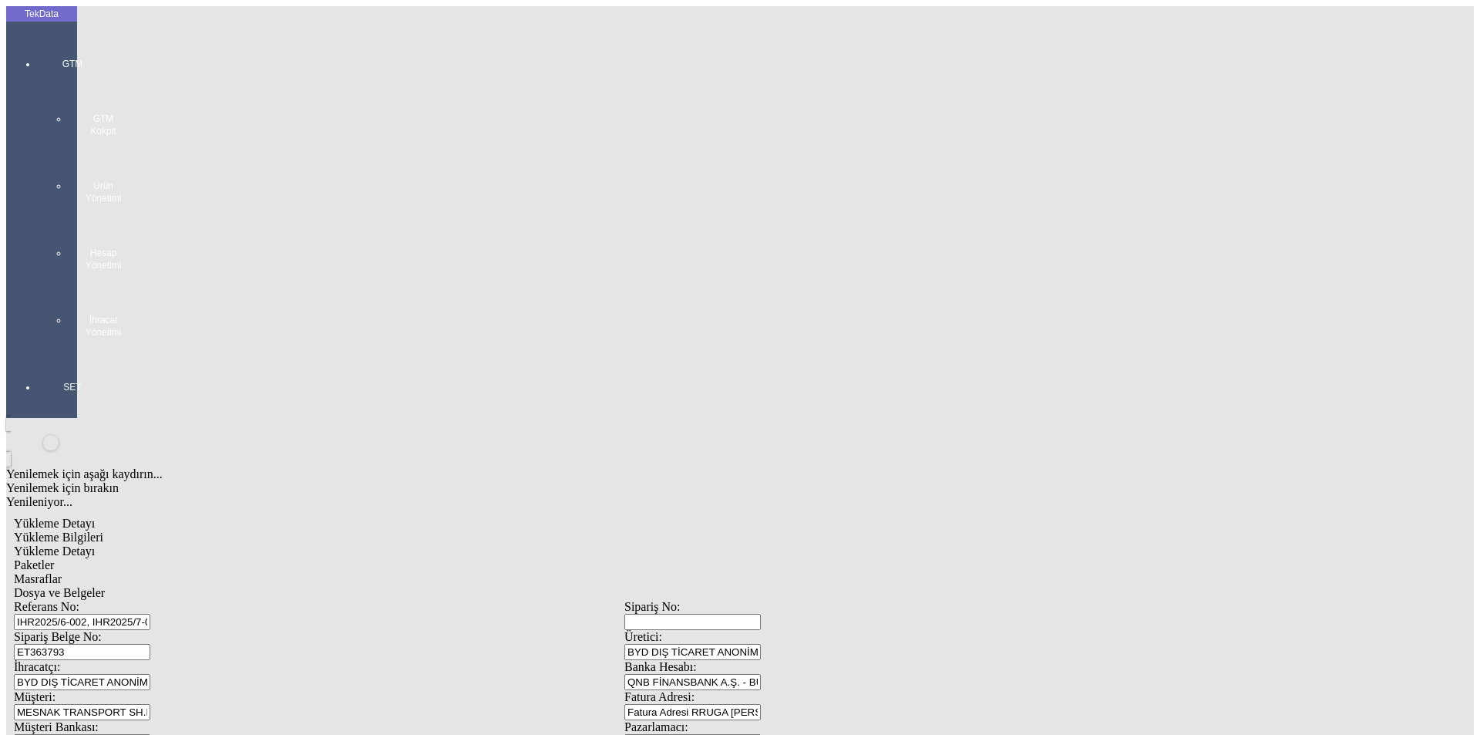
click at [105, 586] on span "Dosya ve Belgeler" at bounding box center [59, 592] width 91 height 13
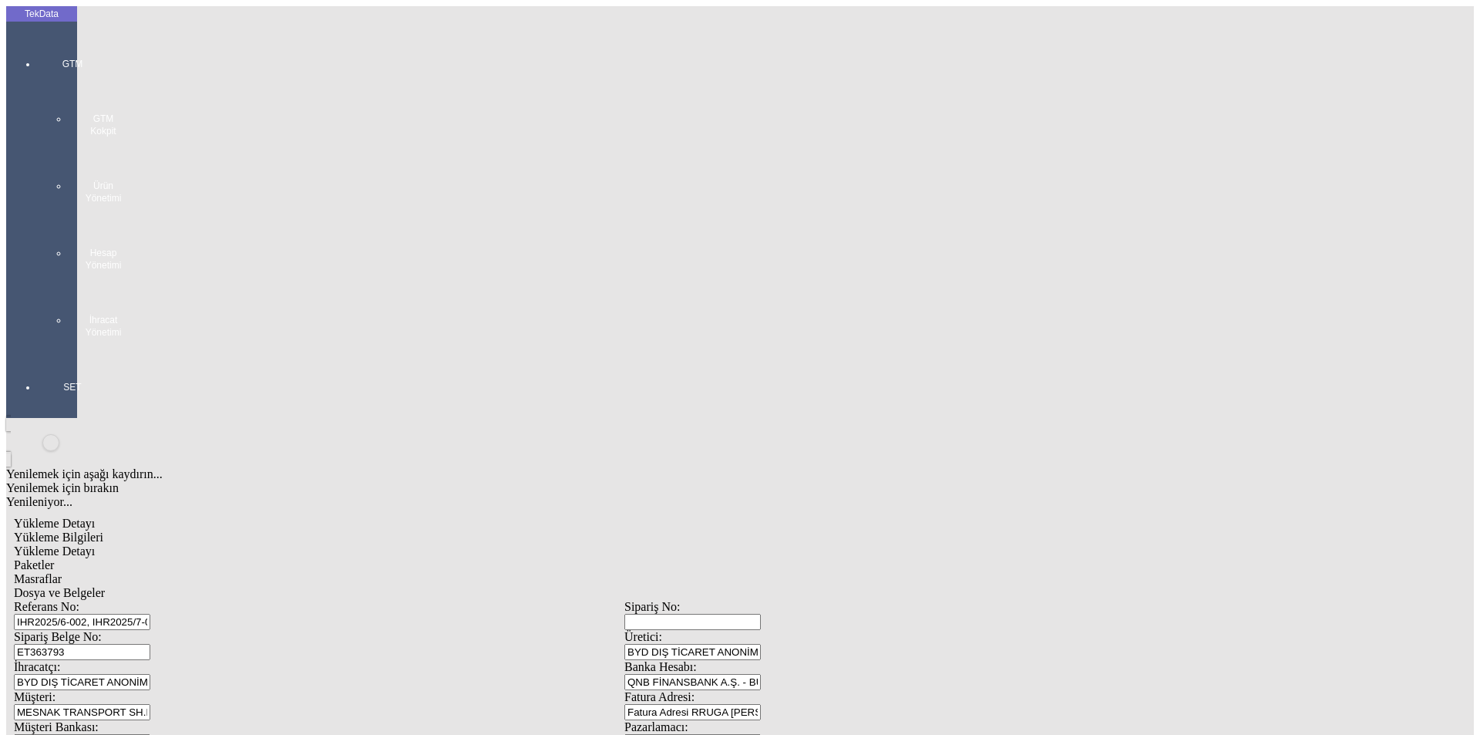
click at [103, 530] on span "Yükleme Bilgileri" at bounding box center [58, 536] width 89 height 13
click at [105, 586] on span "Dosya ve Belgeler" at bounding box center [59, 592] width 91 height 13
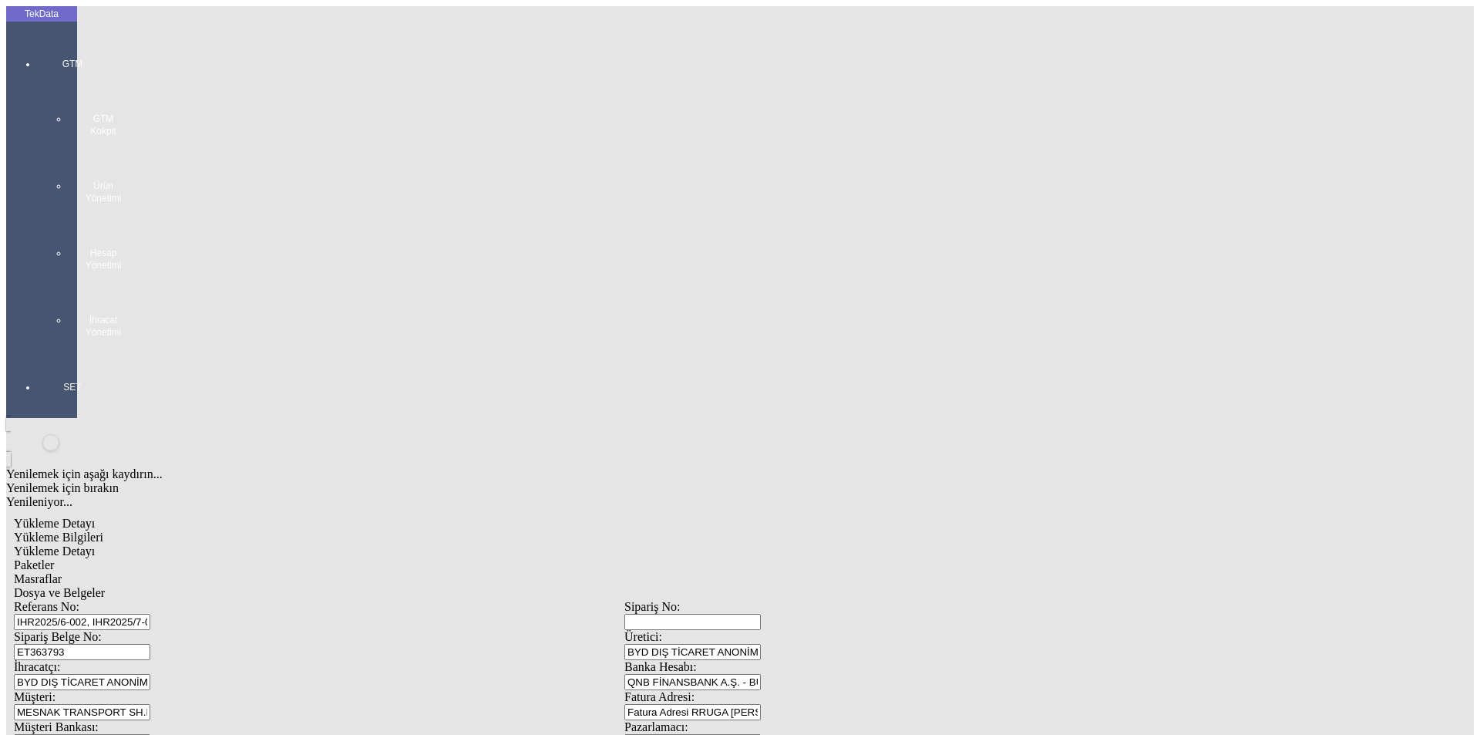
click at [105, 586] on span "Dosya ve Belgeler" at bounding box center [59, 592] width 91 height 13
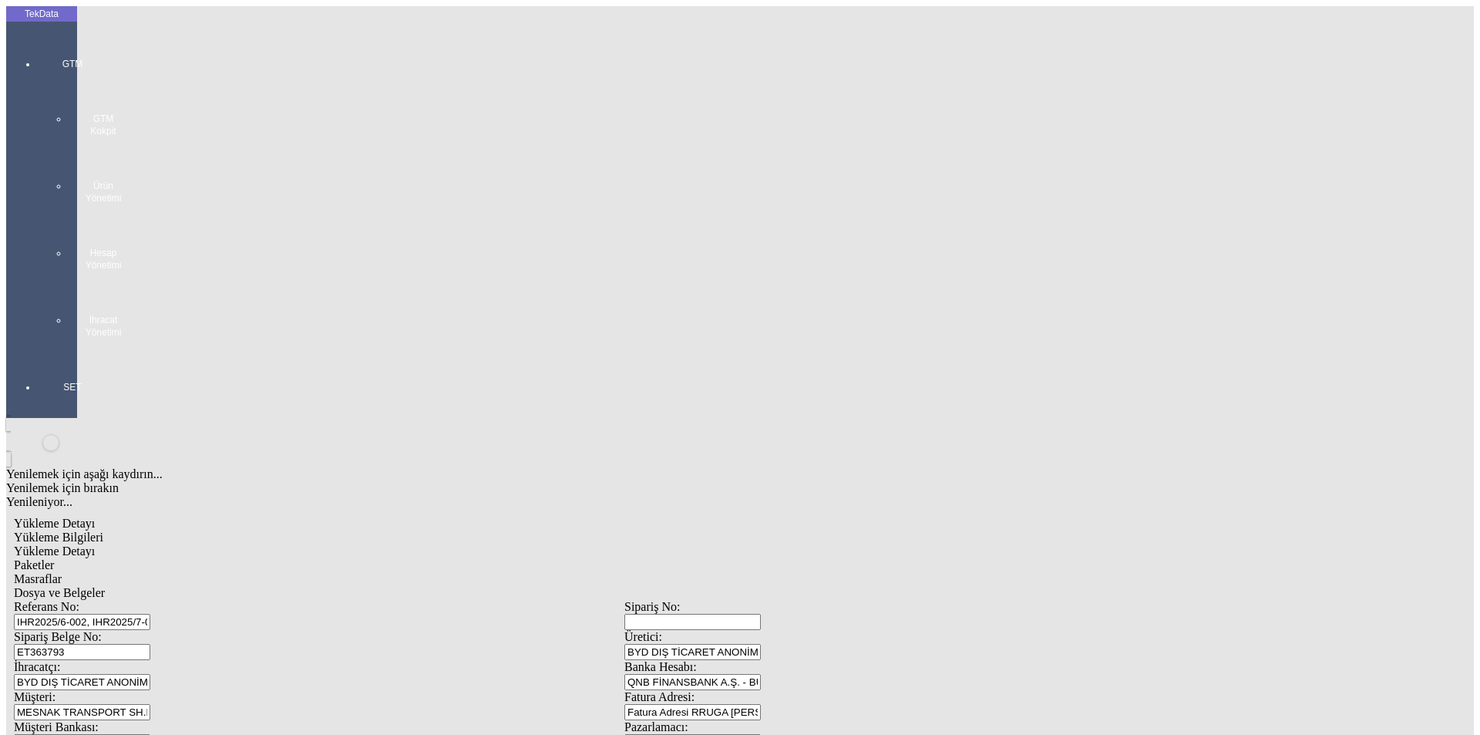
click at [103, 530] on span "Yükleme Bilgileri" at bounding box center [58, 536] width 89 height 13
drag, startPoint x: 268, startPoint y: 144, endPoint x: 143, endPoint y: 155, distance: 125.4
drag, startPoint x: 25, startPoint y: 49, endPoint x: 89, endPoint y: 82, distance: 73.1
click at [37, 354] on div at bounding box center [72, 354] width 71 height 0
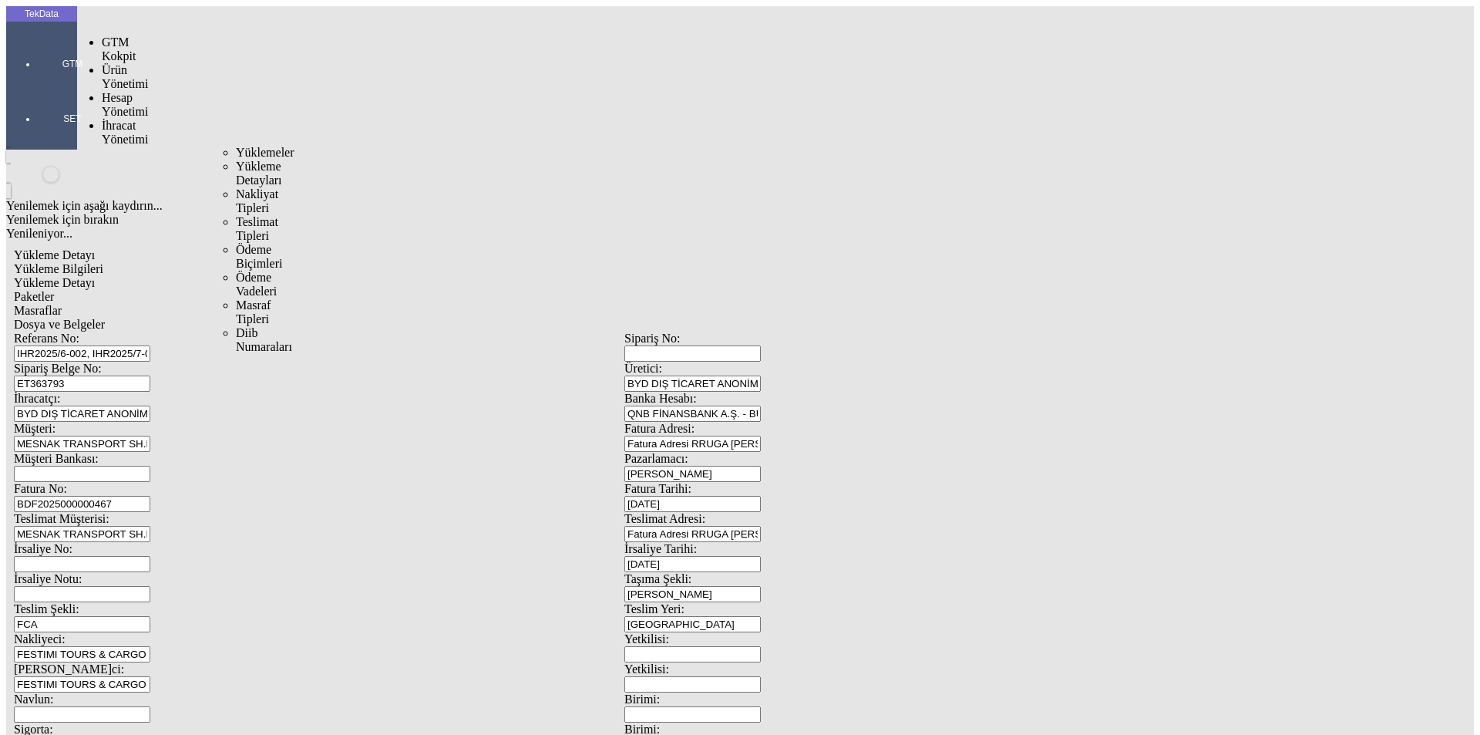
drag, startPoint x: 147, startPoint y: 93, endPoint x: 218, endPoint y: 90, distance: 71.0
click at [148, 119] on span "İhracat Yönetimi" at bounding box center [125, 132] width 46 height 27
click at [236, 146] on span "Yüklemeler" at bounding box center [265, 152] width 59 height 13
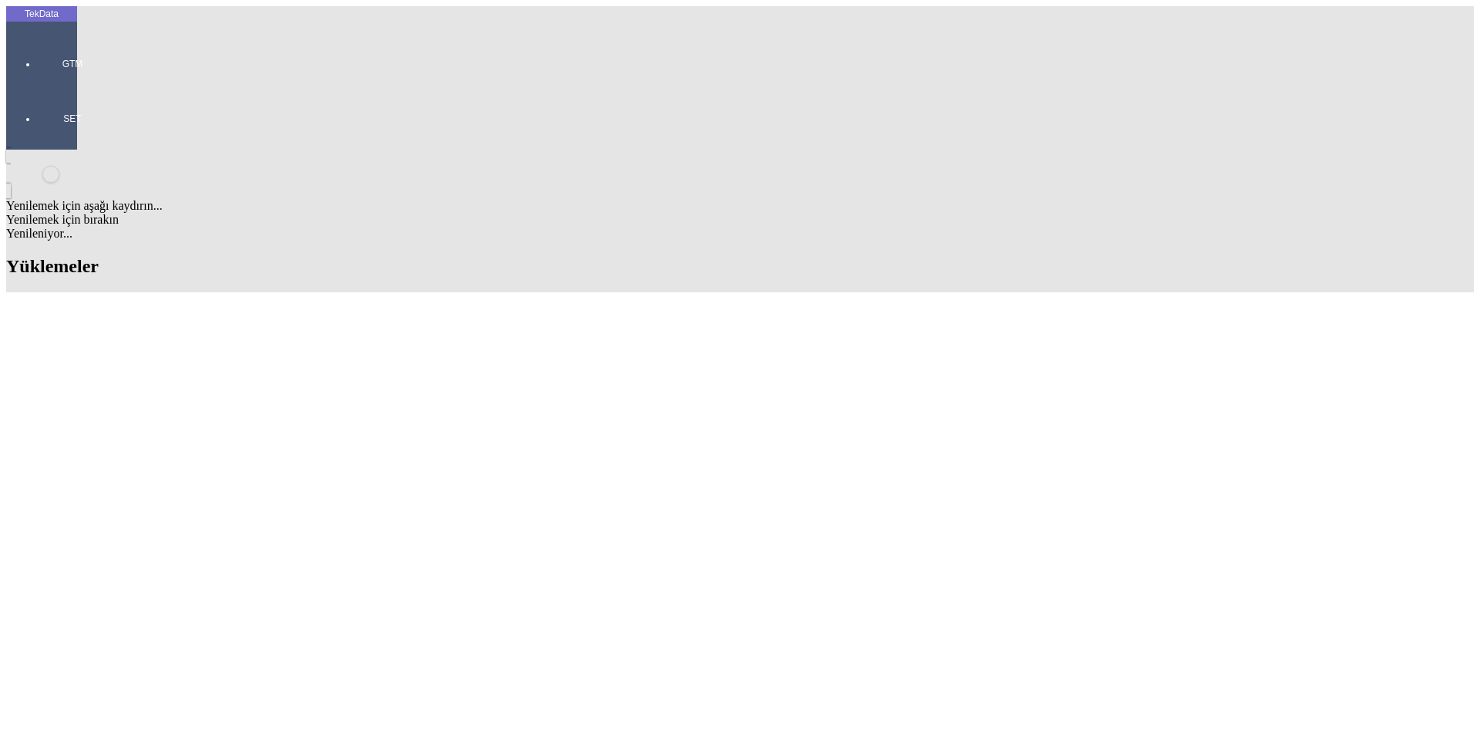
type input "[PERSON_NAME]"
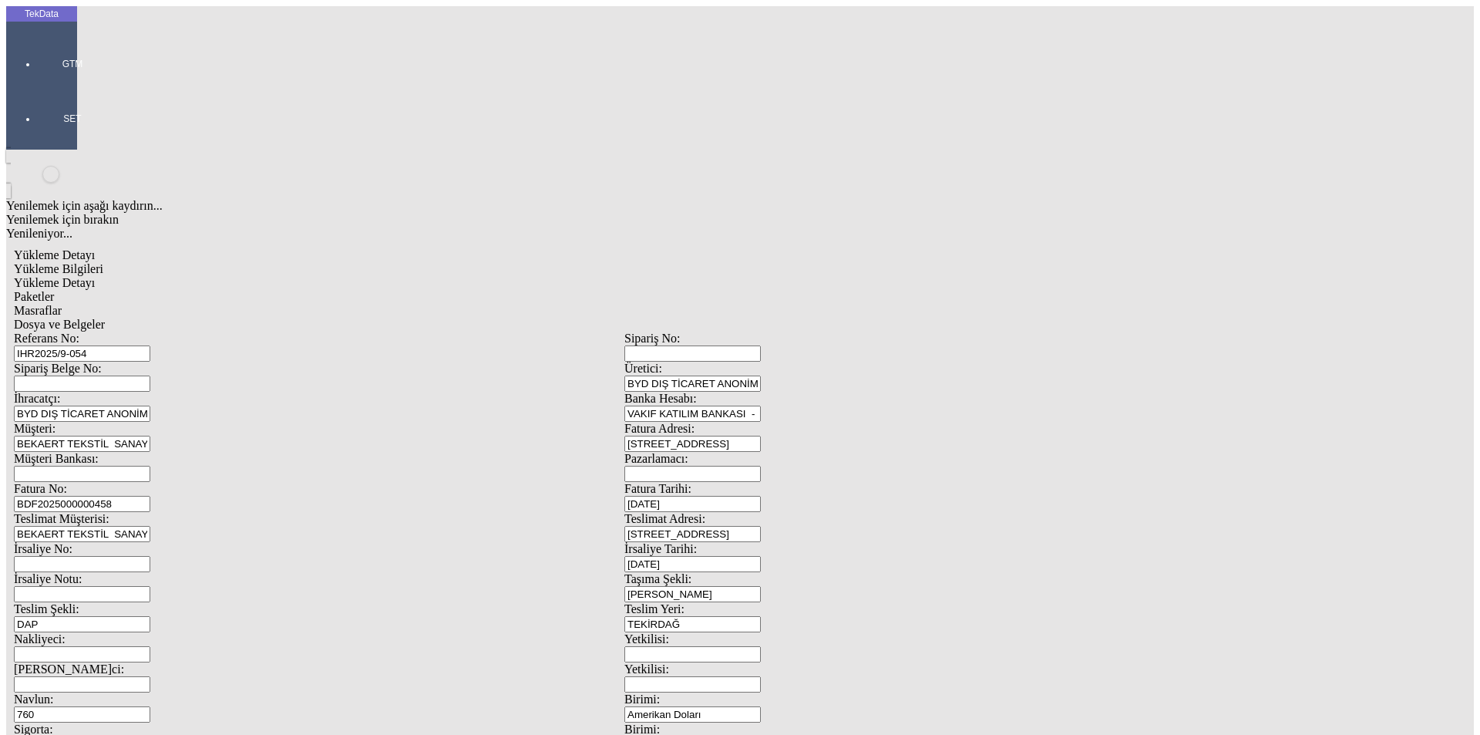
click at [150, 345] on input "IHR2025/9-054" at bounding box center [82, 353] width 136 height 16
drag, startPoint x: 333, startPoint y: 111, endPoint x: 66, endPoint y: 99, distance: 267.0
click at [66, 99] on div "TekData GTM SET Yenilemek için aşağı kaydırın... Yenilemek için bırakın Yenilen…" at bounding box center [624, 609] width 1237 height 1207
click at [150, 496] on input "BDF2025000000458" at bounding box center [82, 504] width 136 height 16
type input "BDF2025000000"
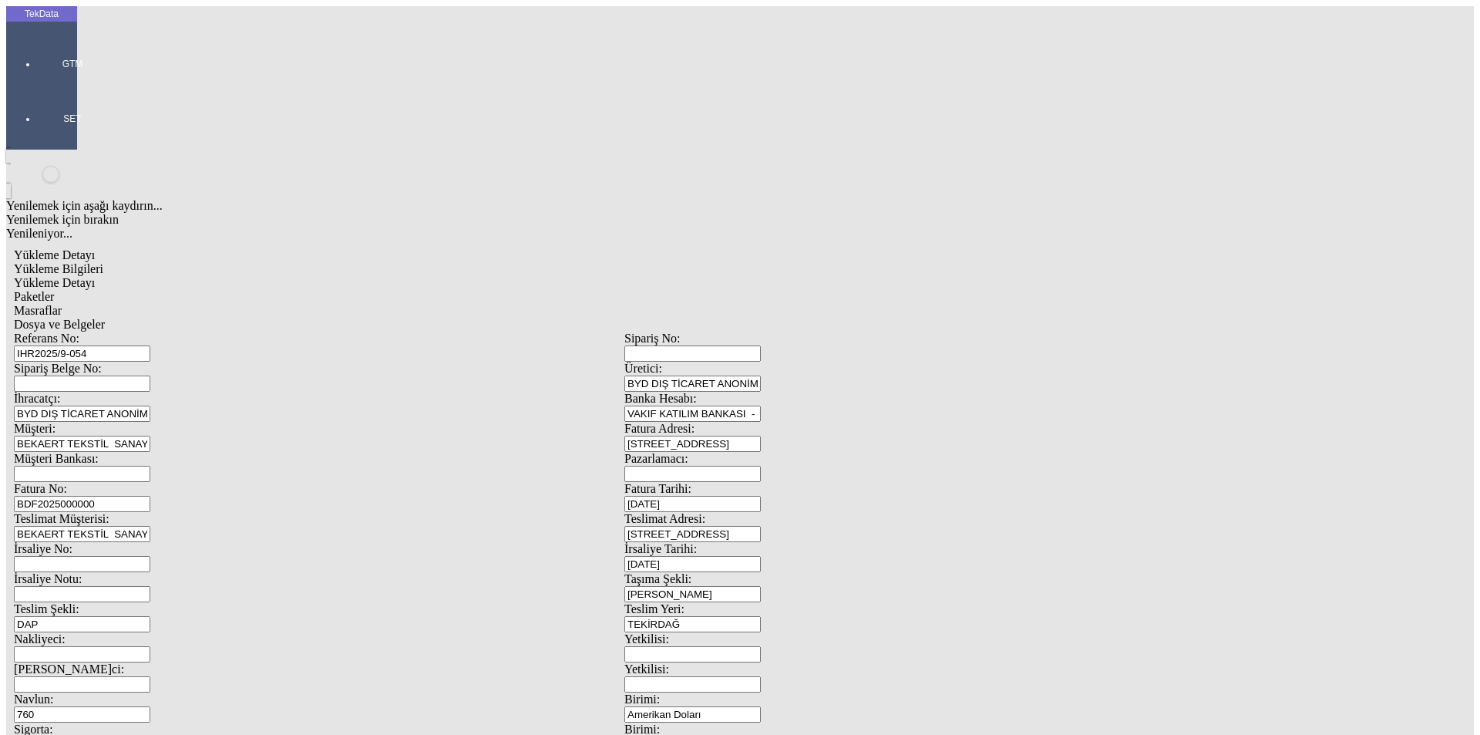
drag, startPoint x: 811, startPoint y: 254, endPoint x: 610, endPoint y: 274, distance: 202.2
click at [612, 332] on div "Referans No: IHR2025/9-054 Sipariş No: Sipariş Belge No: Üretici: BYD DIŞ TİCAR…" at bounding box center [624, 693] width 1221 height 722
type input "[DATE]"
drag, startPoint x: 840, startPoint y: 321, endPoint x: 781, endPoint y: 329, distance: 59.2
click at [803, 542] on div "İrsaliye Tarihi: [DATE]" at bounding box center [929, 557] width 611 height 30
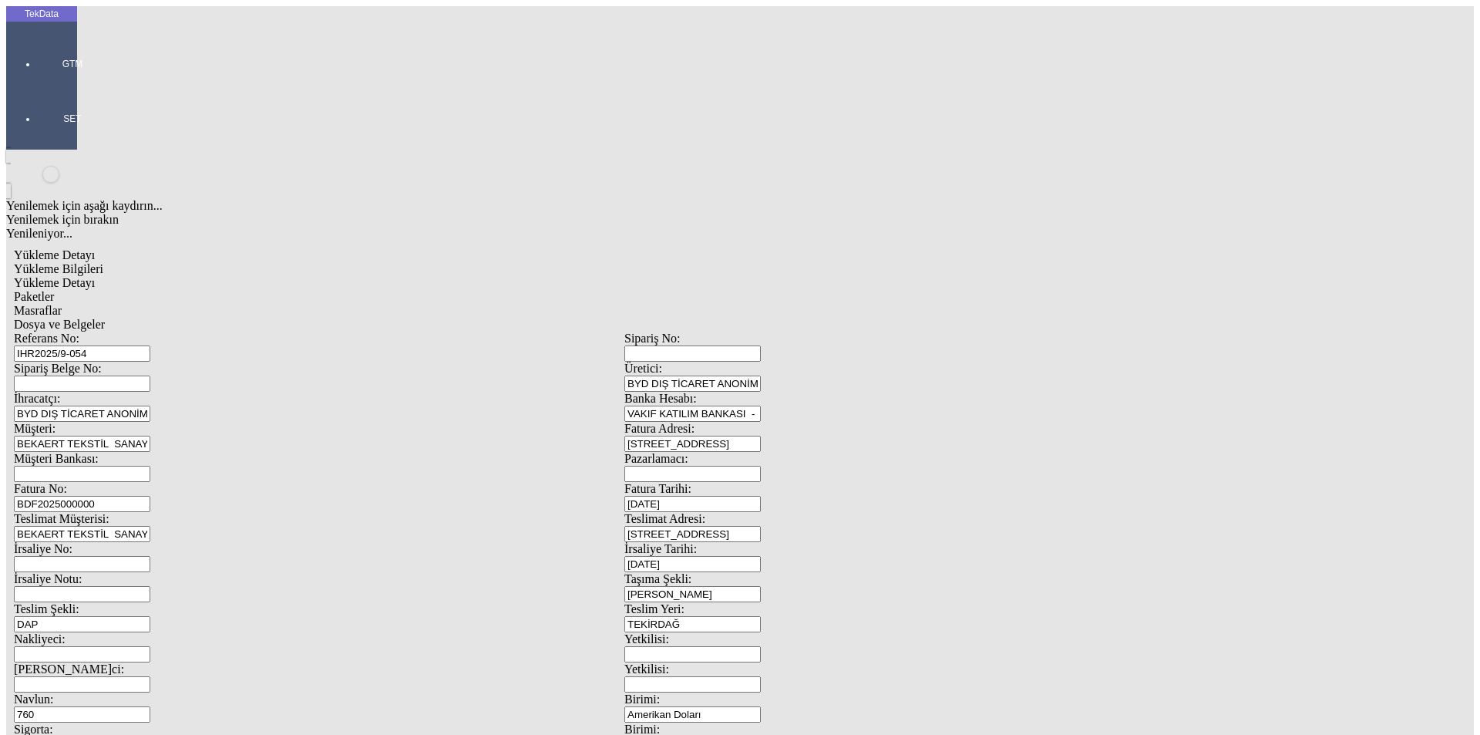
scroll to position [133, 0]
type input "[DATE]"
drag, startPoint x: 254, startPoint y: 390, endPoint x: 99, endPoint y: 401, distance: 155.3
click at [111, 410] on div "Referans No: IHR2025/9-054 Sipariş No: Sipariş Belge No: Üretici: BYD DIŞ TİCAR…" at bounding box center [624, 693] width 1221 height 722
type input "[DATE]"
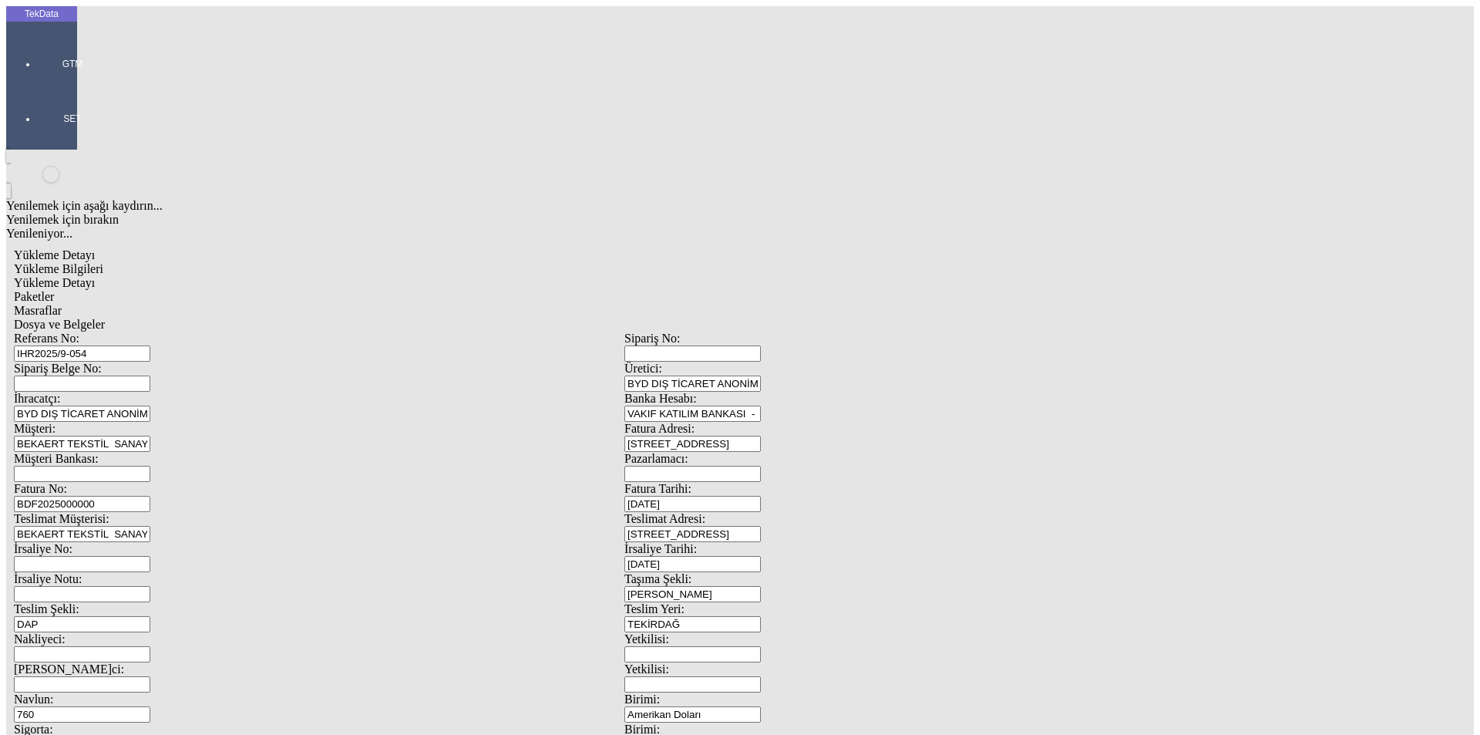
drag, startPoint x: 264, startPoint y: 533, endPoint x: 153, endPoint y: 535, distance: 111.0
type input "[DATE]"
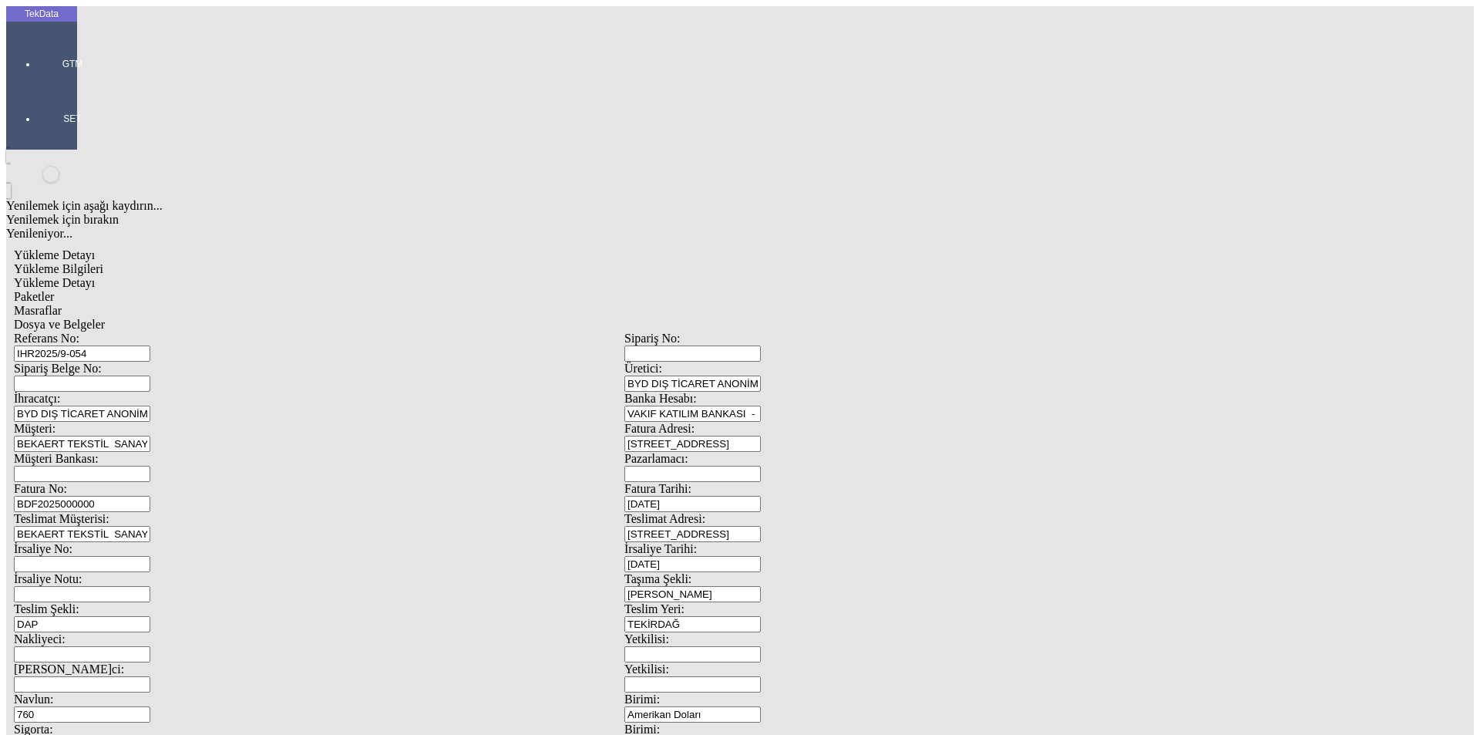
click at [95, 276] on span "Yükleme Detayı" at bounding box center [54, 282] width 81 height 13
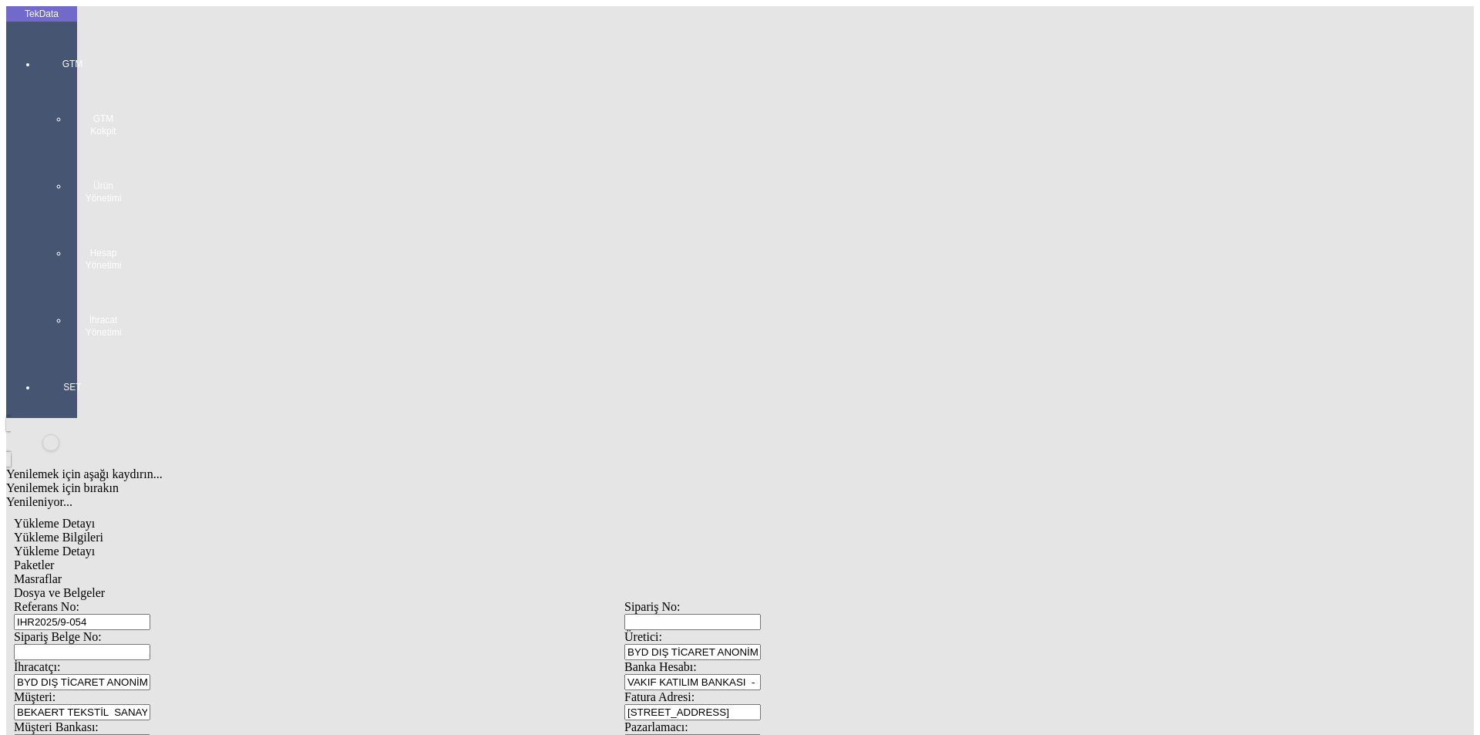
drag, startPoint x: 35, startPoint y: 53, endPoint x: 62, endPoint y: 73, distance: 33.6
click at [37, 354] on div at bounding box center [72, 354] width 71 height 0
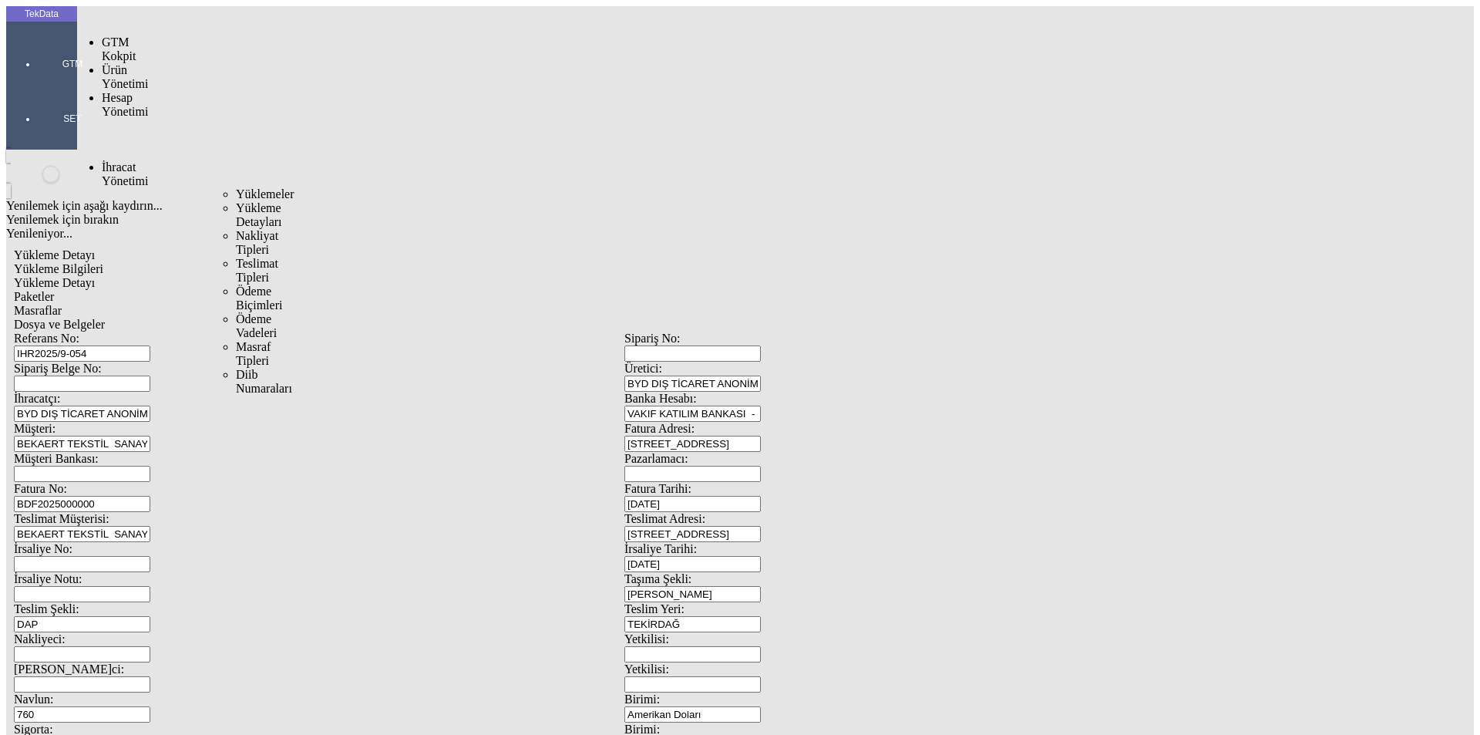
drag, startPoint x: 111, startPoint y: 87, endPoint x: 150, endPoint y: 91, distance: 38.7
click at [113, 160] on span "İhracat Yönetimi" at bounding box center [125, 173] width 46 height 27
drag, startPoint x: 206, startPoint y: 82, endPoint x: 224, endPoint y: 86, distance: 18.8
click at [236, 187] on div "Yüklemeler" at bounding box center [240, 194] width 9 height 14
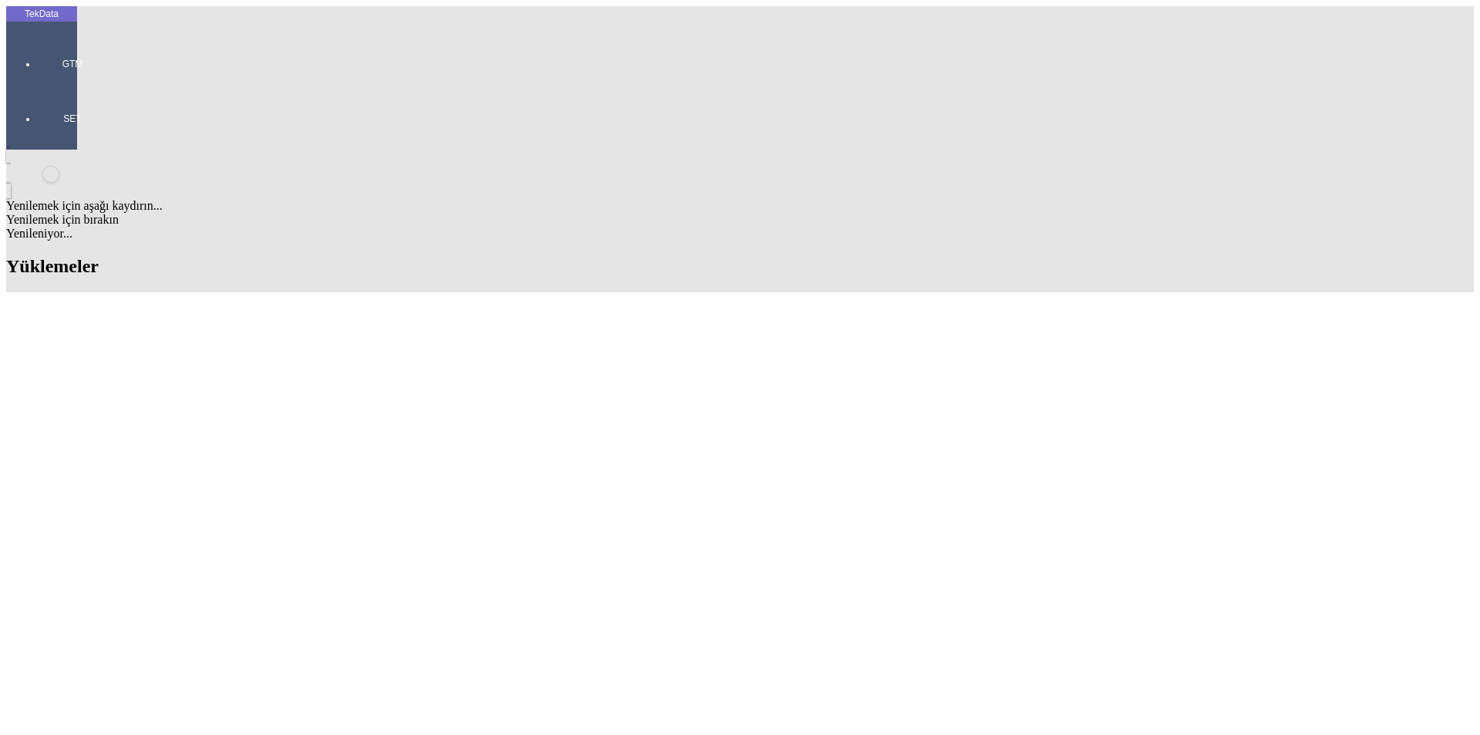
drag, startPoint x: 784, startPoint y: 116, endPoint x: 582, endPoint y: 125, distance: 202.2
type input "ste"
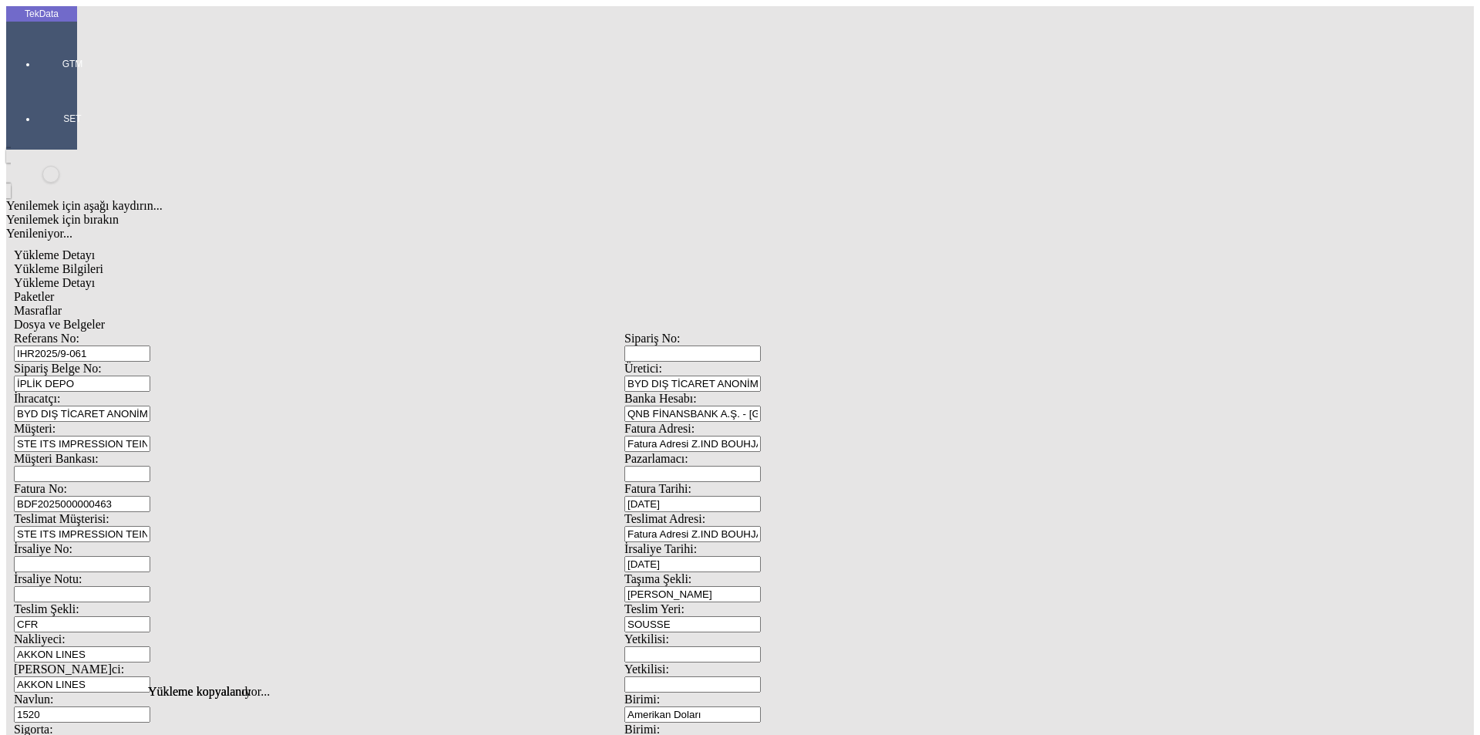
click at [162, 332] on div "Referans No: IHR2025/9-061" at bounding box center [319, 347] width 611 height 30
click at [150, 345] on input "IHR2025/9-061" at bounding box center [82, 353] width 136 height 16
type input "IHR2025/9-075"
click at [150, 496] on input "BDF2025000000463" at bounding box center [82, 504] width 136 height 16
type input "BDF2025000000"
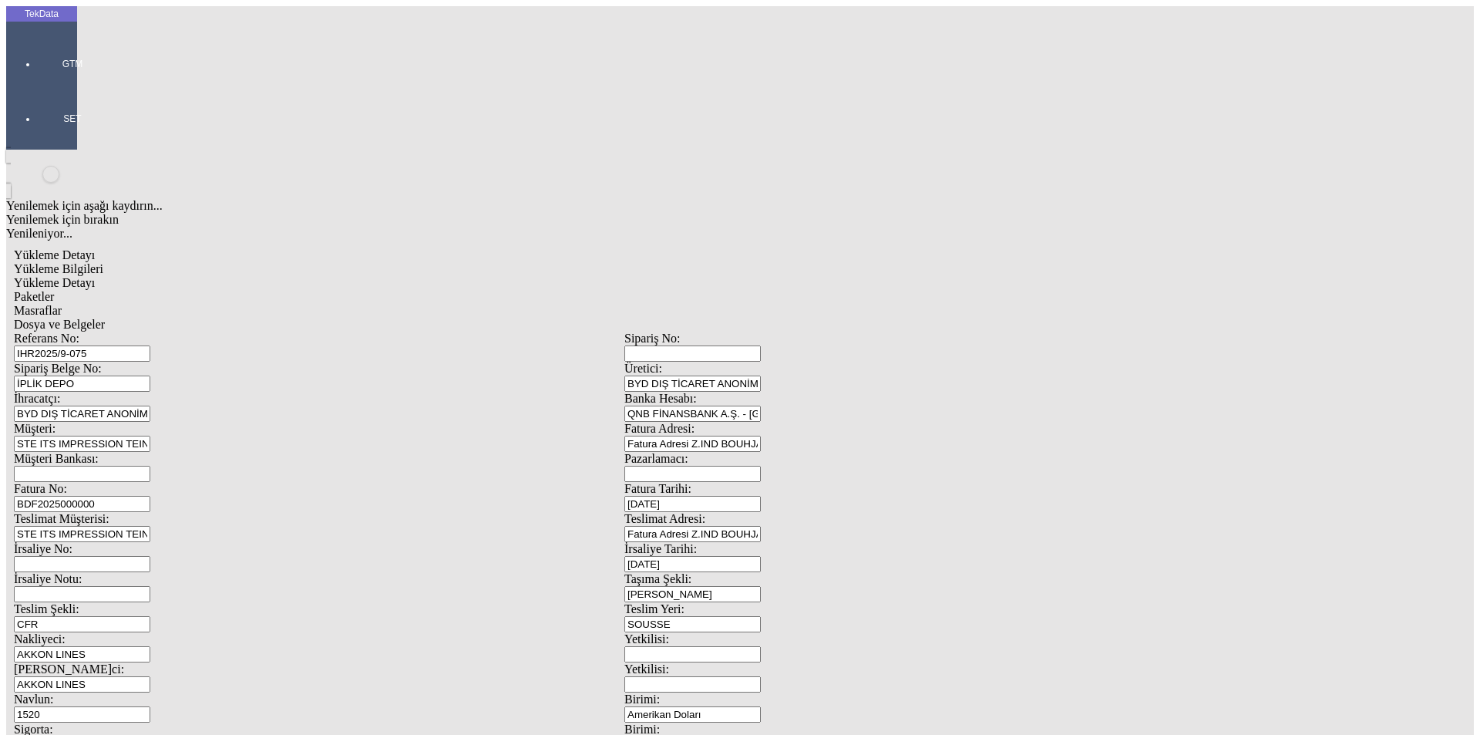
type input "[DATE]"
drag, startPoint x: 906, startPoint y: 308, endPoint x: 808, endPoint y: 325, distance: 99.2
click at [803, 542] on div "İrsaliye Tarihi: [DATE]" at bounding box center [929, 557] width 611 height 30
type input "[DATE]"
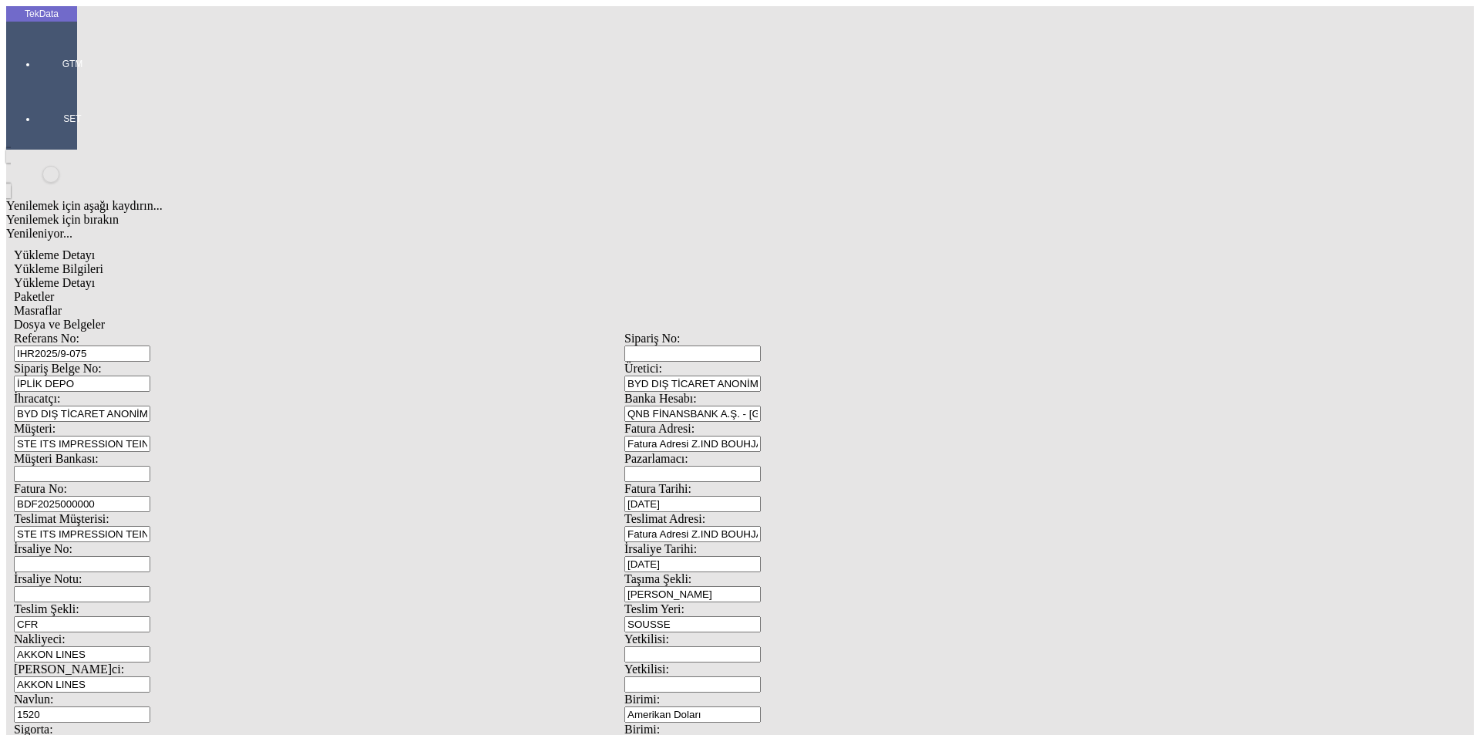
drag, startPoint x: 296, startPoint y: 391, endPoint x: 150, endPoint y: 394, distance: 145.7
type input "[DATE]"
drag, startPoint x: 298, startPoint y: 547, endPoint x: 199, endPoint y: 541, distance: 99.6
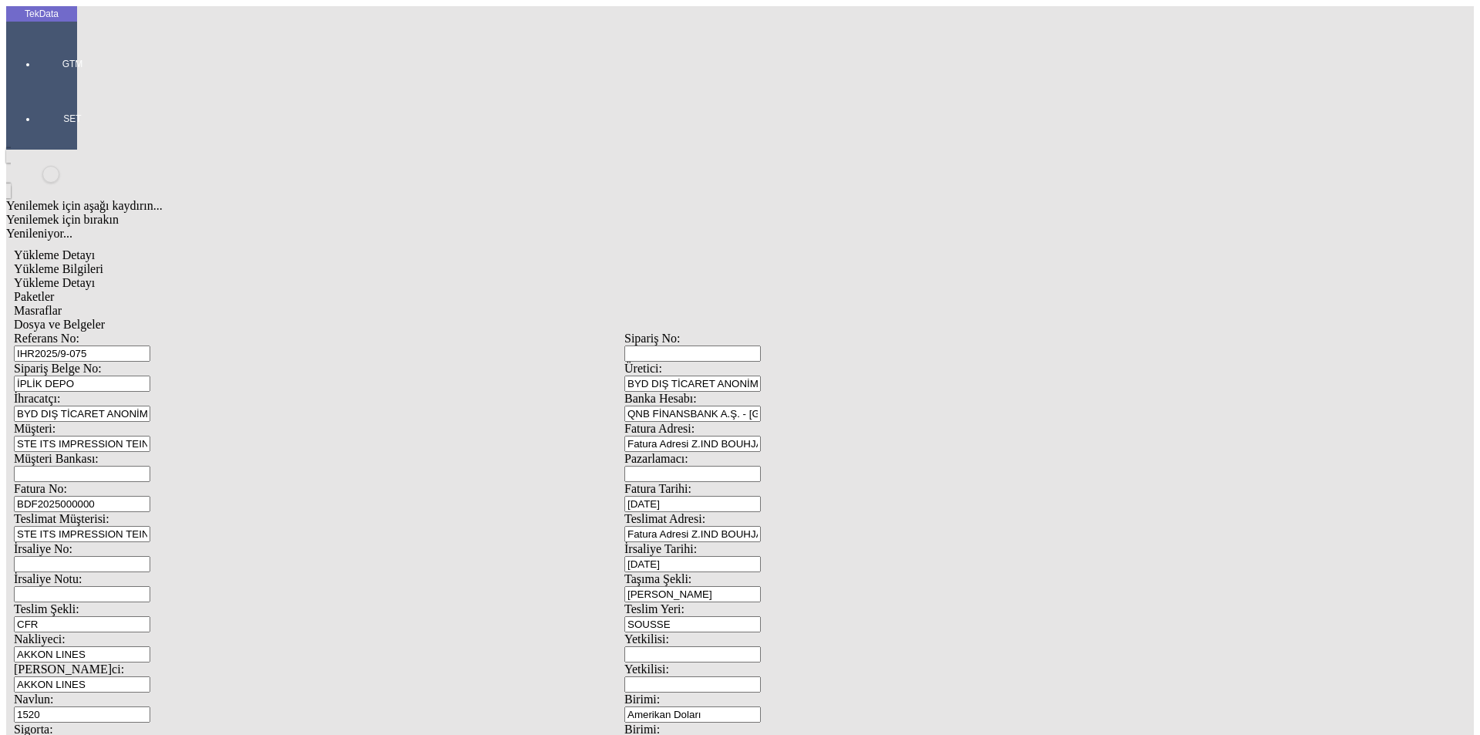
drag, startPoint x: 189, startPoint y: 527, endPoint x: 54, endPoint y: 536, distance: 135.2
click at [54, 536] on div "TekData GTM SET Yenilemek için aşağı kaydırın... Yenilemek için bırakın Yenilen…" at bounding box center [624, 609] width 1237 height 1207
type input "[DATE]"
drag, startPoint x: 121, startPoint y: 602, endPoint x: 15, endPoint y: 595, distance: 105.8
click at [90, 606] on div "Referans No: [STREET_ADDRESS] DEPO Üretici: BYD DIŞ TİCARET ANONİM ŞİRKETİ İhra…" at bounding box center [624, 693] width 1221 height 722
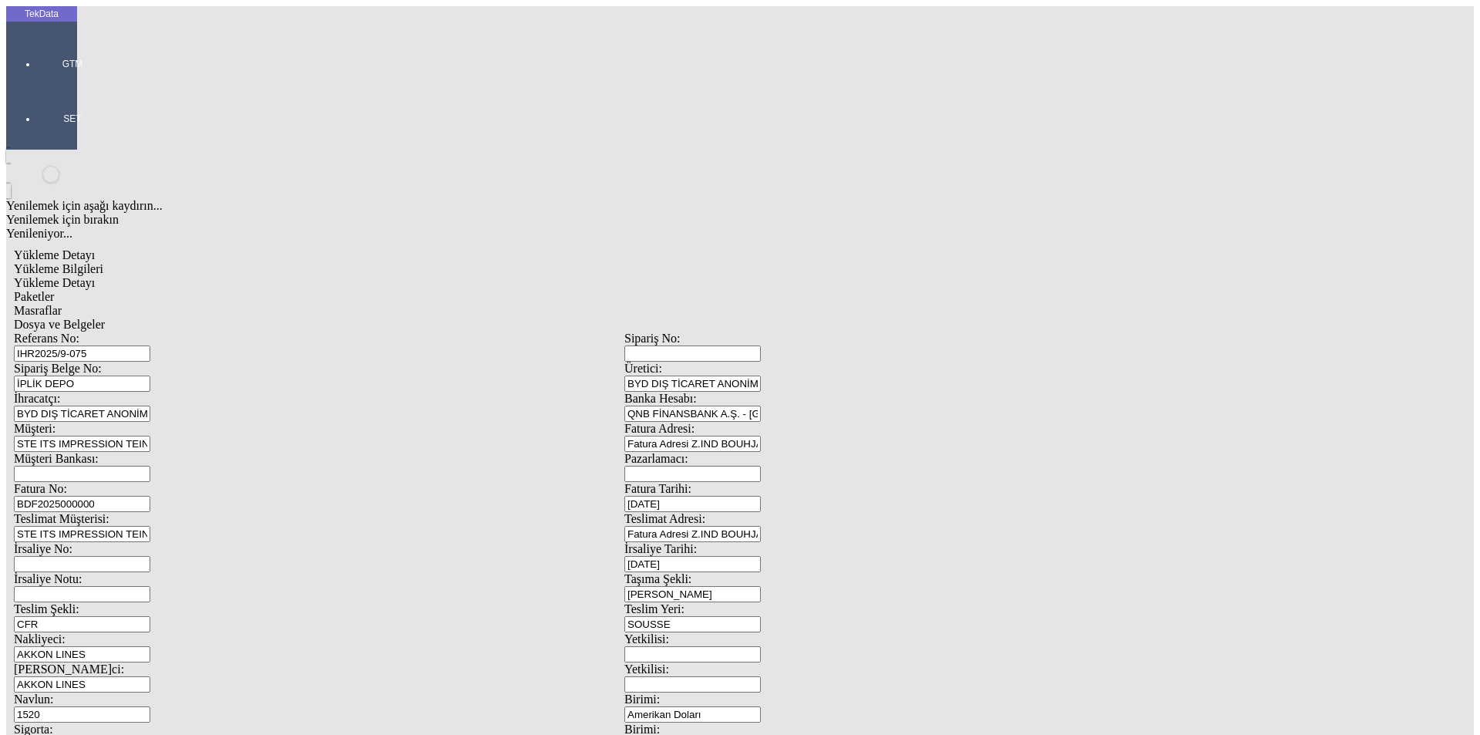
type input "20367.92"
type input "21259.62"
type input "20367.92"
drag, startPoint x: 937, startPoint y: 601, endPoint x: 748, endPoint y: 611, distance: 189.9
click at [791, 611] on div "Referans No: [STREET_ADDRESS] DEPO Üretici: BYD DIŞ TİCARET ANONİM ŞİRKETİ İhra…" at bounding box center [624, 693] width 1221 height 722
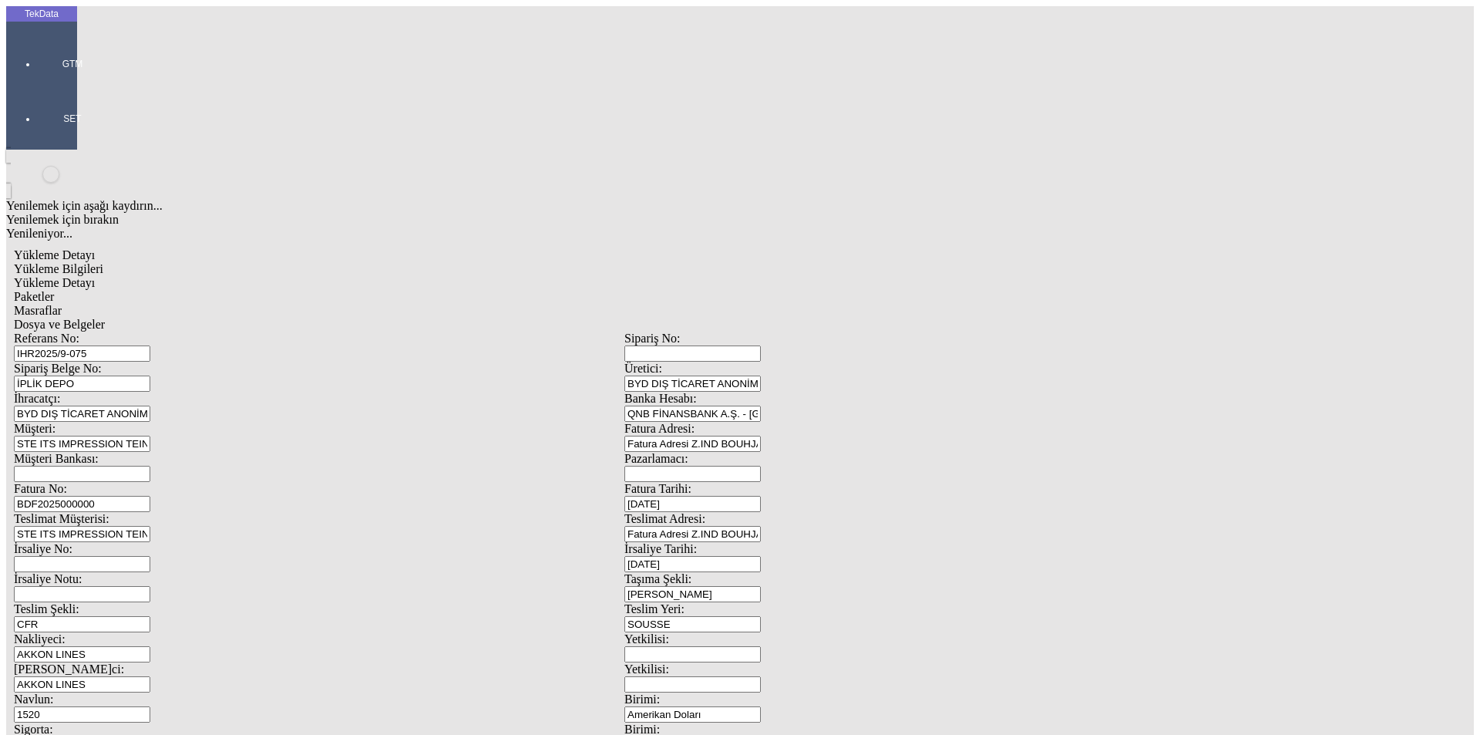
type input "21588.72"
click at [95, 276] on span "Yükleme Detayı" at bounding box center [54, 282] width 81 height 13
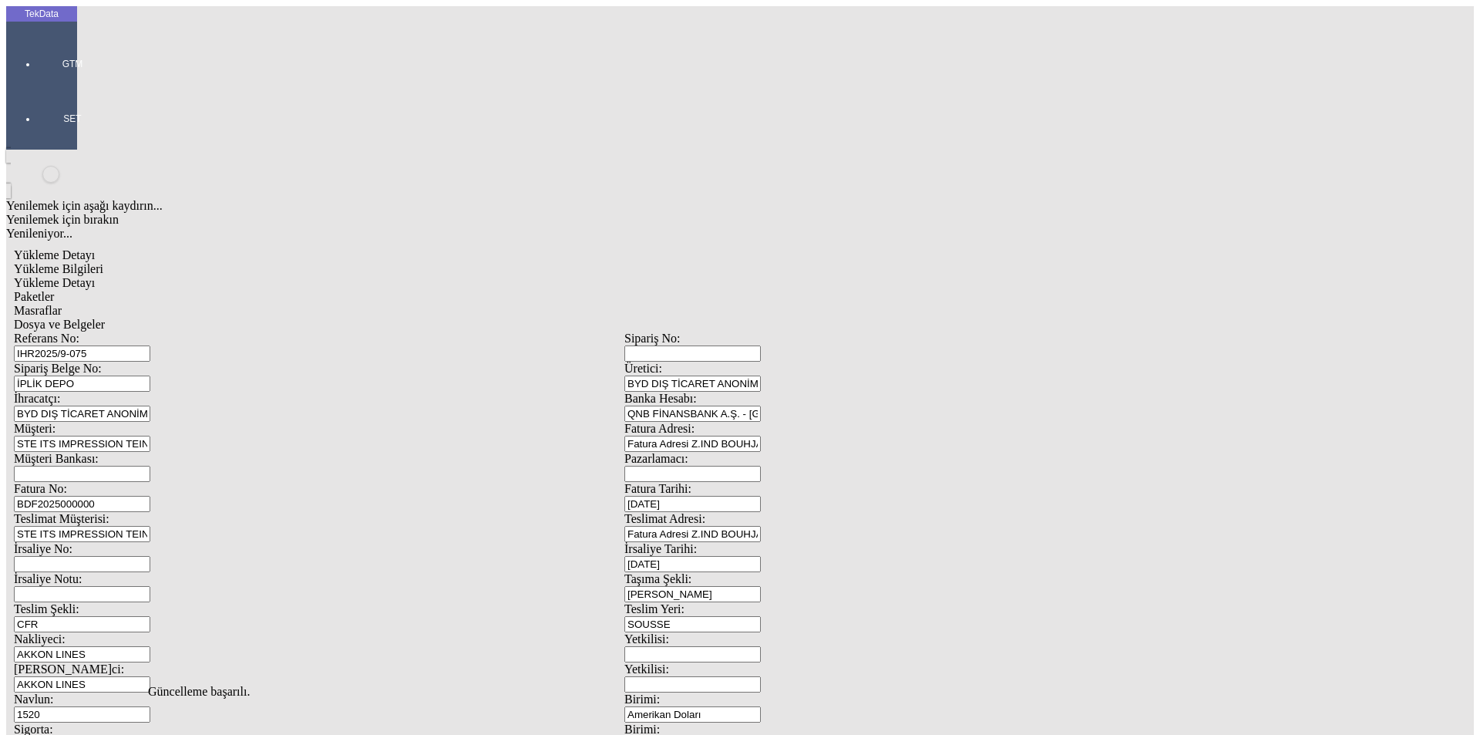
drag, startPoint x: 280, startPoint y: 234, endPoint x: 58, endPoint y: 234, distance: 222.0
type input "14880.52"
type input "1.3"
type input "14880.52"
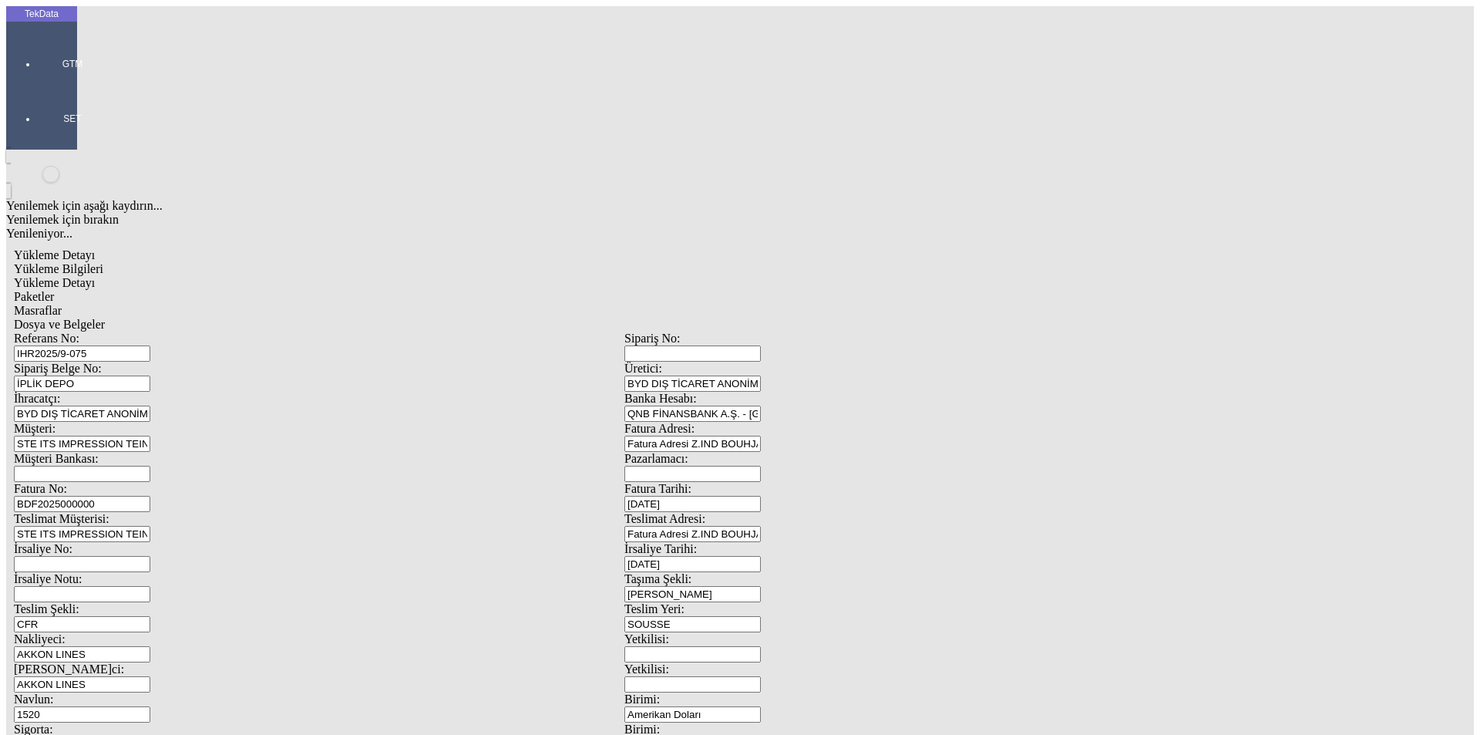
type input "15775.52"
drag, startPoint x: 1370, startPoint y: 372, endPoint x: 1442, endPoint y: 246, distance: 144.7
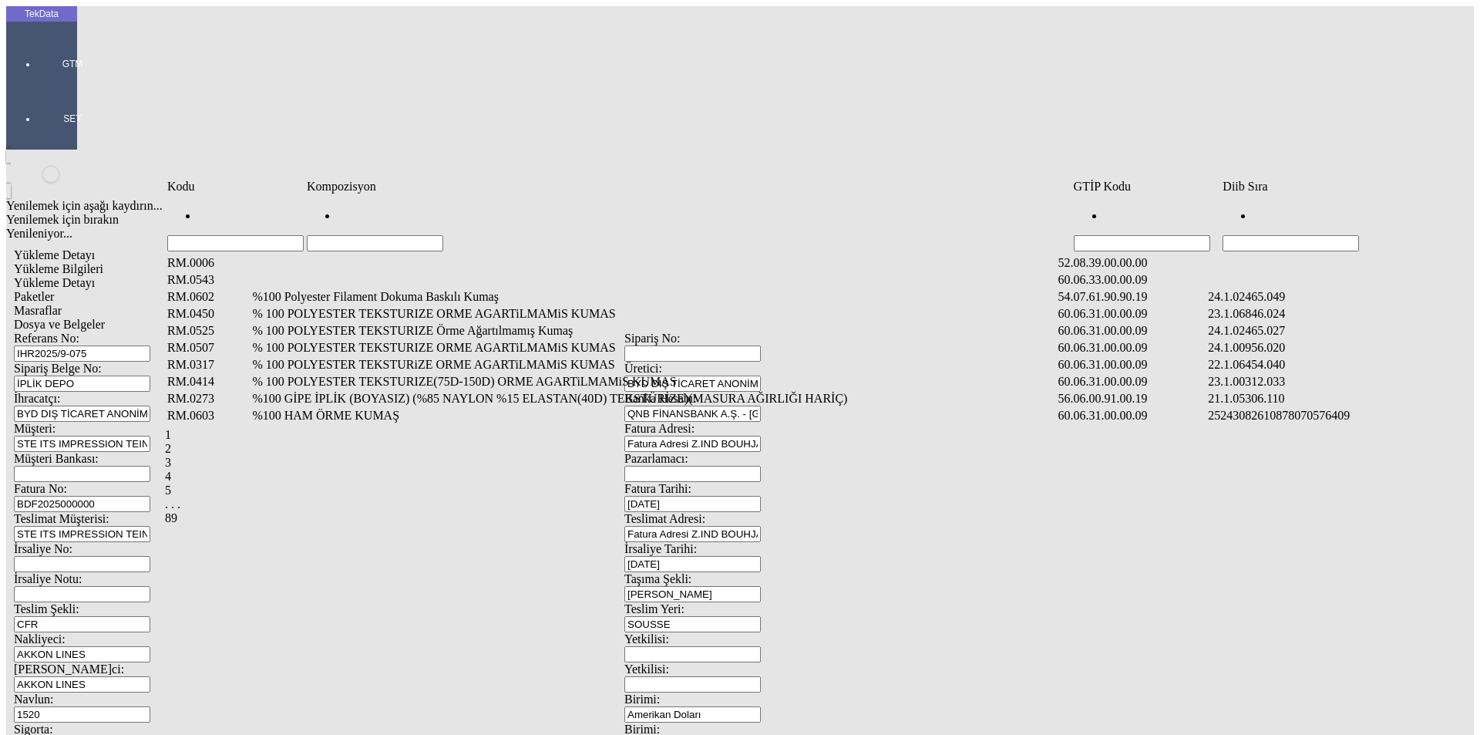
click at [1345, 235] on input "Hücreyi Filtrele" at bounding box center [1291, 243] width 136 height 16
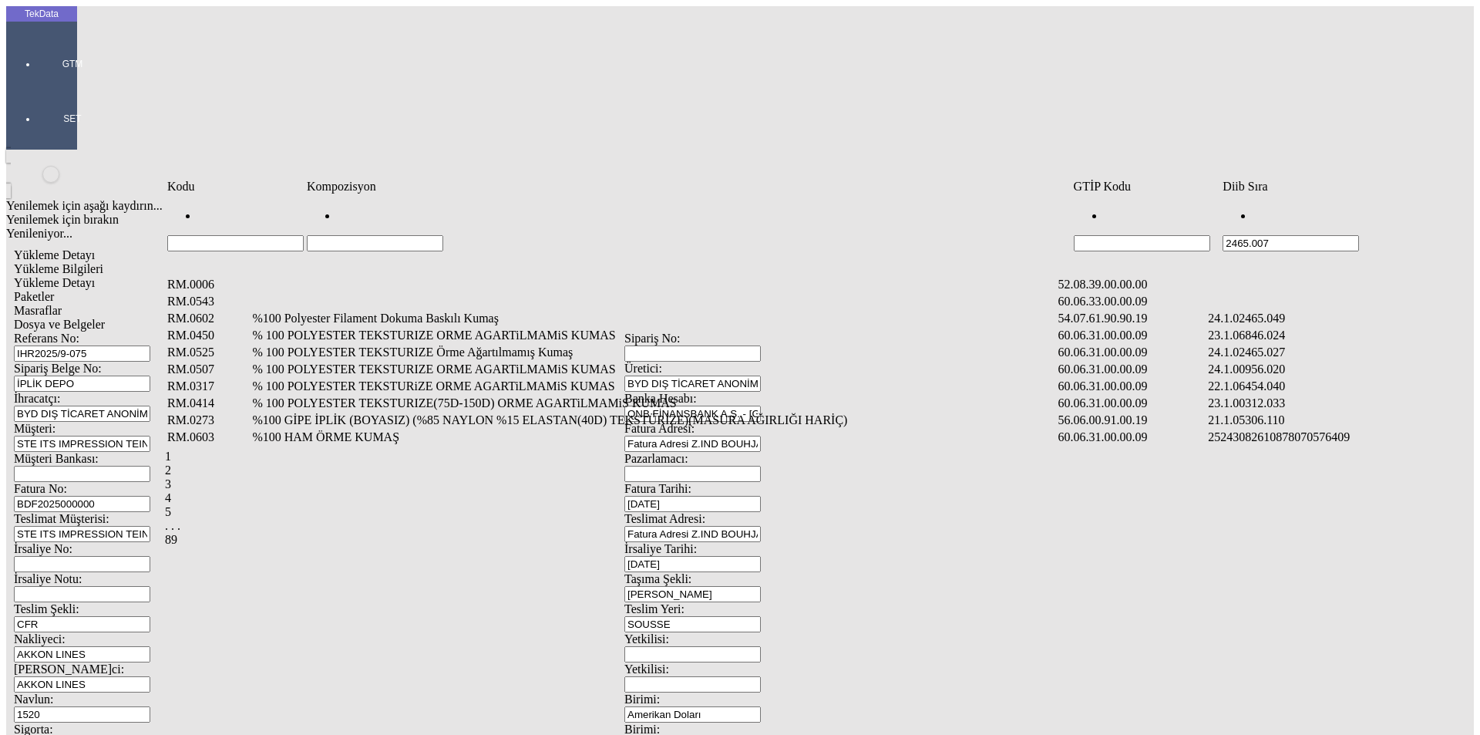
type input "2465.007"
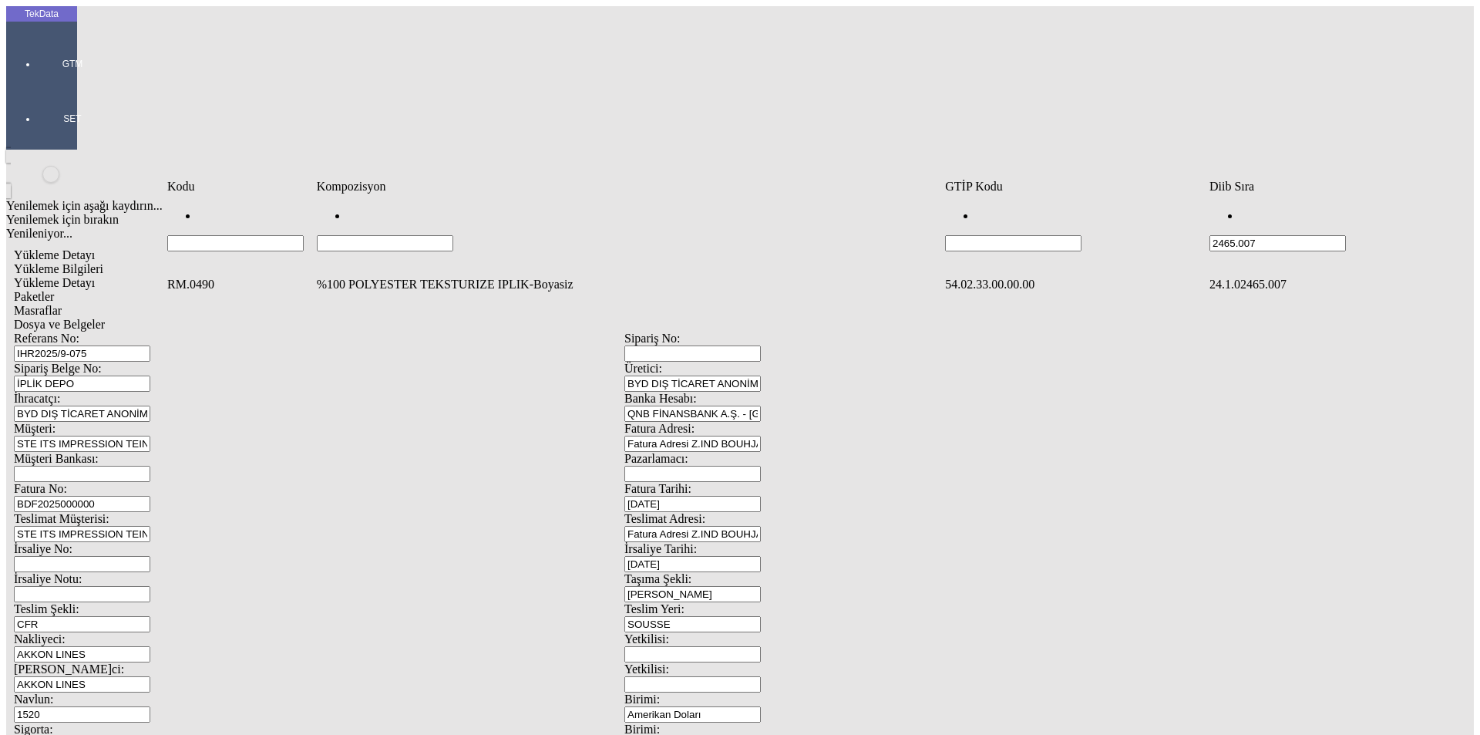
click at [442, 277] on td "%100 POLYESTER TEKSTURIZE IPLIK-Boyasiz" at bounding box center [629, 284] width 627 height 15
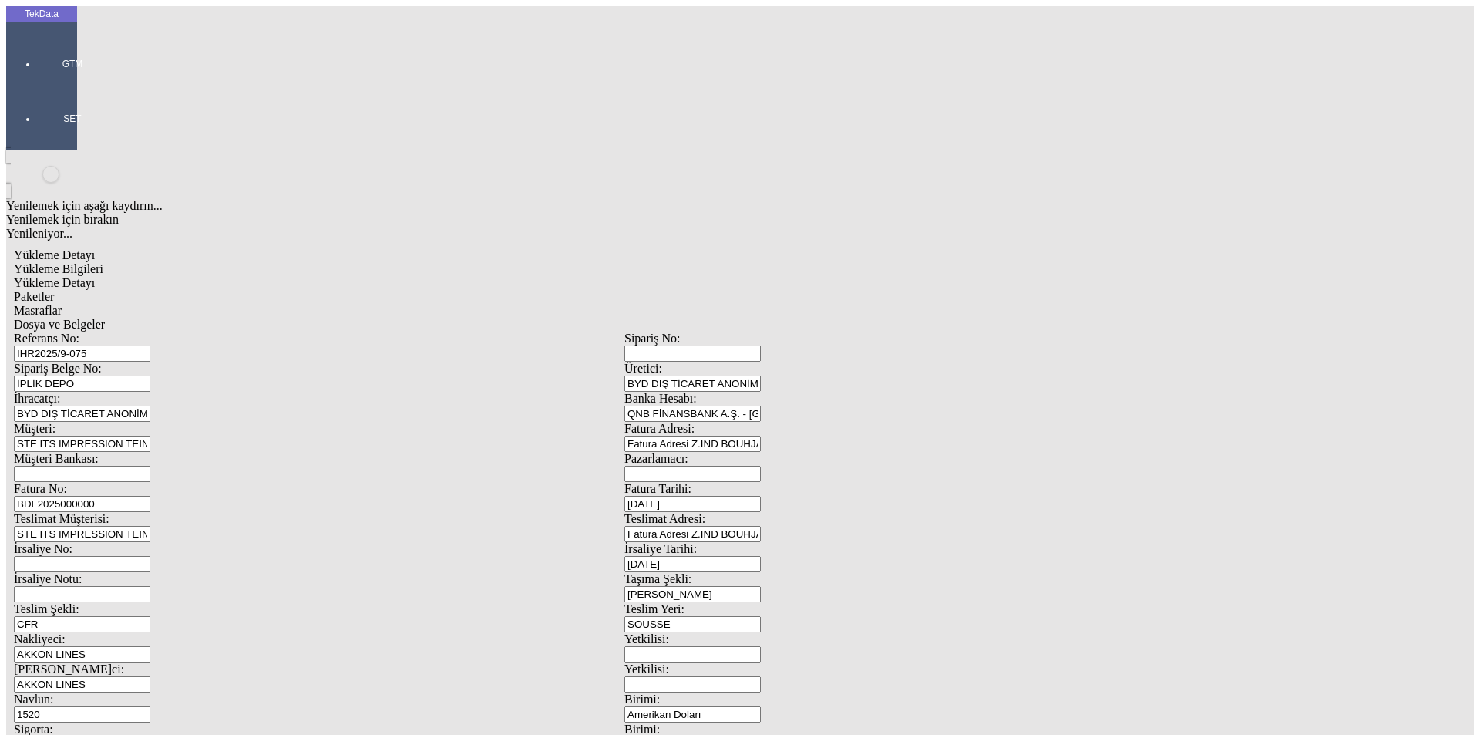
type input "5487.4"
click at [886, 279] on div "Kg" at bounding box center [1145, 286] width 611 height 14
type input "Kg"
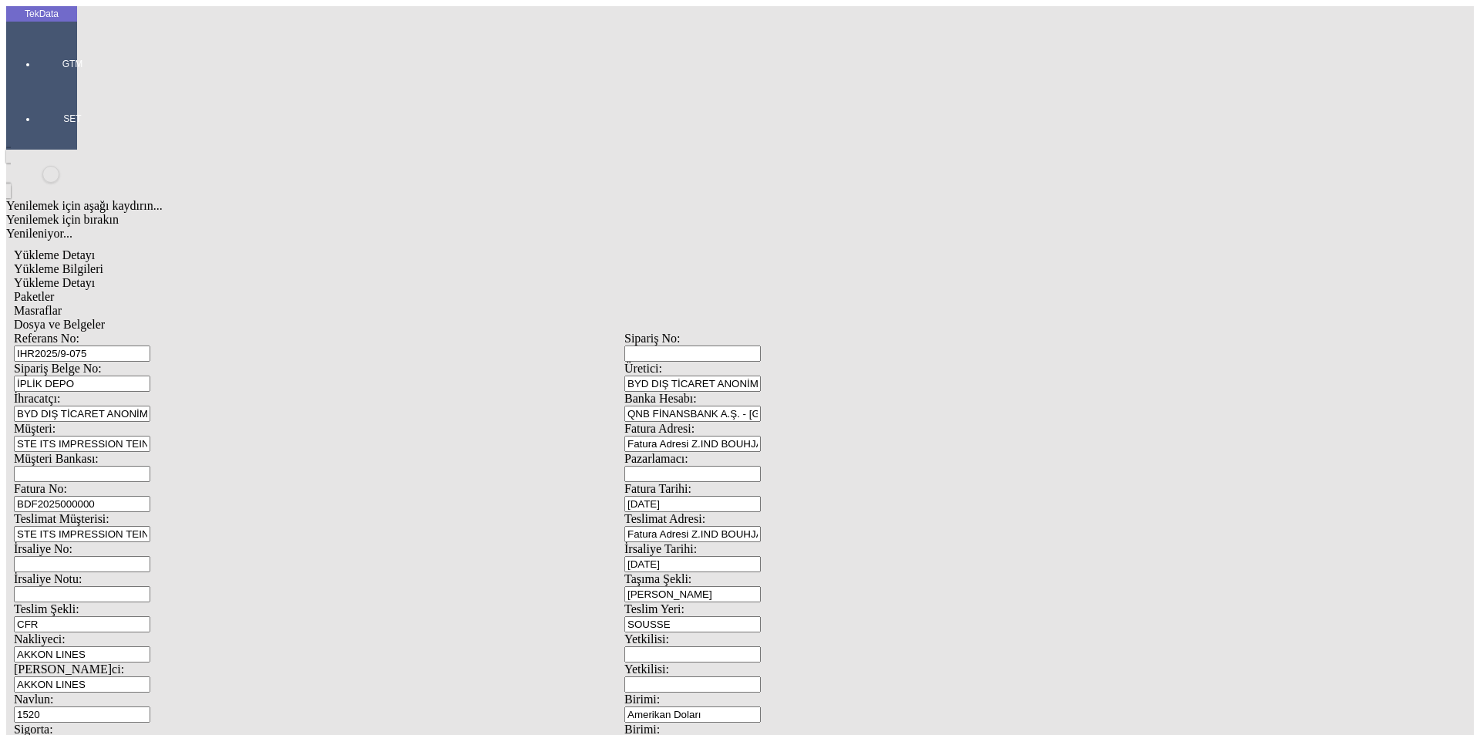
type input "1.3"
click at [869, 323] on div "Amerikan Doları" at bounding box center [1145, 330] width 611 height 14
type input "Amerikan Doları"
type input "5487.4"
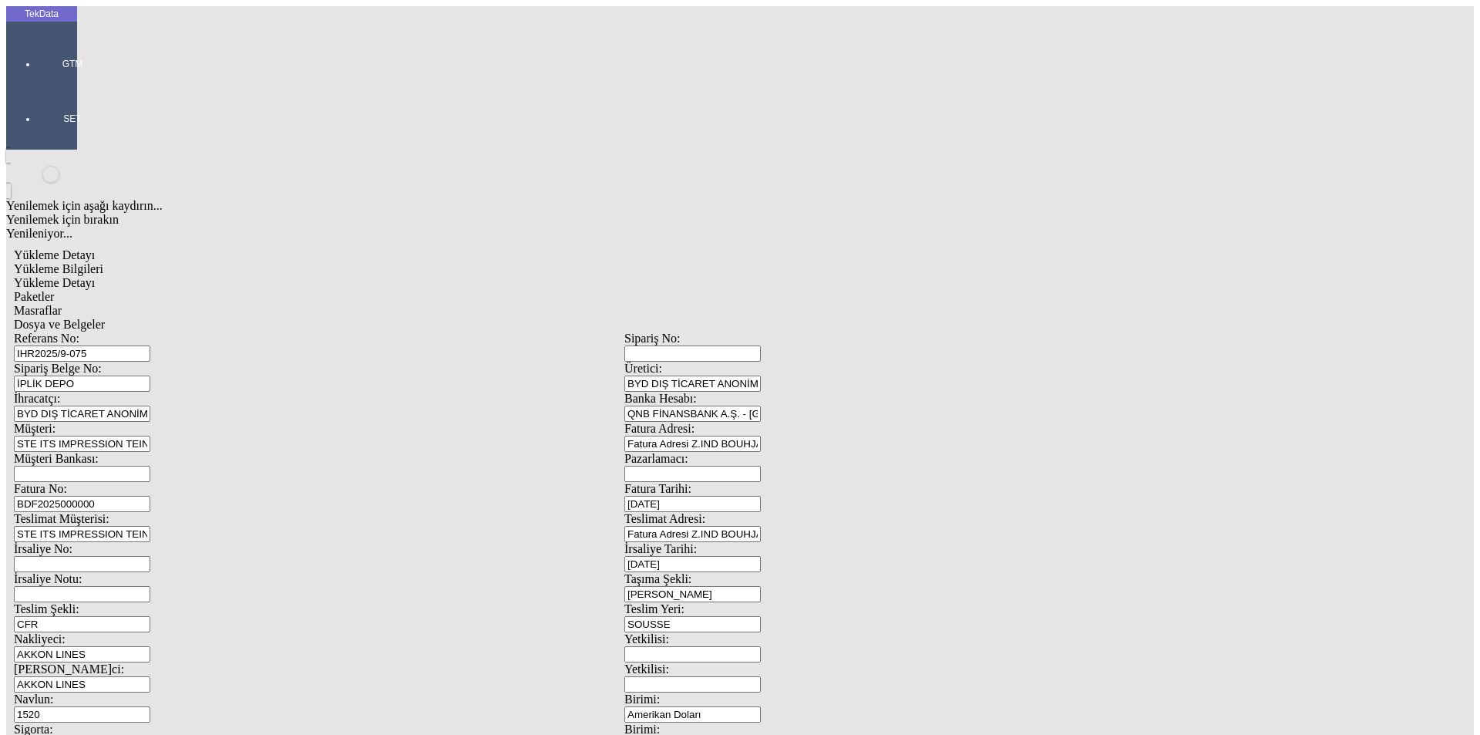
type input "5813.2"
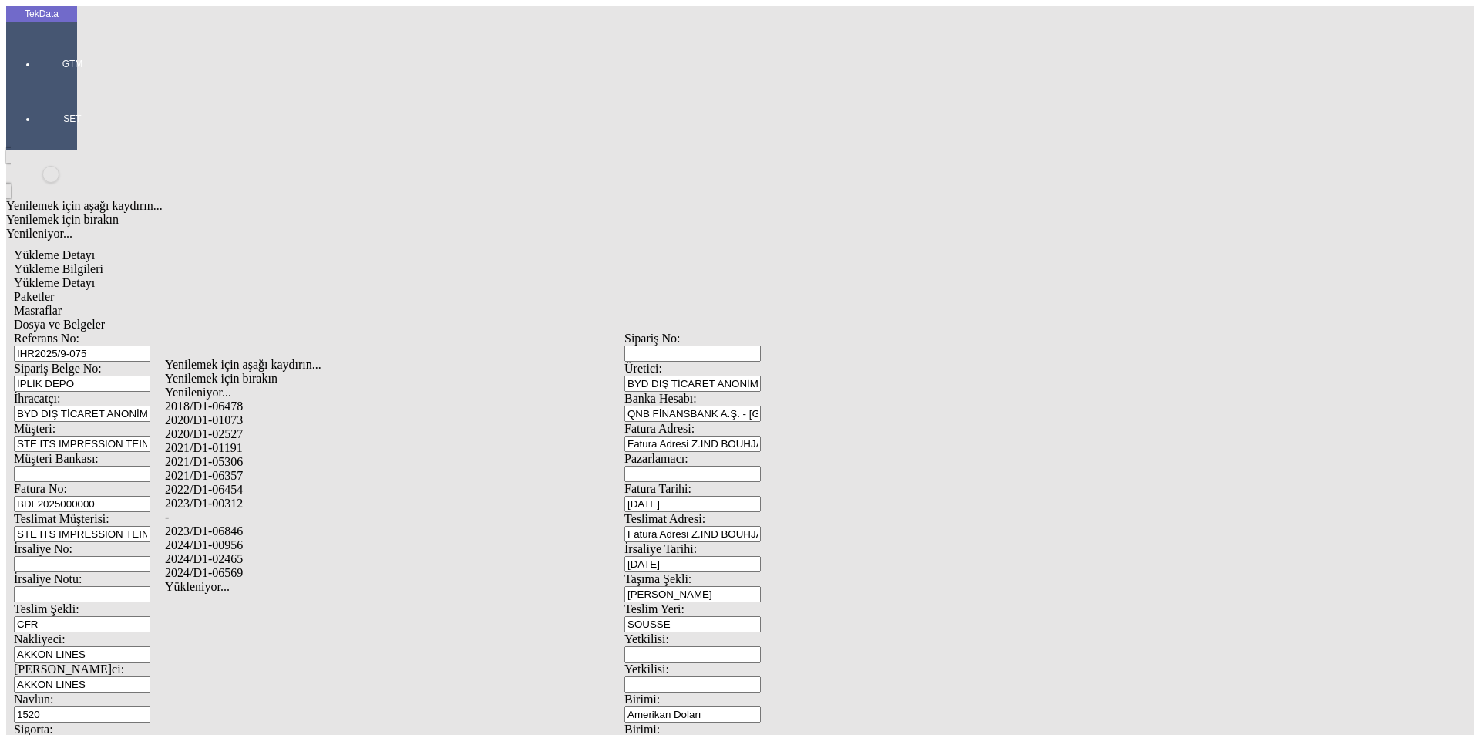
click at [244, 552] on div "2024/D1-02465" at bounding box center [464, 559] width 599 height 14
type input "2024/D1-02465"
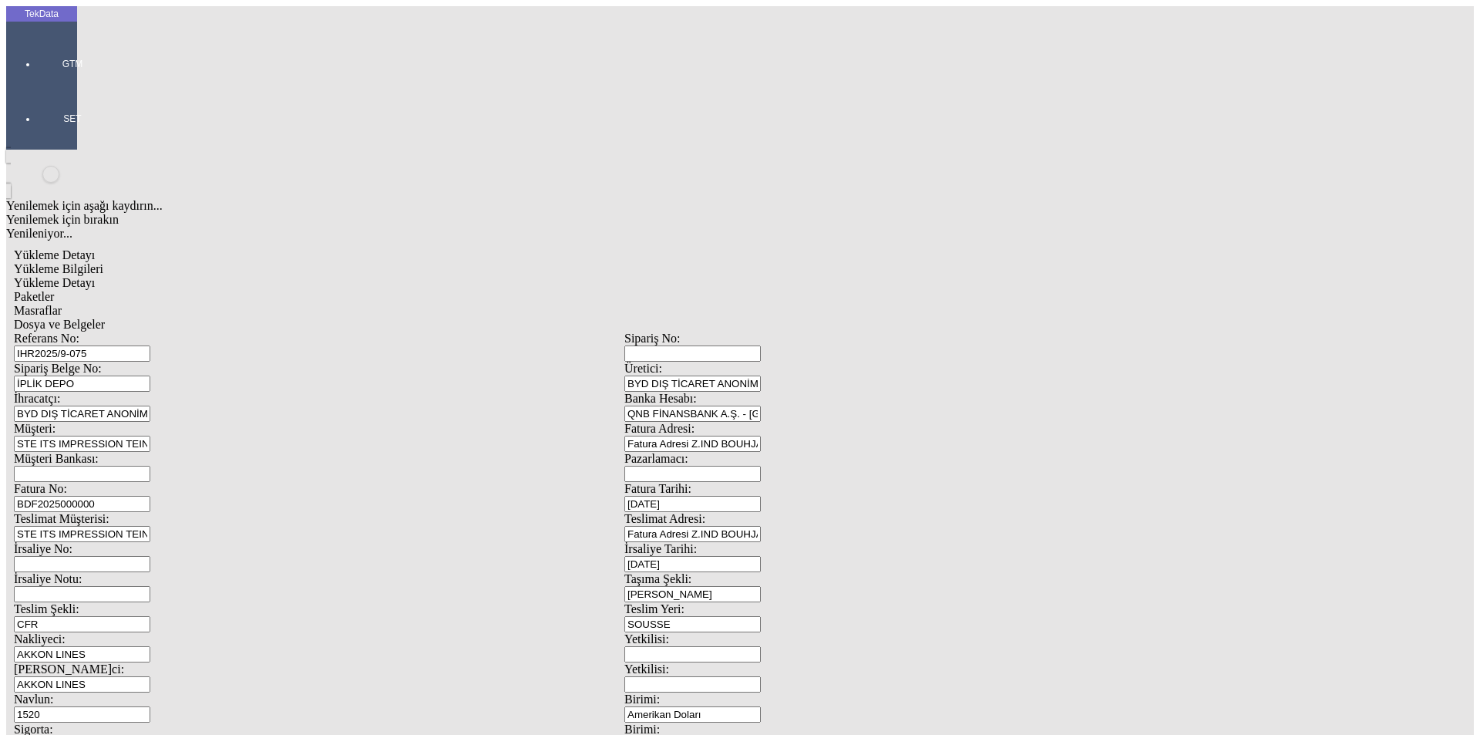
click at [54, 290] on span "Paketler" at bounding box center [34, 296] width 40 height 13
click at [465, 304] on div "Masraflar" at bounding box center [624, 311] width 1221 height 14
click at [105, 318] on span "Dosya ve Belgeler" at bounding box center [59, 324] width 91 height 13
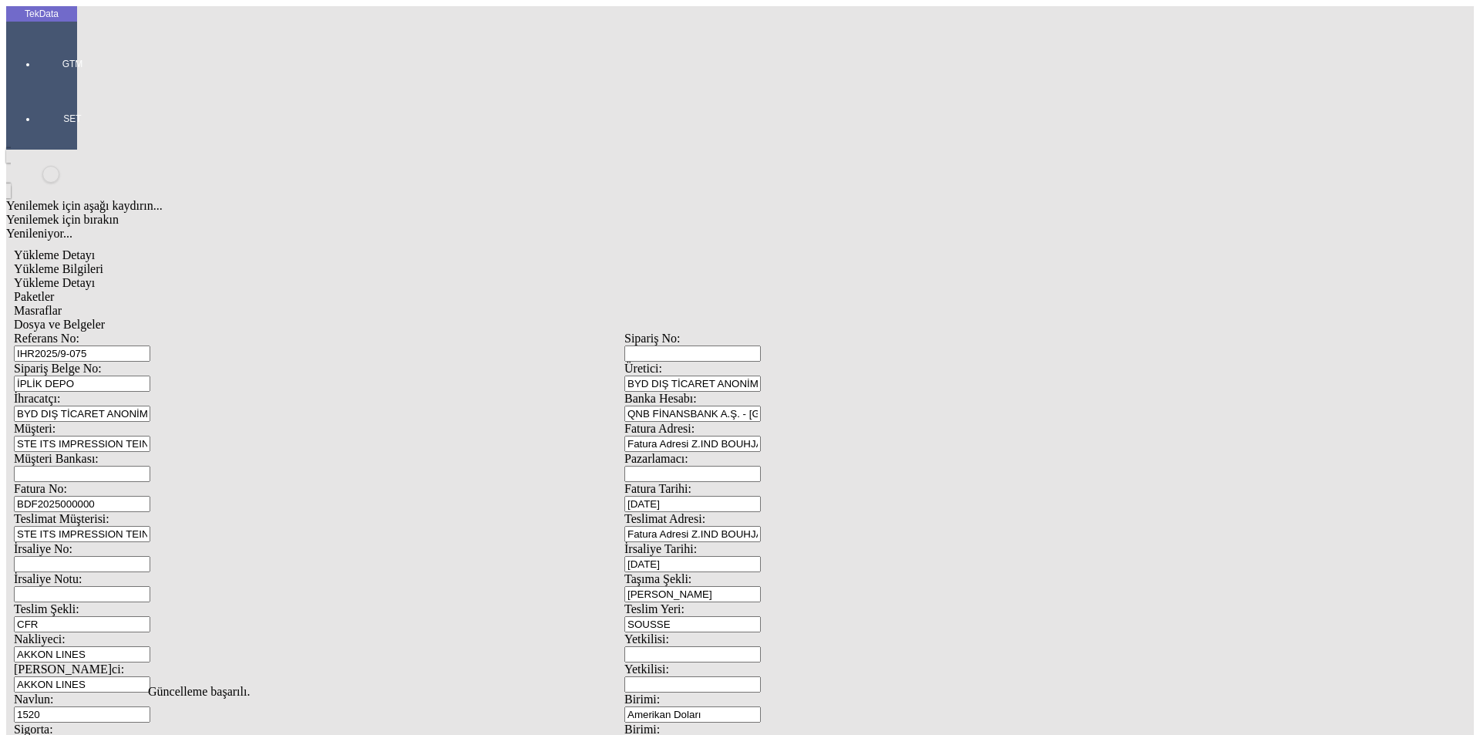
click at [105, 318] on span "Dosya ve Belgeler" at bounding box center [59, 324] width 91 height 13
click at [103, 262] on span "Yükleme Bilgileri" at bounding box center [58, 268] width 89 height 13
drag, startPoint x: 328, startPoint y: 115, endPoint x: 15, endPoint y: 109, distance: 312.3
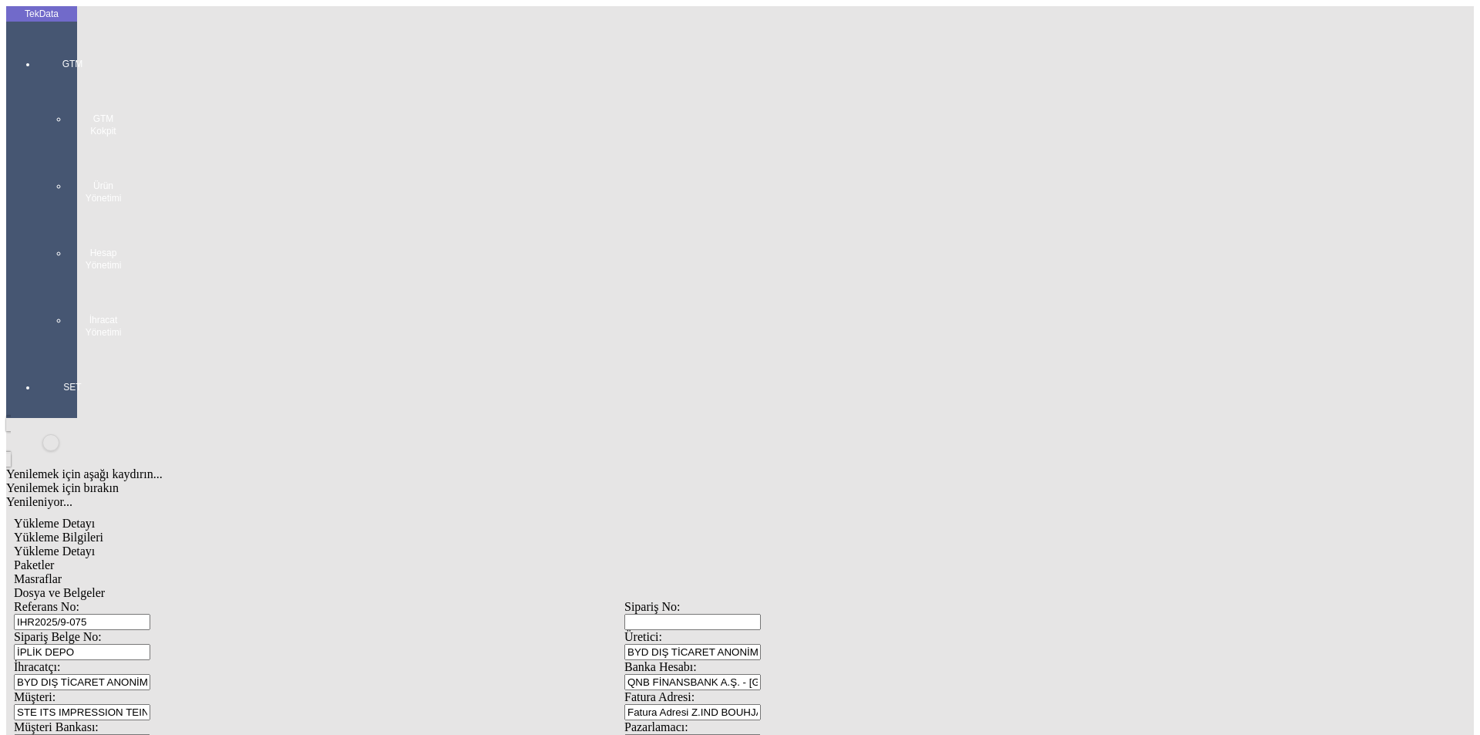
click at [41, 49] on div "GTM GTM Kokpit Ürün Yönetimi Hesap Yönetimi İhracat Yönetimi" at bounding box center [72, 192] width 71 height 323
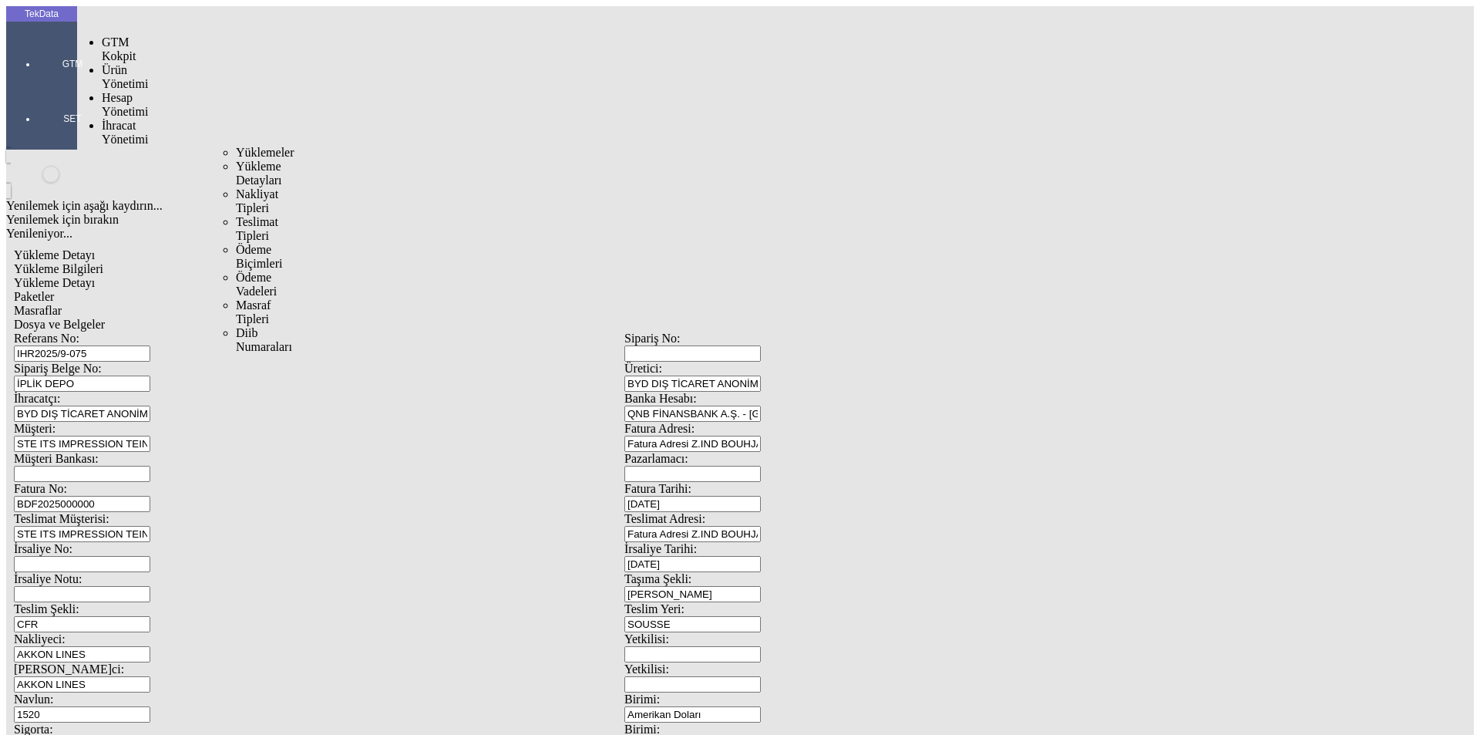
drag, startPoint x: 104, startPoint y: 80, endPoint x: 143, endPoint y: 88, distance: 39.3
click at [106, 119] on div "İhracat Yönetimi" at bounding box center [122, 133] width 40 height 28
click at [236, 146] on span "Yüklemeler" at bounding box center [265, 152] width 59 height 13
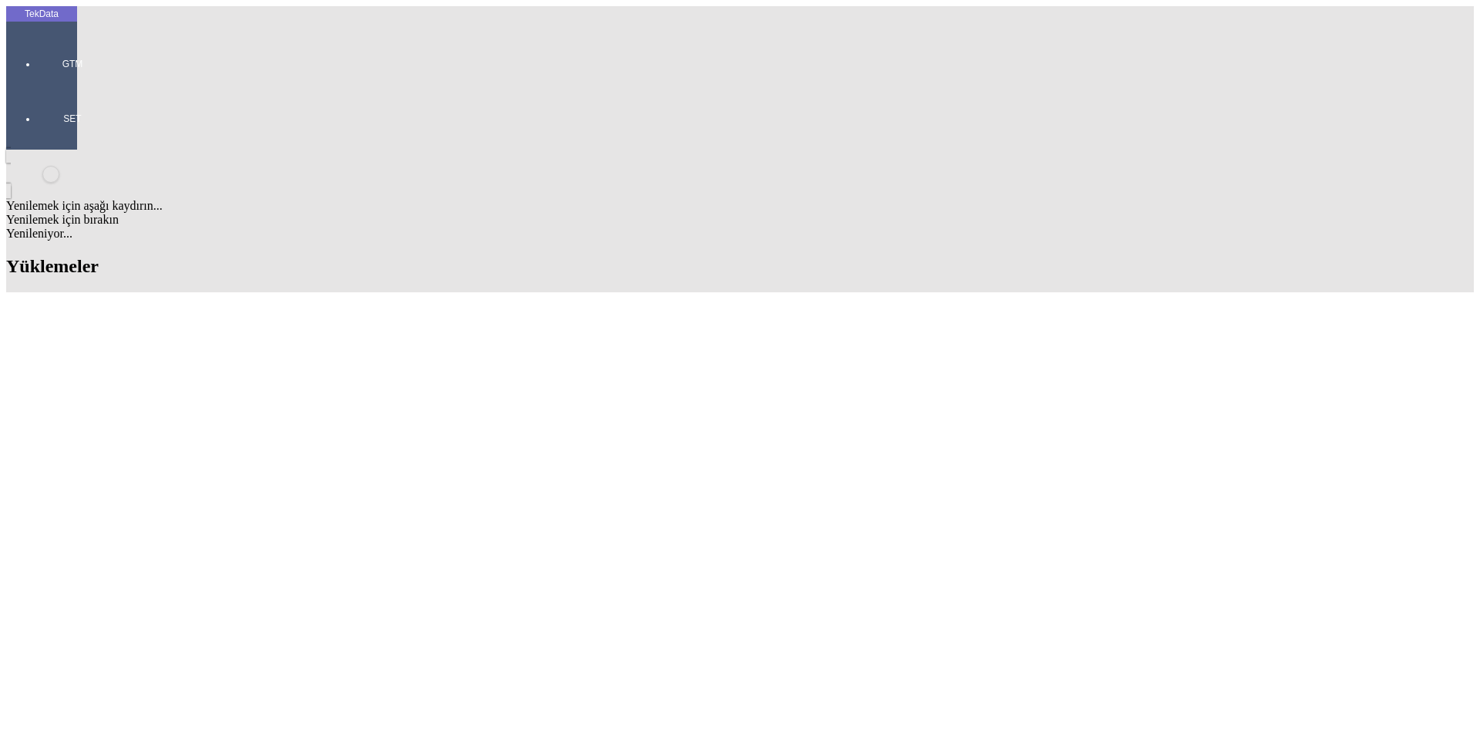
drag, startPoint x: 1093, startPoint y: 116, endPoint x: 960, endPoint y: 121, distance: 133.5
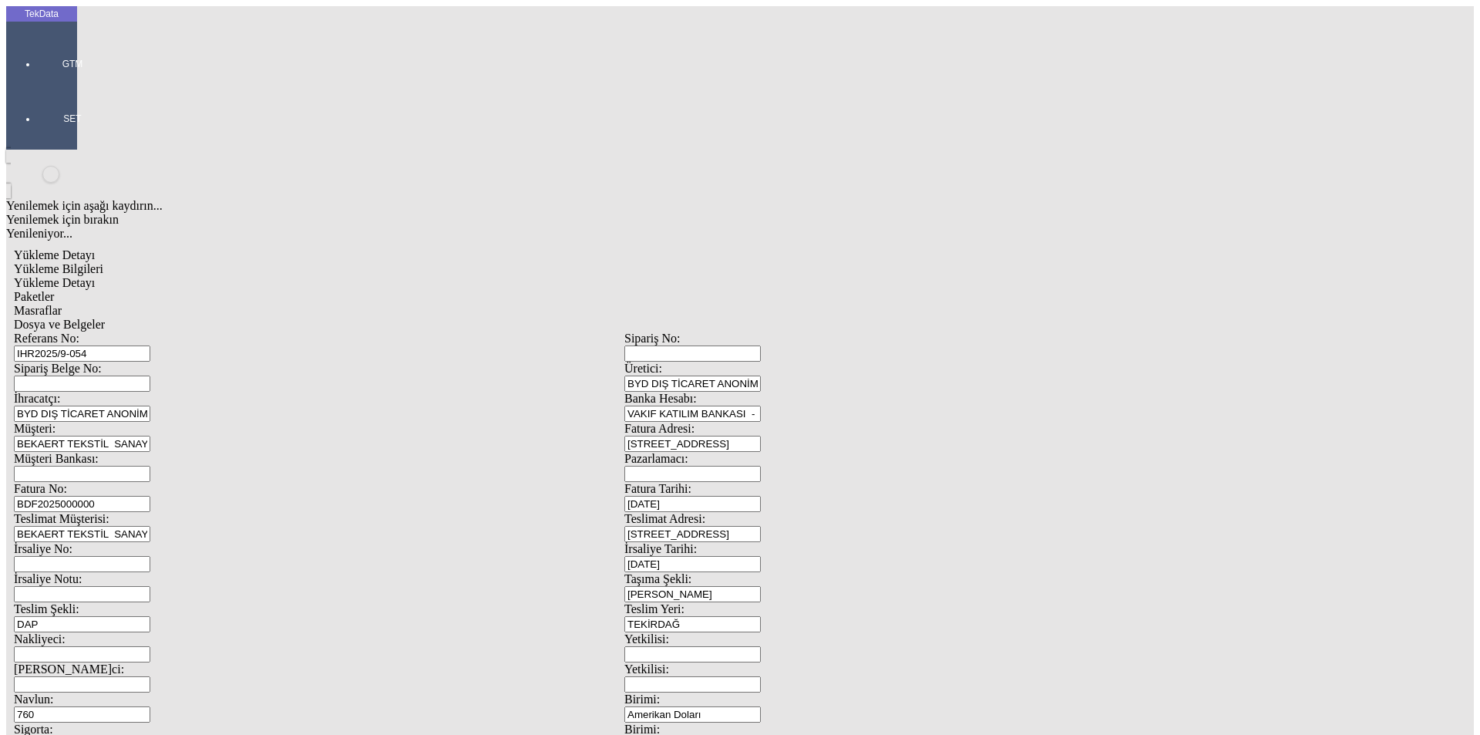
click at [150, 345] on input "IHR2025/9-054" at bounding box center [82, 353] width 136 height 16
type input "IHR2025/9-076"
drag, startPoint x: 262, startPoint y: 597, endPoint x: 194, endPoint y: 598, distance: 67.9
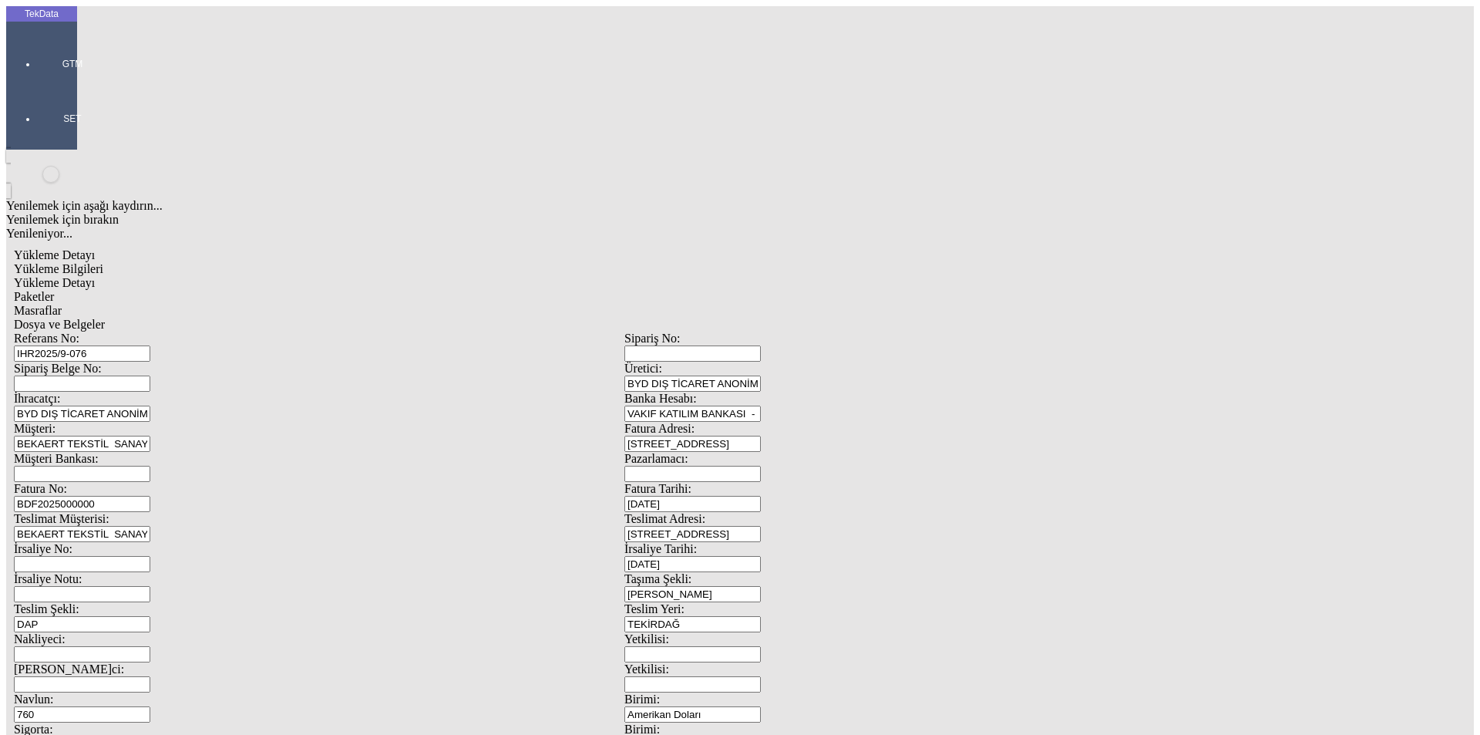
type input "22772.57"
type input "24622.4"
click at [95, 276] on span "Yükleme Detayı" at bounding box center [54, 282] width 81 height 13
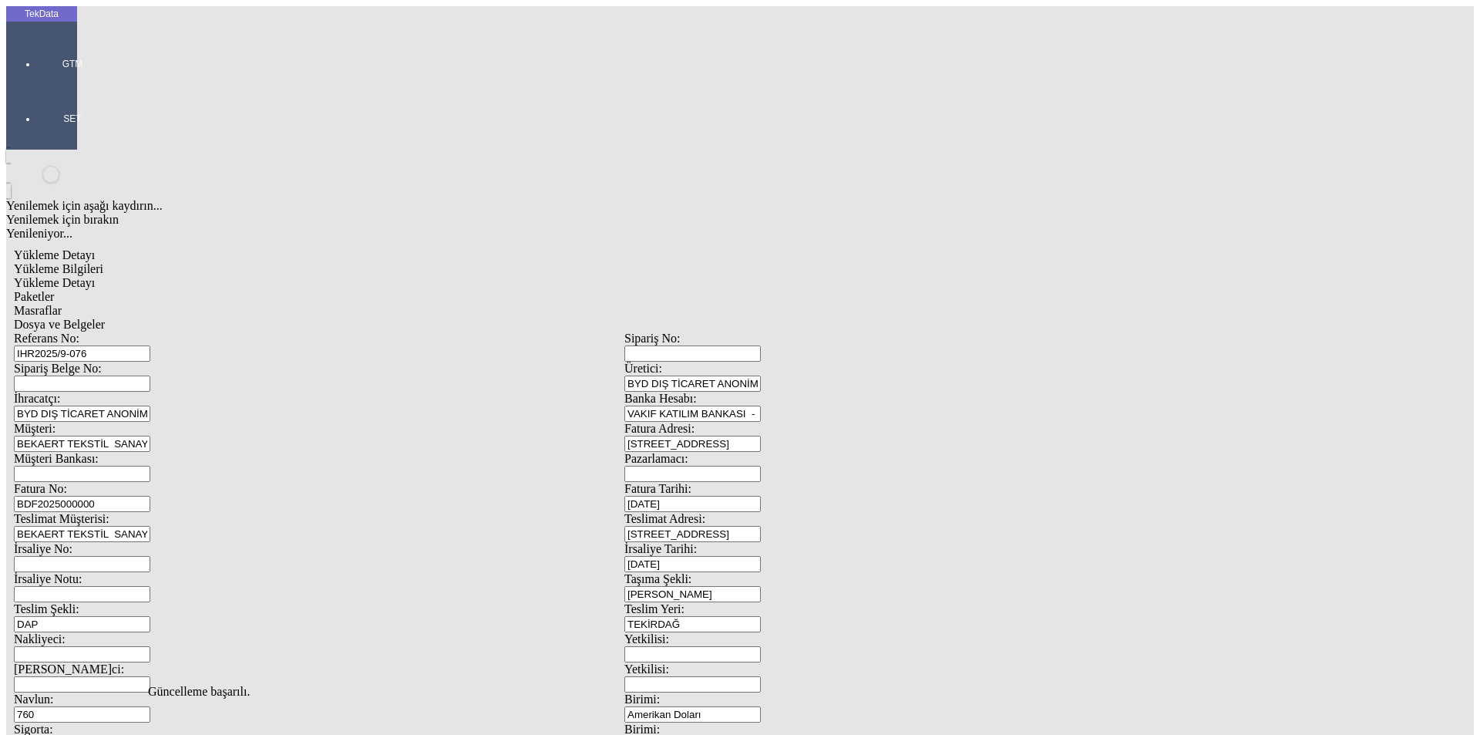
drag, startPoint x: 271, startPoint y: 234, endPoint x: 28, endPoint y: 230, distance: 243.7
type input "11617.22"
type input "1.29"
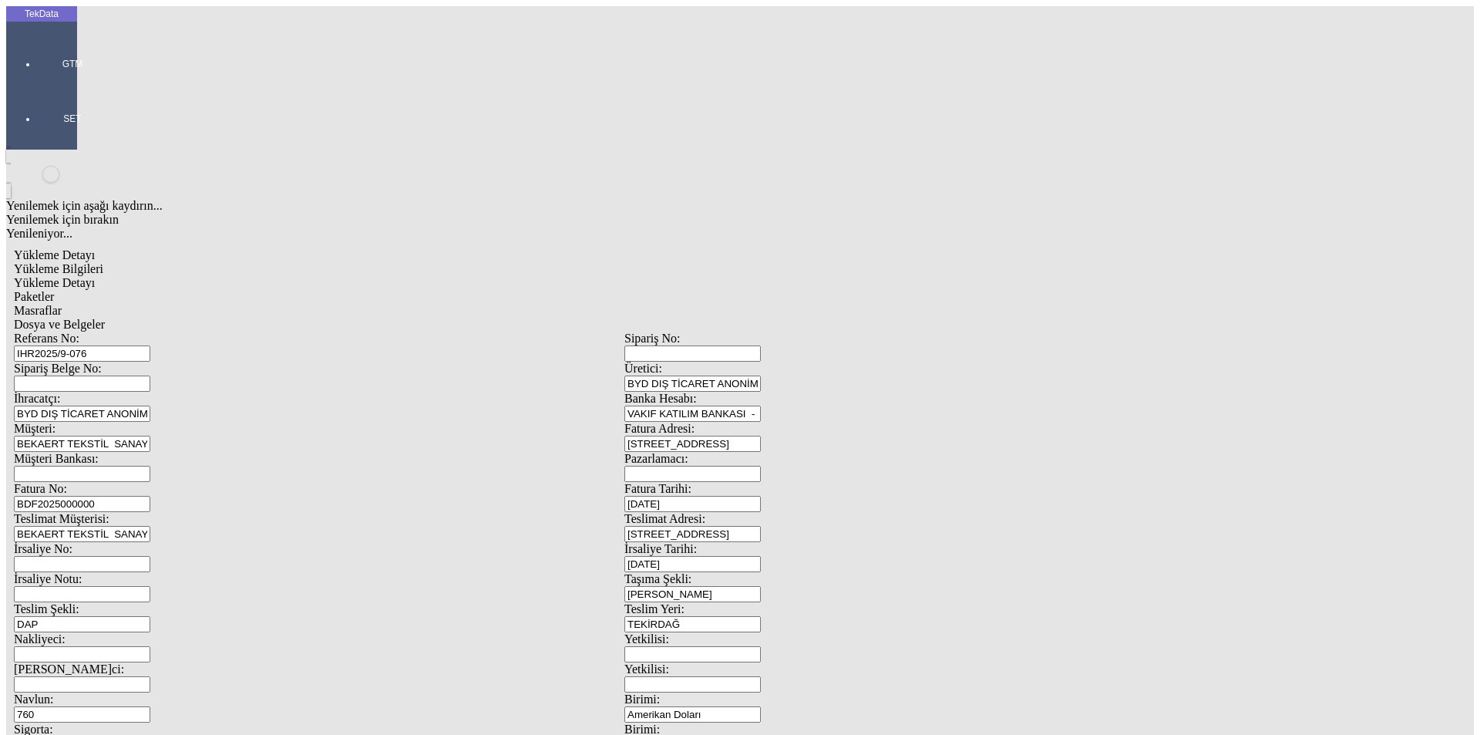
type input "11617.22"
type input "12558.6"
drag, startPoint x: 191, startPoint y: 238, endPoint x: 0, endPoint y: 251, distance: 191.6
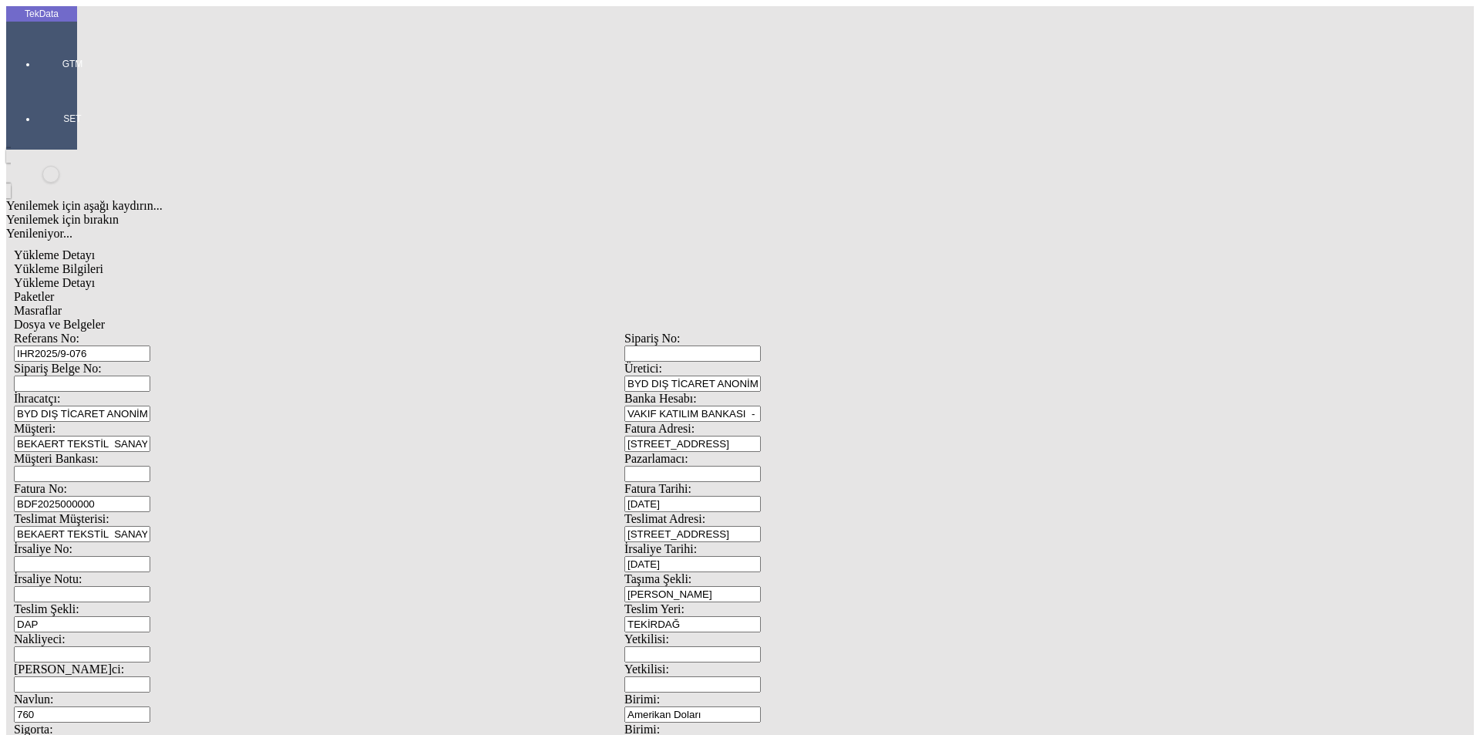
type input "11155.36"
type input "1.29"
type input "11155.36"
type input "12063.8"
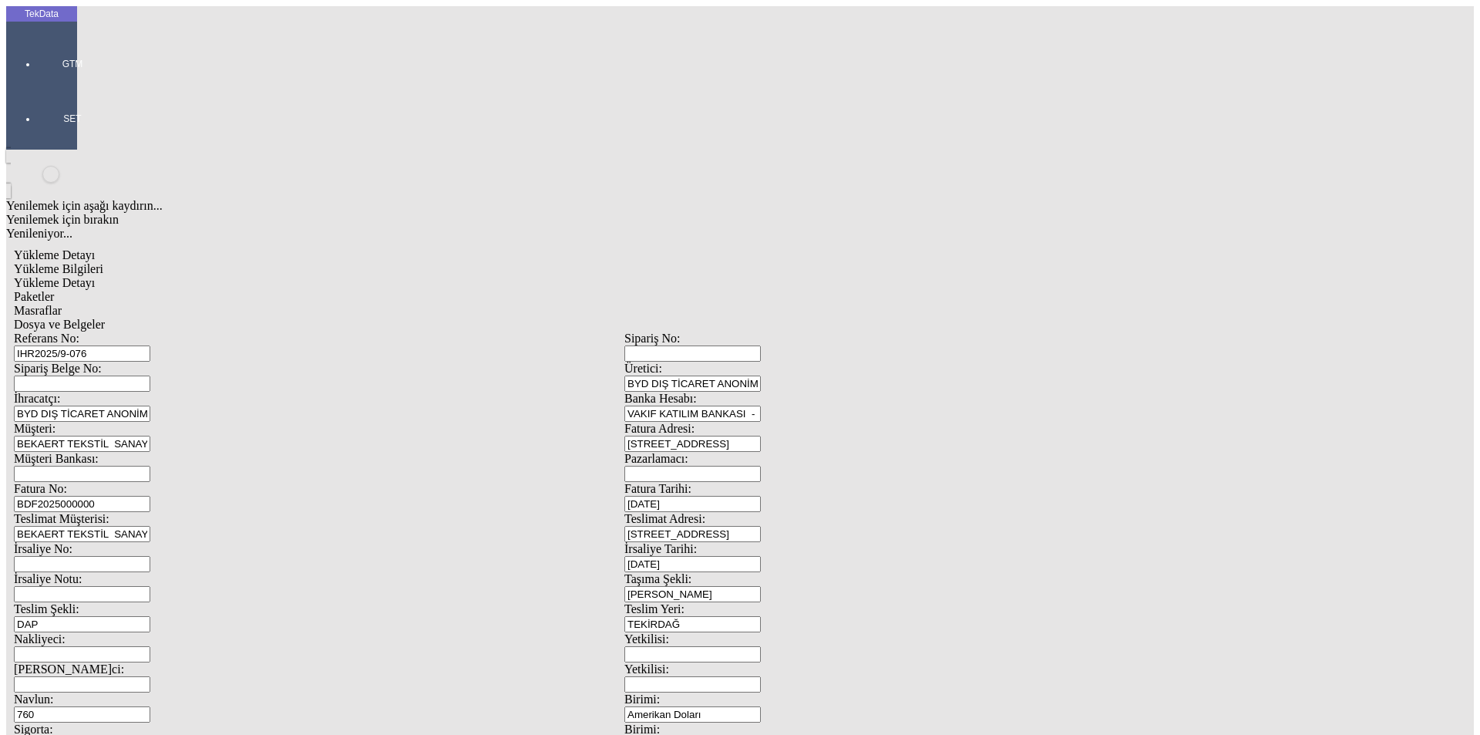
click at [377, 290] on div "Paketler" at bounding box center [624, 297] width 1221 height 14
drag, startPoint x: 1410, startPoint y: 226, endPoint x: 1149, endPoint y: 194, distance: 263.3
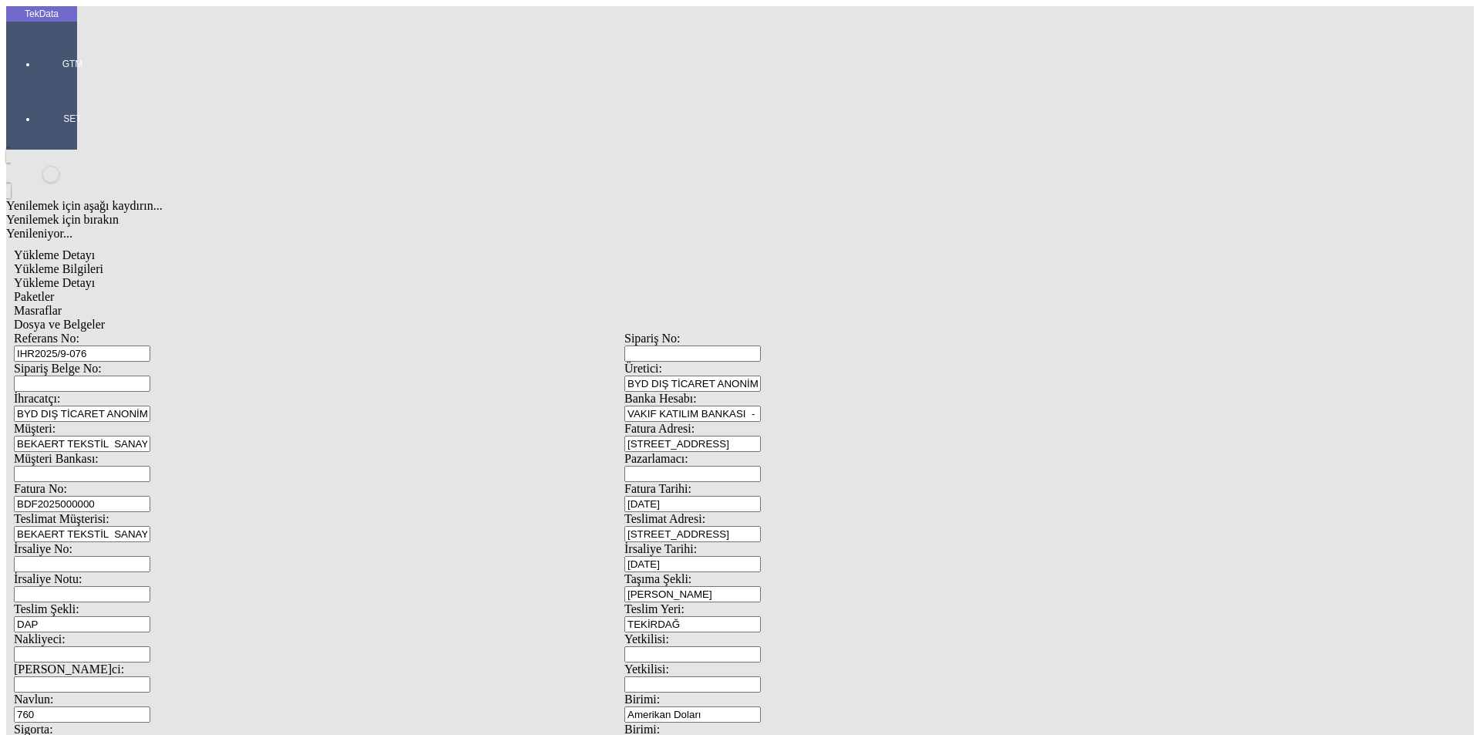
click at [62, 304] on span "Masraflar" at bounding box center [38, 310] width 48 height 13
click at [105, 318] on span "Dosya ve Belgeler" at bounding box center [59, 324] width 91 height 13
drag, startPoint x: 122, startPoint y: 110, endPoint x: 136, endPoint y: 113, distance: 14.1
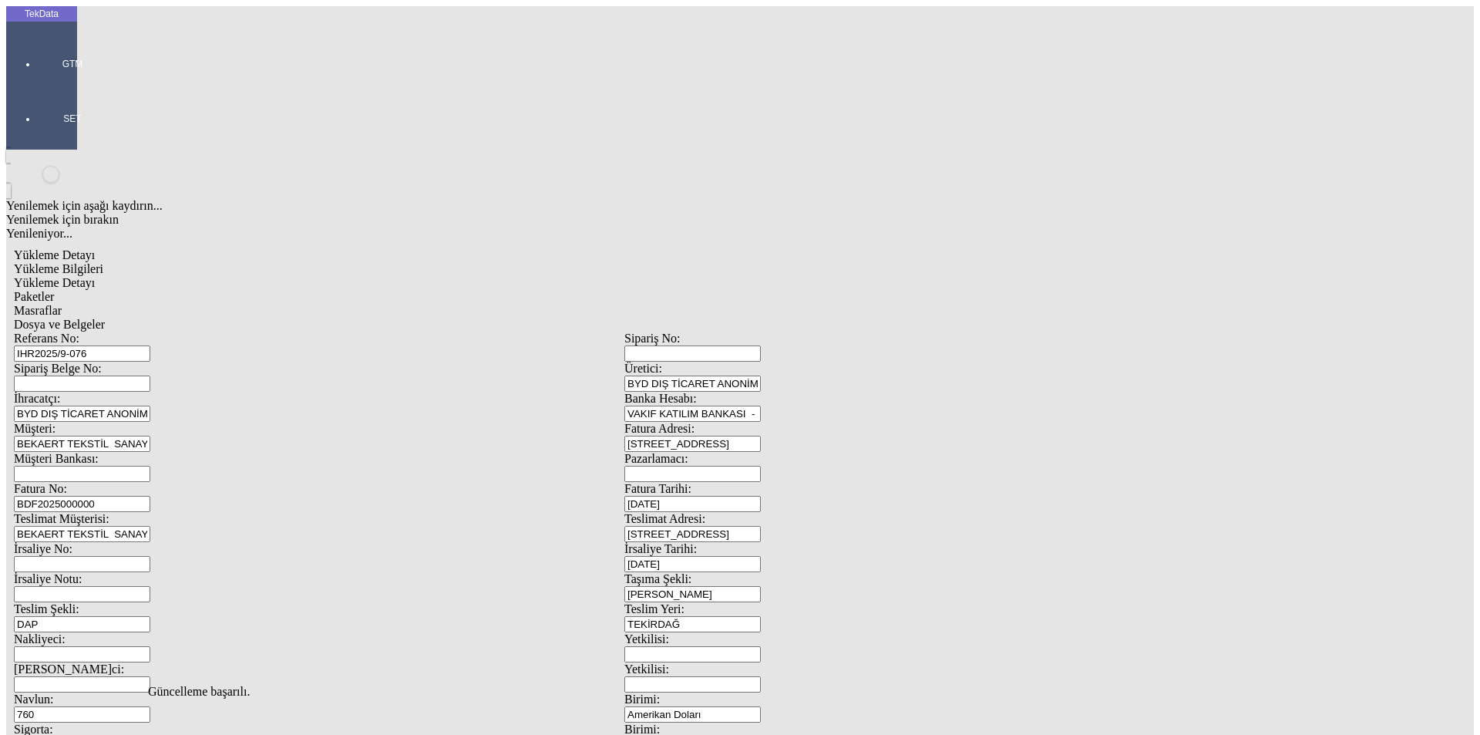
click at [95, 276] on span "Yükleme Detayı" at bounding box center [54, 282] width 81 height 13
click at [105, 318] on span "Dosya ve Belgeler" at bounding box center [59, 324] width 91 height 13
click at [103, 262] on span "Yükleme Bilgileri" at bounding box center [58, 268] width 89 height 13
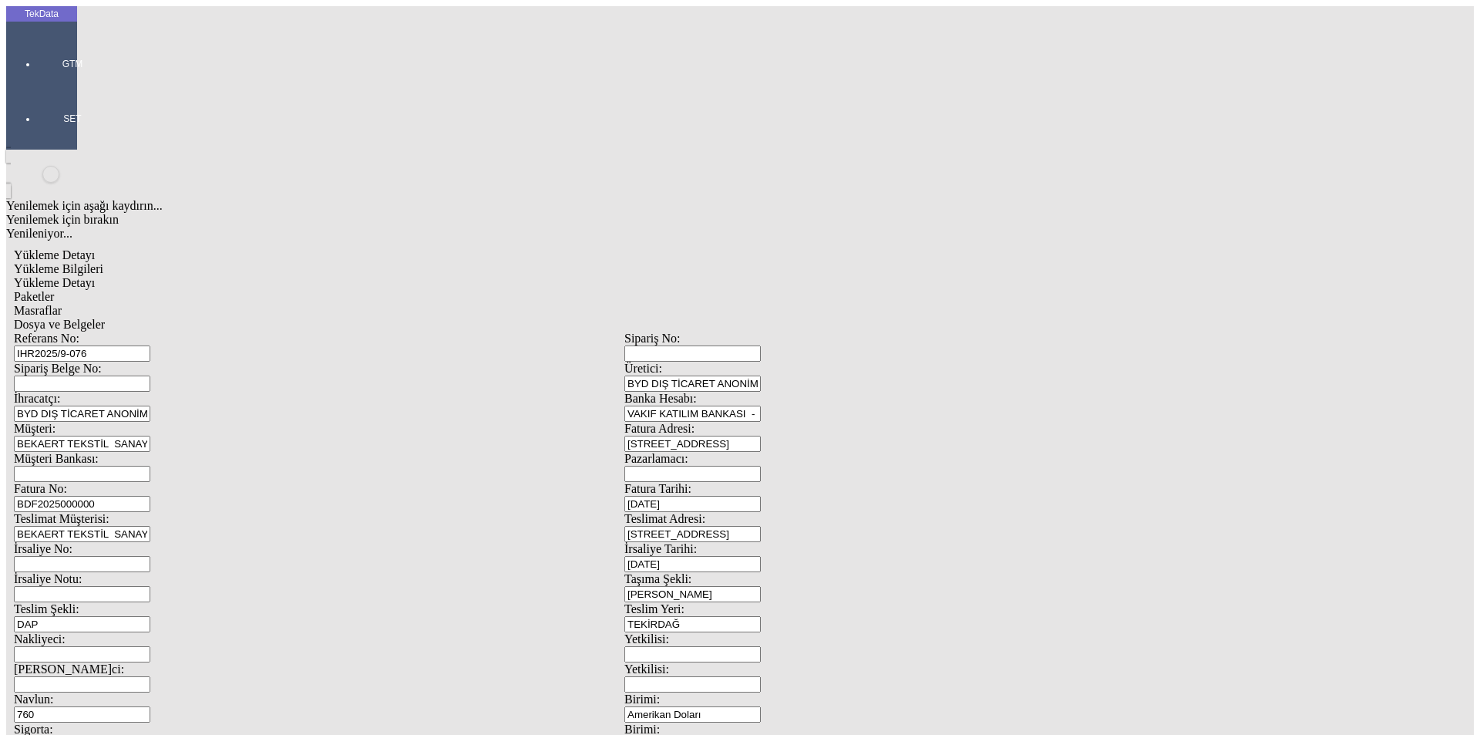
drag, startPoint x: 307, startPoint y: 109, endPoint x: 133, endPoint y: 109, distance: 174.2
click at [133, 332] on div "Referans No: IHR2025/9-076" at bounding box center [319, 347] width 611 height 30
